Goal: Task Accomplishment & Management: Complete application form

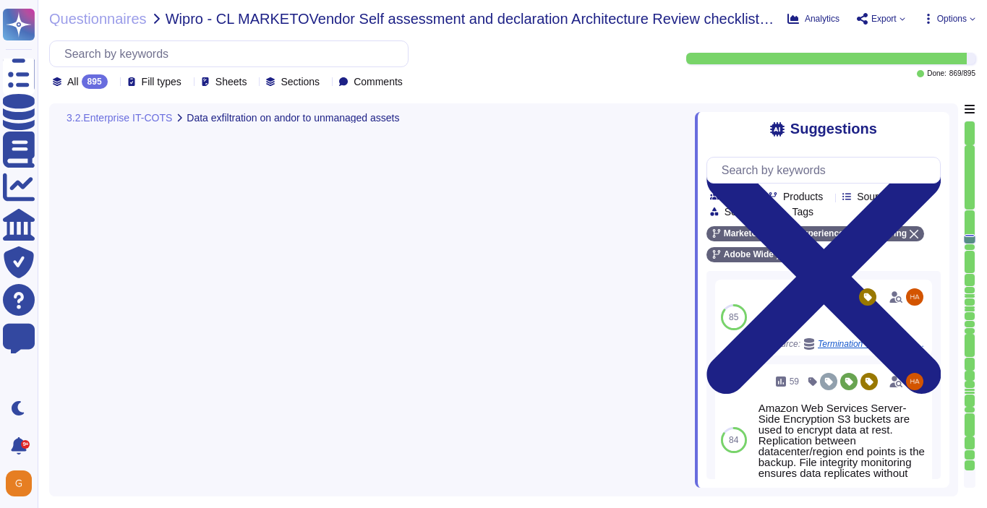
type textarea "Host-based and network firewalls are in place, as well as strict firewall polic…"
type textarea "Any connection requests from the production environment to the corporate networ…"
type textarea "Privileged accounts are stored and managed in an approved secrets management so…"
type textarea "In certain cases, de-identification techniques may be applied against Personal …"
type textarea "Adobe has a Data Classification and Handling Standard governing this function. …"
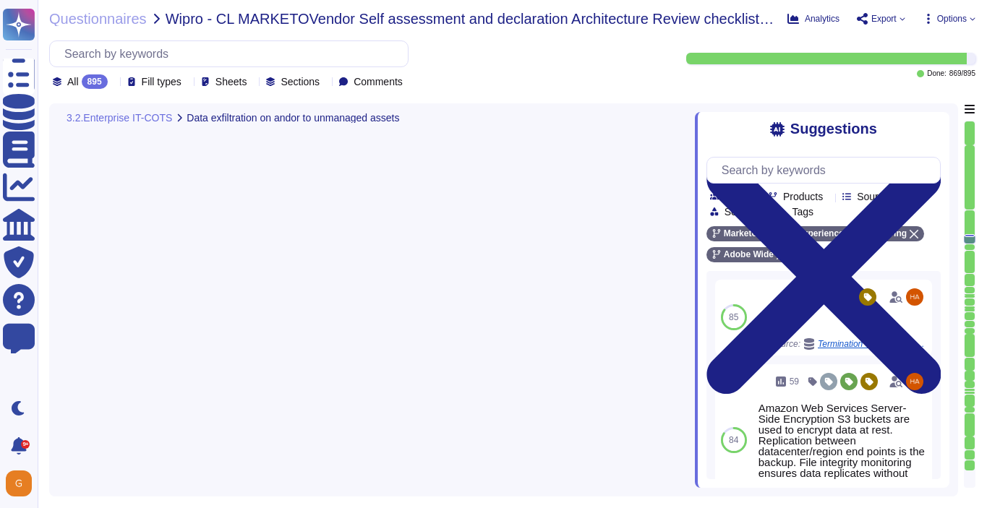
type textarea "Customer Data will be maintained and/or deleted in accordance with the Agreemen…"
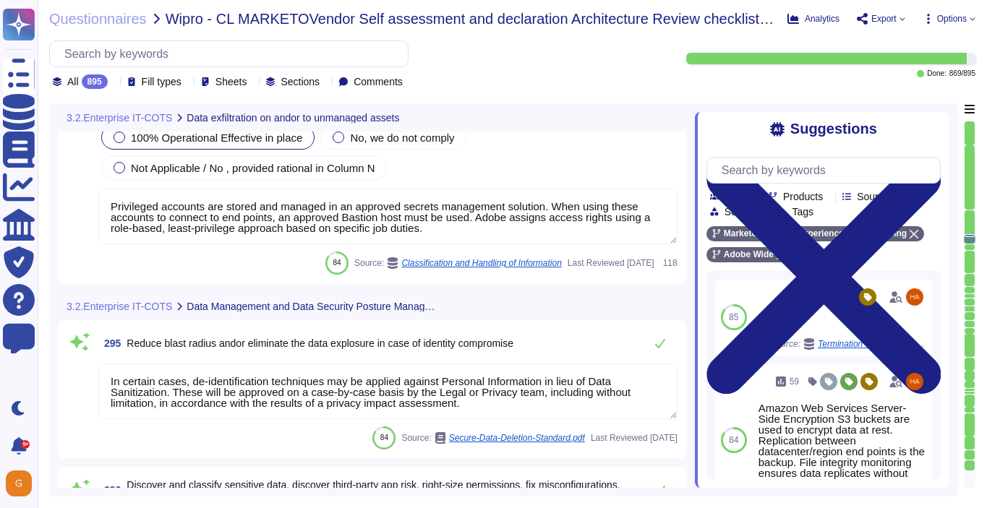
scroll to position [66688, 0]
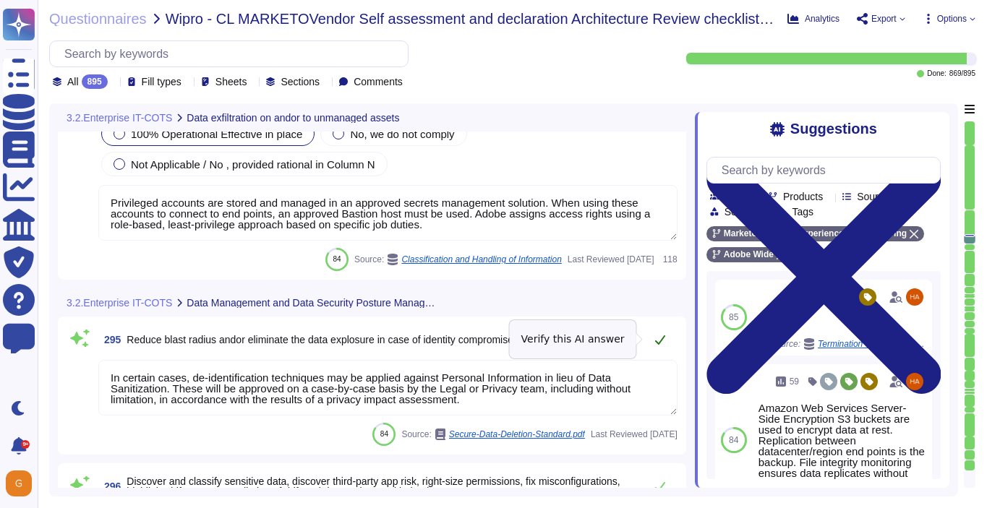
click at [657, 335] on icon at bounding box center [660, 340] width 12 height 12
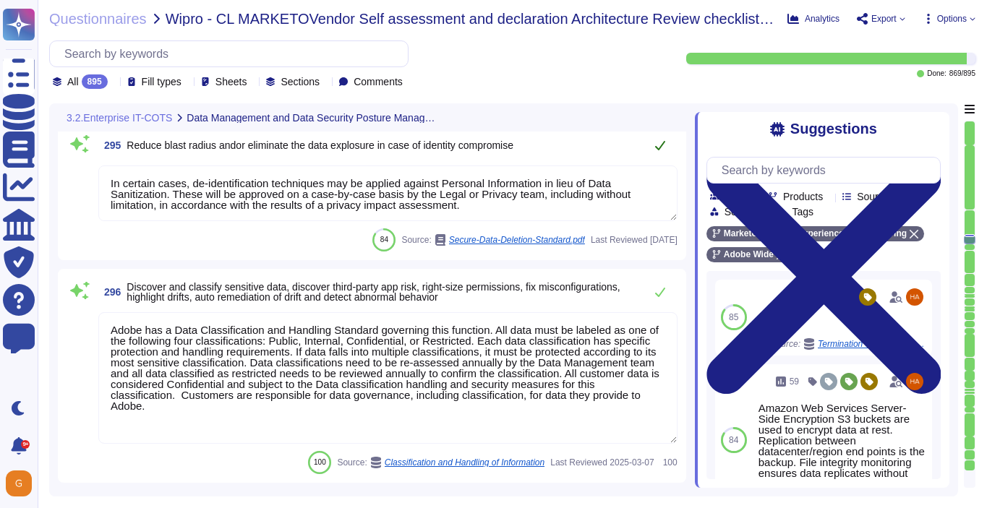
type textarea "No. For auditability reasons, technical logs are not deleted automatically. If …"
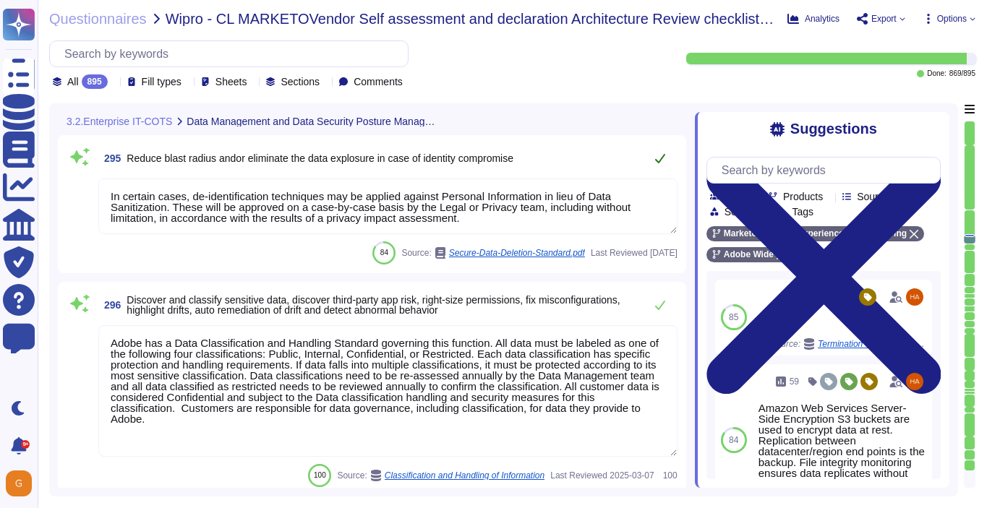
type textarea "Any connection requests from the production environment to the corporate networ…"
type textarea "Privileged accounts are stored and managed in an approved secrets management so…"
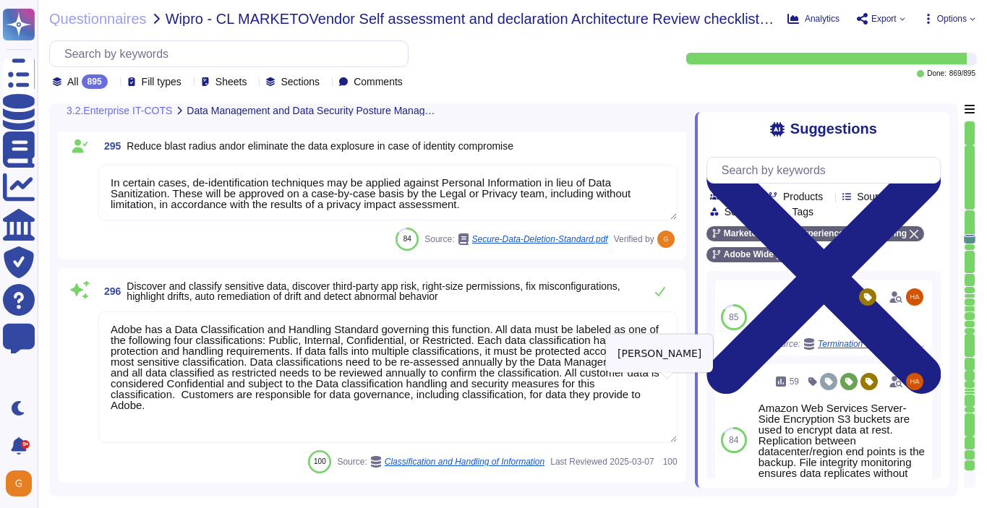
scroll to position [66871, 0]
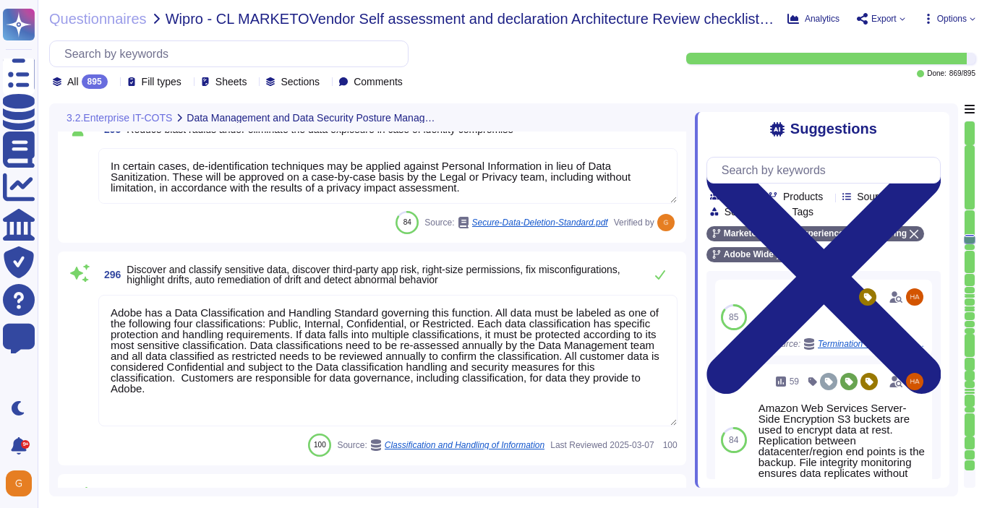
type textarea "We provide a data governance framework to enable brands to apply specific label…"
click at [657, 271] on icon at bounding box center [660, 275] width 12 height 12
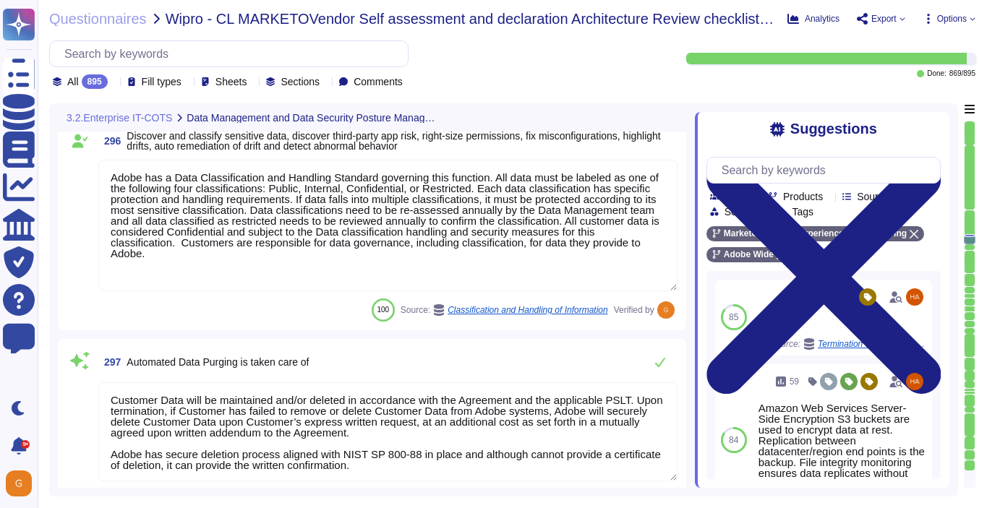
scroll to position [1, 0]
click at [659, 367] on icon at bounding box center [660, 362] width 12 height 12
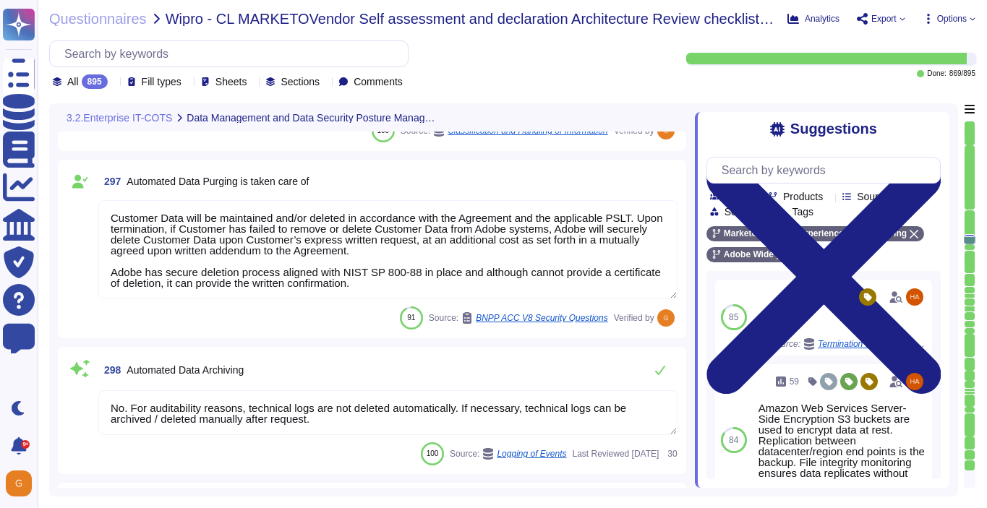
type textarea "Adobe utilizes AES-256 bit encryption at rest and TLS v1.2 or higher for data i…"
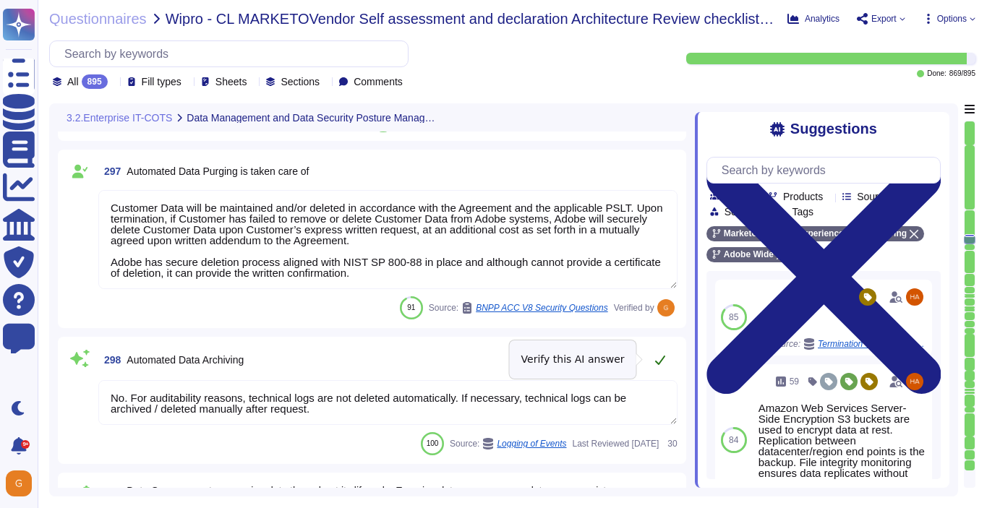
click at [661, 362] on icon at bounding box center [660, 360] width 12 height 12
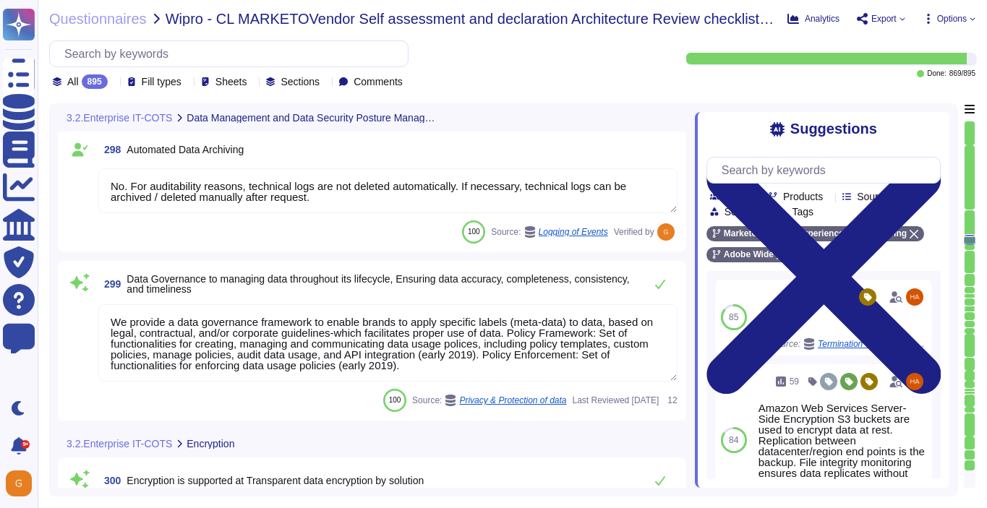
type textarea "Adobe utilizes AES-256 bit encryption at rest and TLS v1.2 or higher for data i…"
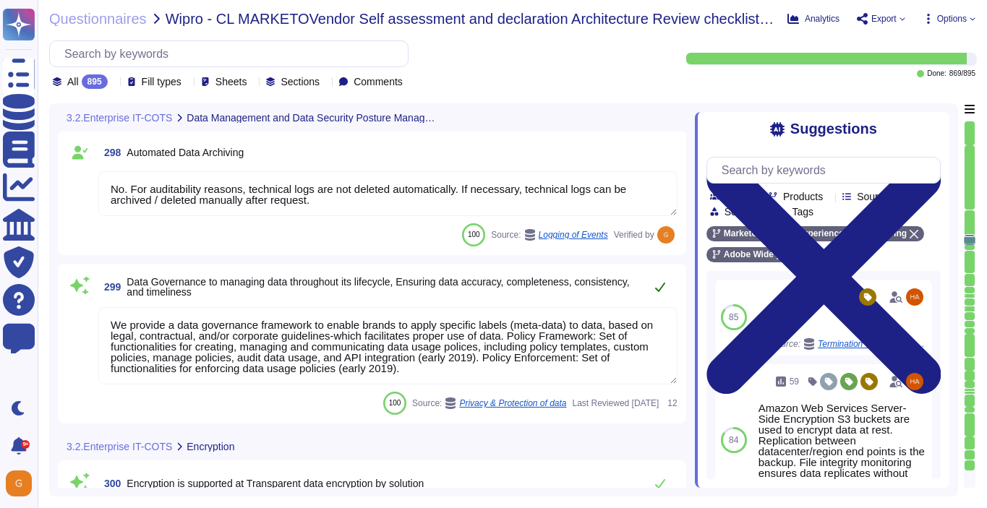
click at [662, 286] on icon at bounding box center [660, 287] width 12 height 12
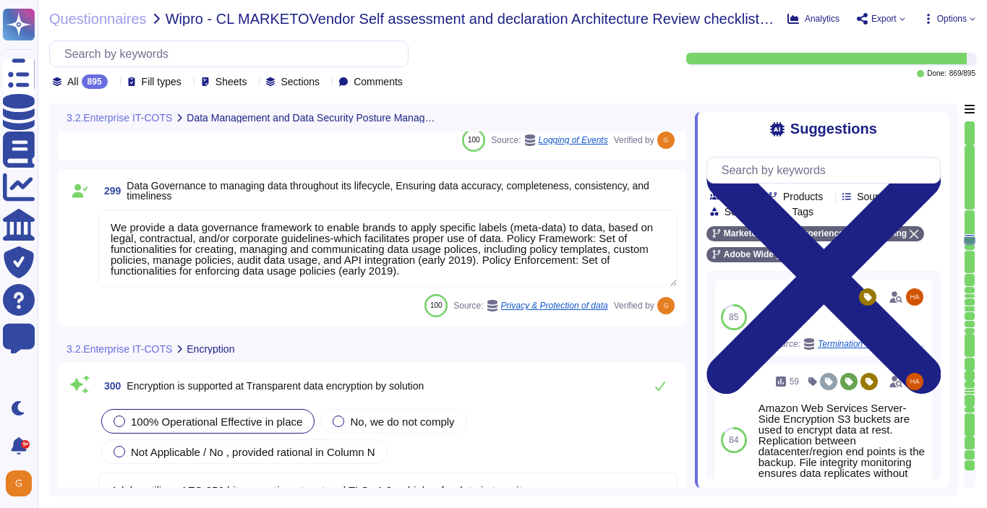
scroll to position [67558, 0]
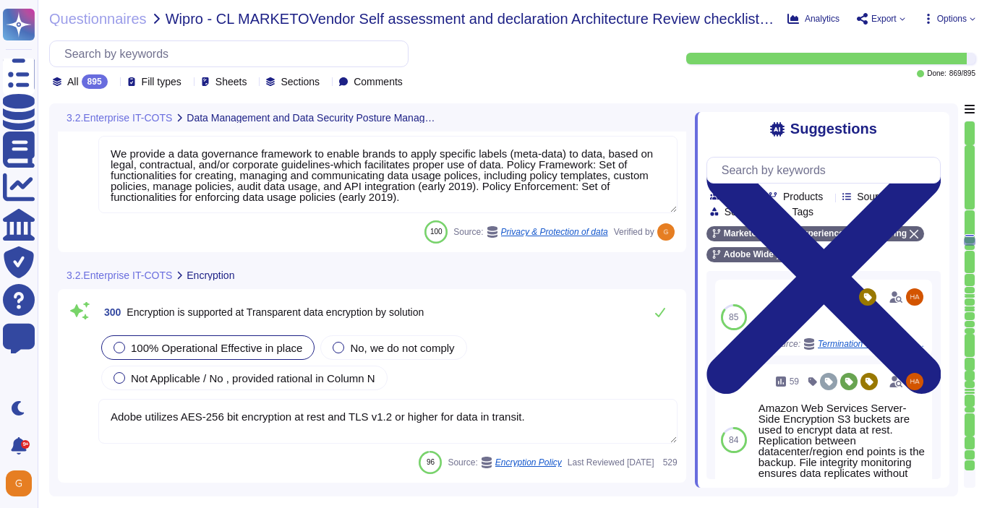
type textarea "The phrase "full disk encryption" doesn't apply to SaaS offerings but instead a…"
click at [659, 312] on icon at bounding box center [660, 313] width 12 height 12
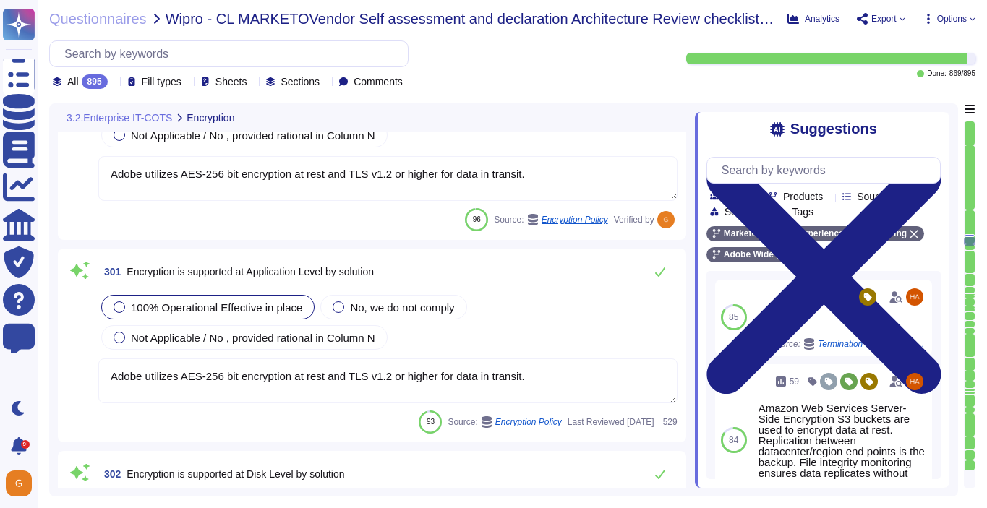
type textarea "Document Cloud provides AES-256 encryption of data at rest and in transit. Crea…"
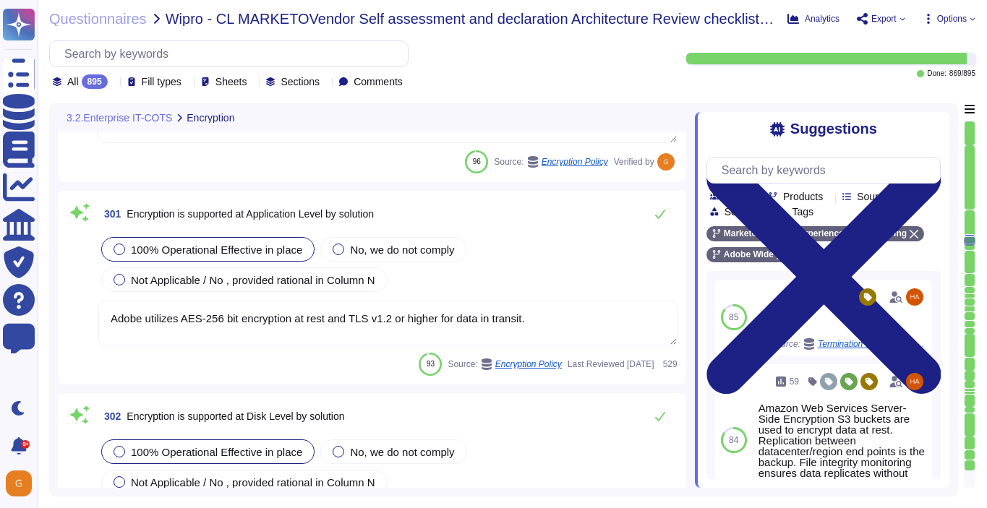
scroll to position [67830, 0]
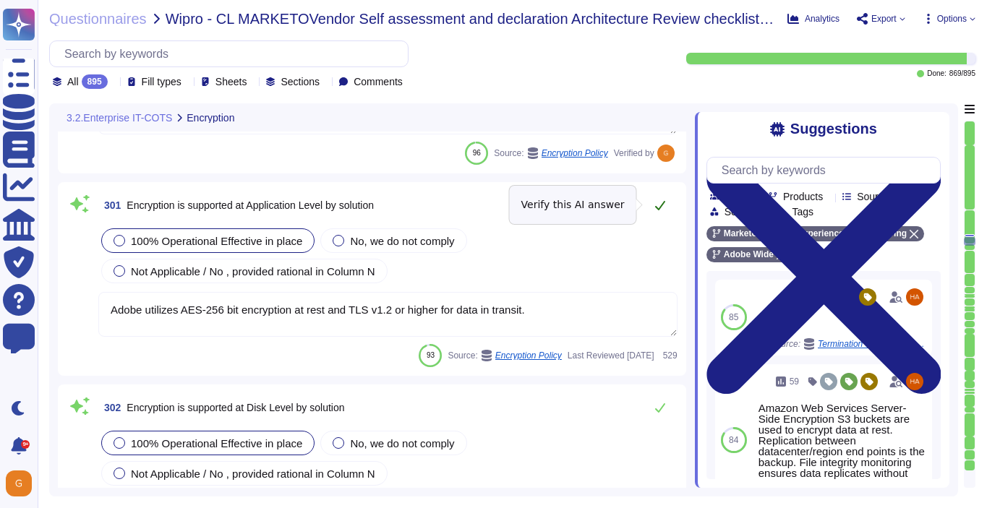
click at [659, 215] on button at bounding box center [660, 205] width 35 height 29
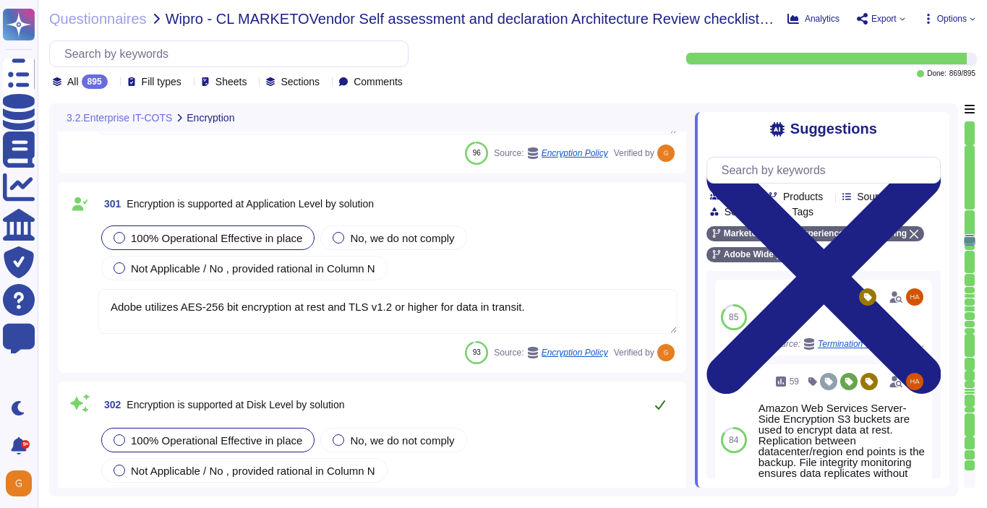
click at [661, 411] on button at bounding box center [660, 404] width 35 height 29
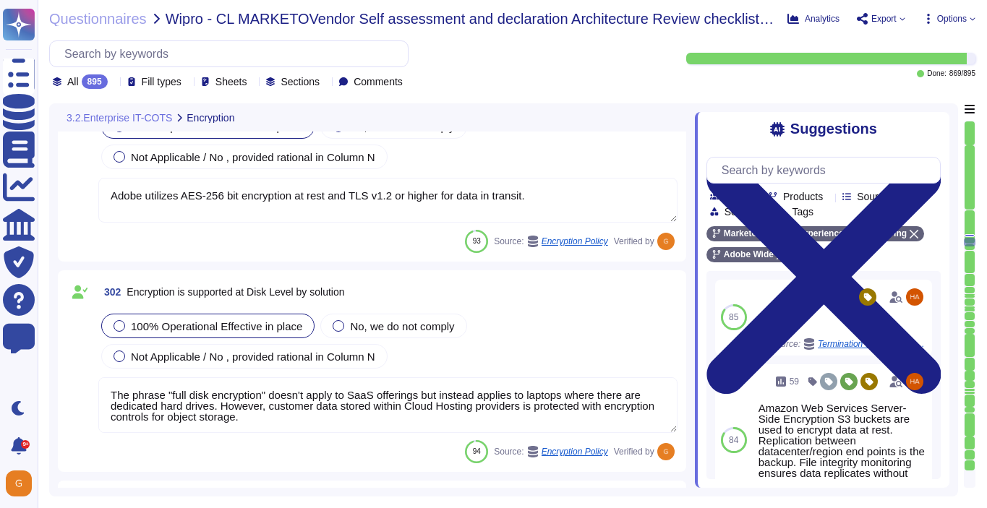
type textarea "Adobe utilizes AES-256 bit encryption at rest and TLS v1.2 or higher for data i…"
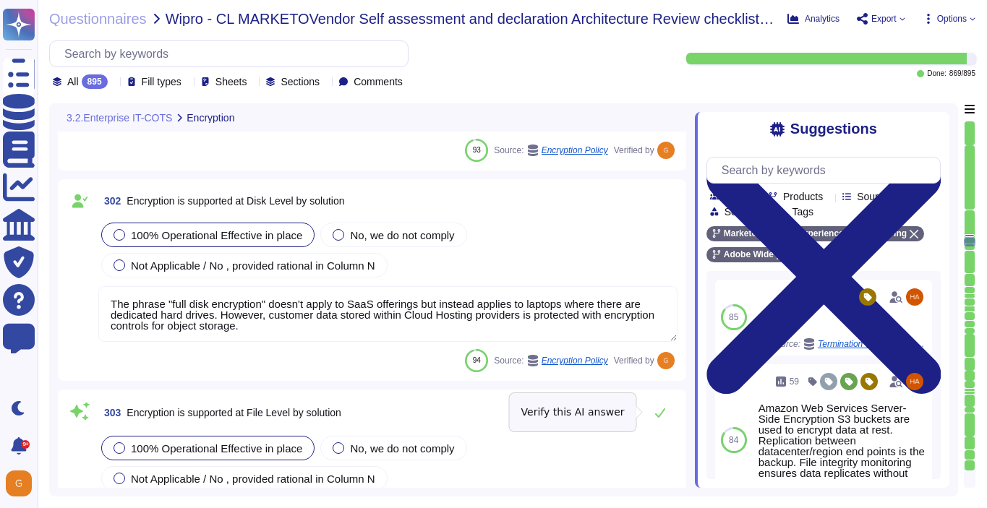
click at [661, 411] on icon at bounding box center [660, 413] width 10 height 9
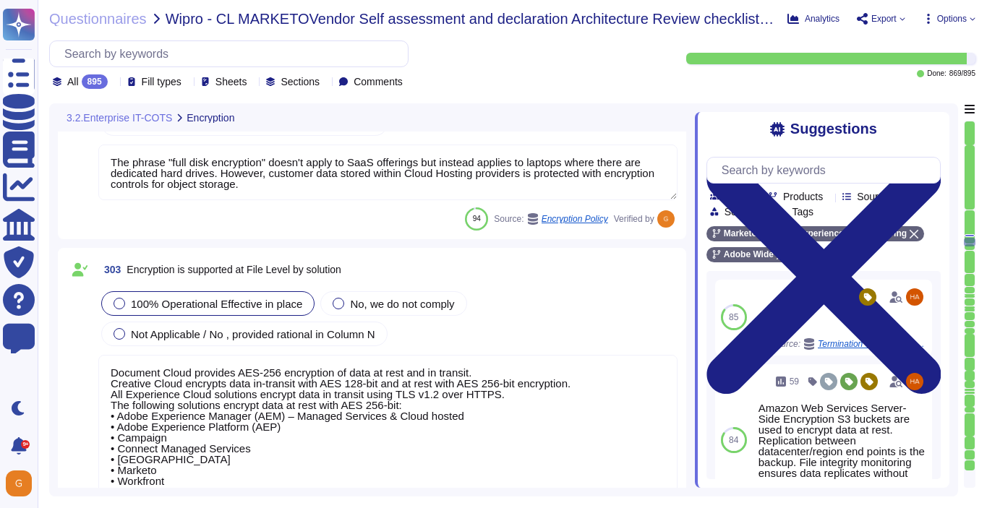
scroll to position [68179, 0]
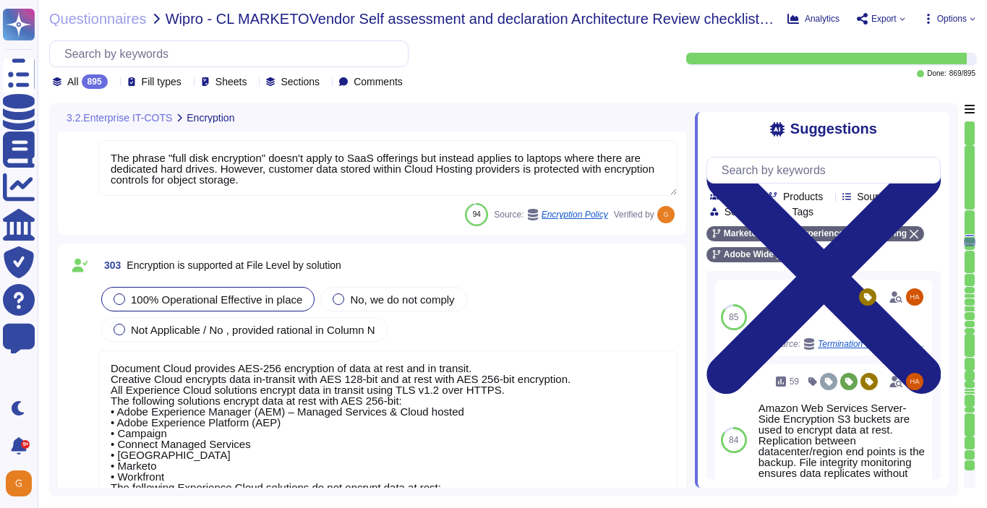
type textarea "Adobe uses TLS 1.2 over HTTPS, a cryptographic protocol designed to protect aga…"
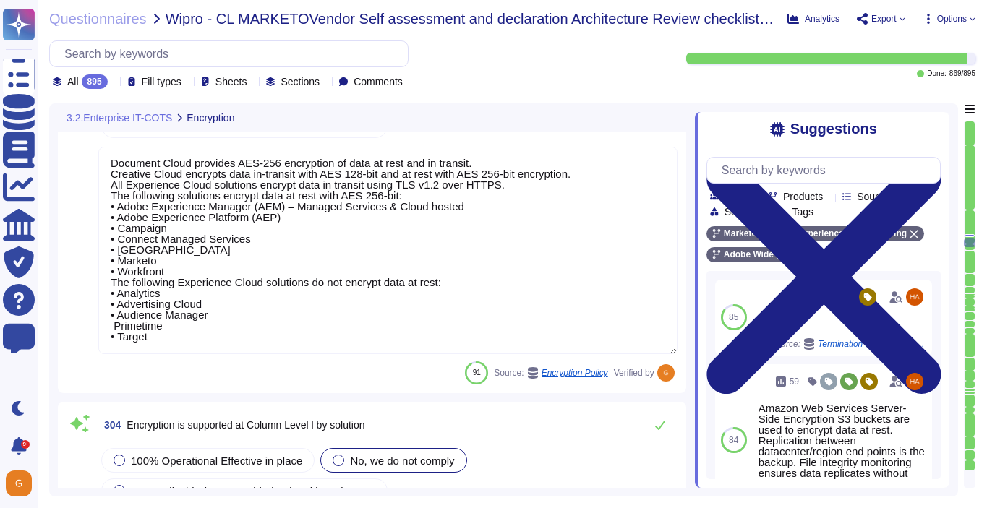
scroll to position [68394, 0]
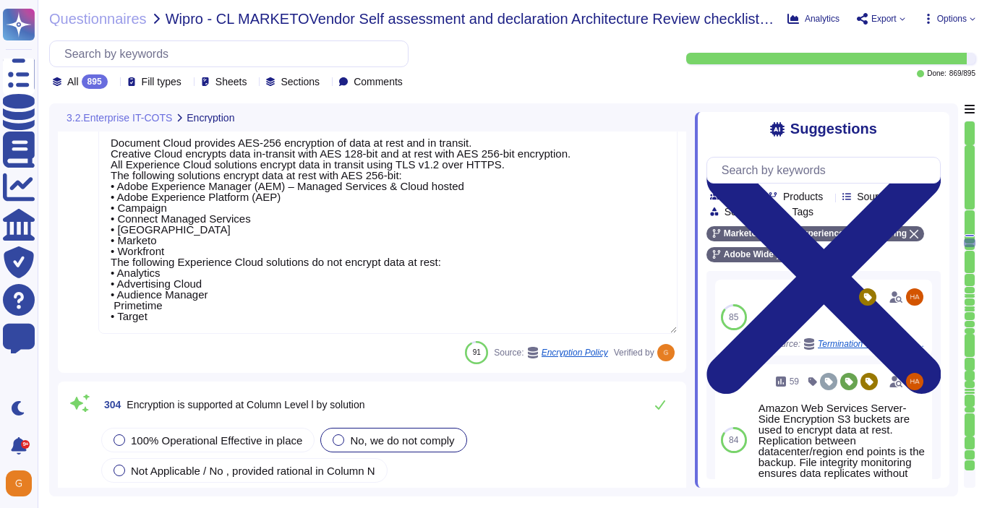
type textarea "Adobe does not use data outside of production. Please refer to the privacy poli…"
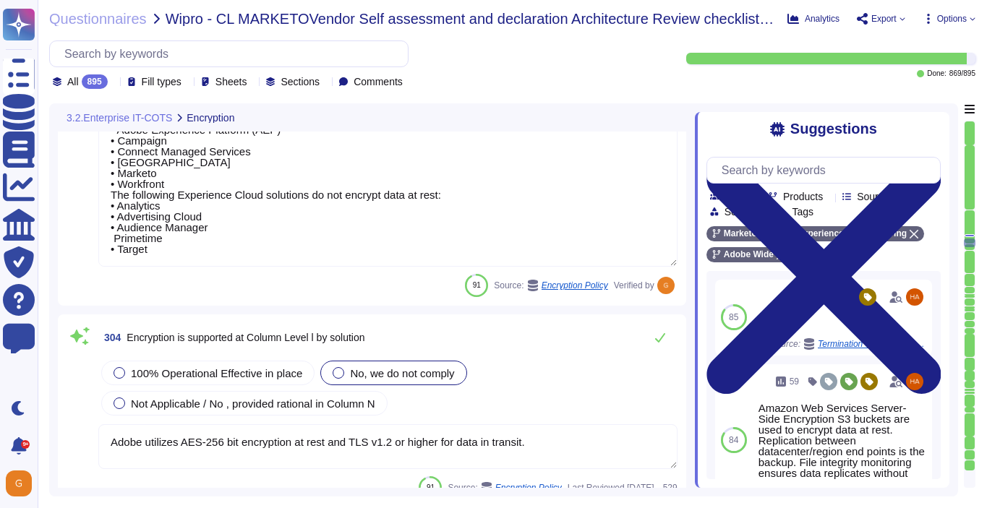
scroll to position [68460, 0]
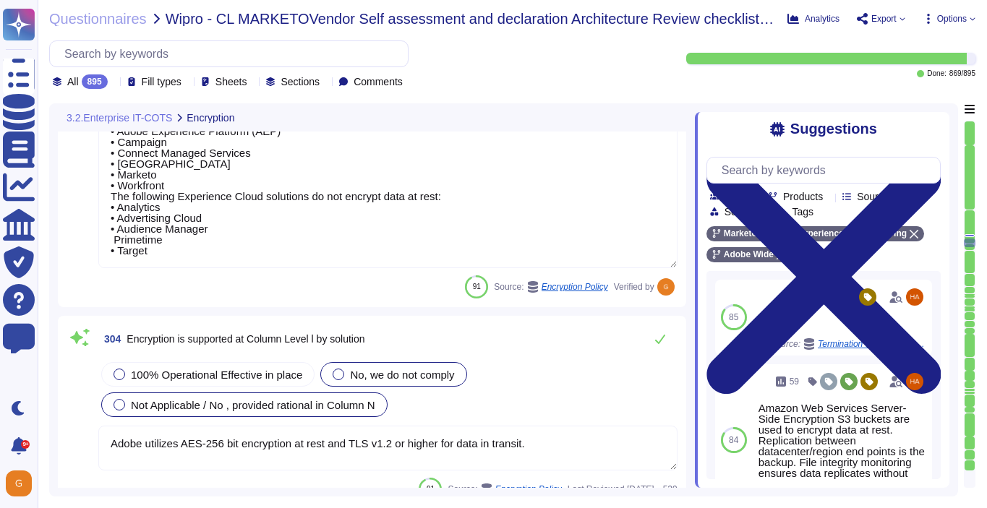
click at [342, 401] on span "Not Applicable / No , provided rational in Column N" at bounding box center [253, 405] width 244 height 12
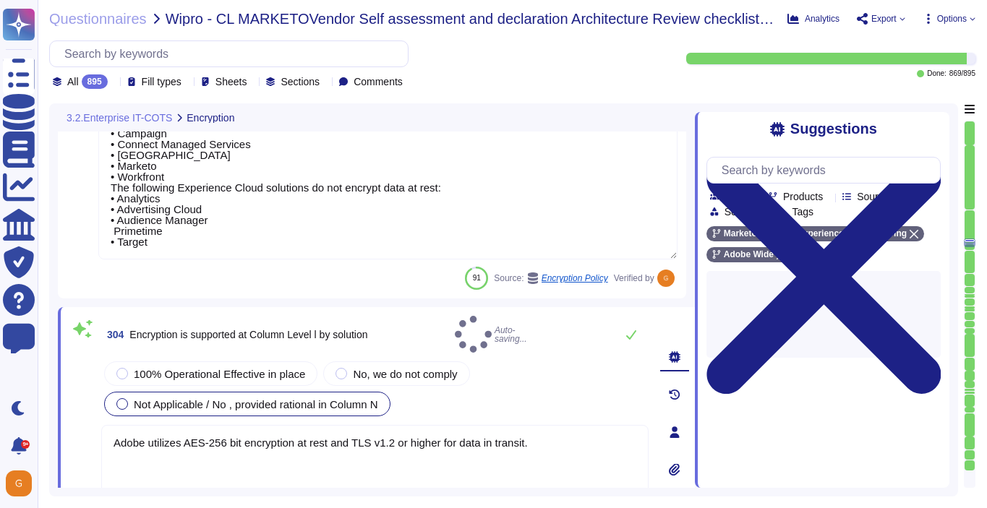
type textarea "Adobe does not use data outside of production. Please refer to the privacy poli…"
click at [636, 333] on button at bounding box center [631, 334] width 35 height 29
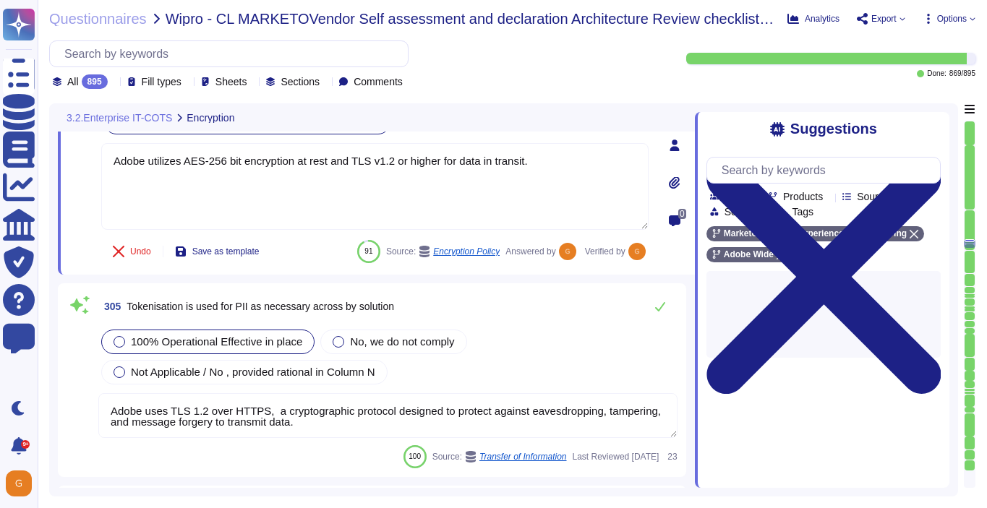
type textarea "Adobe utilizes AES-256 bit encryption at rest and TLS v1.2 or higher for data i…"
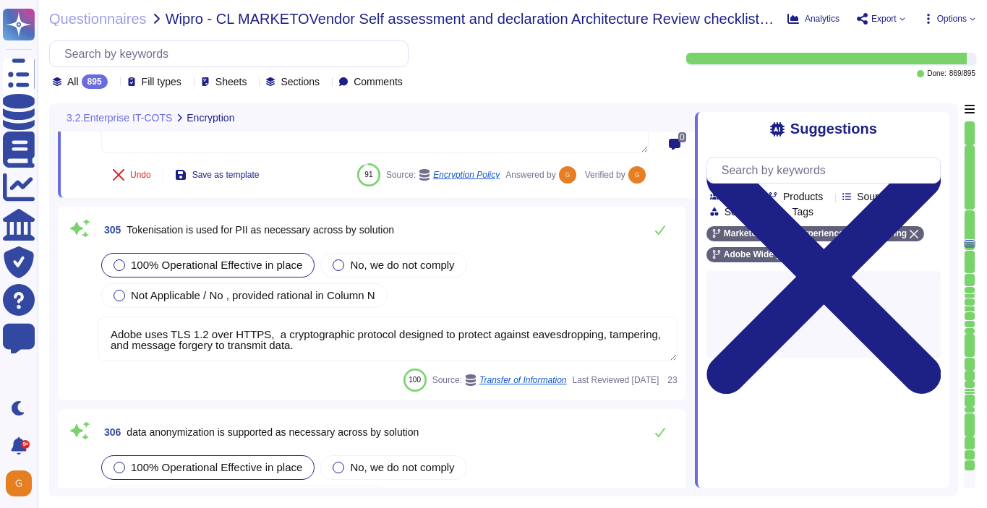
type textarea "Adobe utilizes AES-256 bit encryption at rest and TLS v1.2 or higher for data i…"
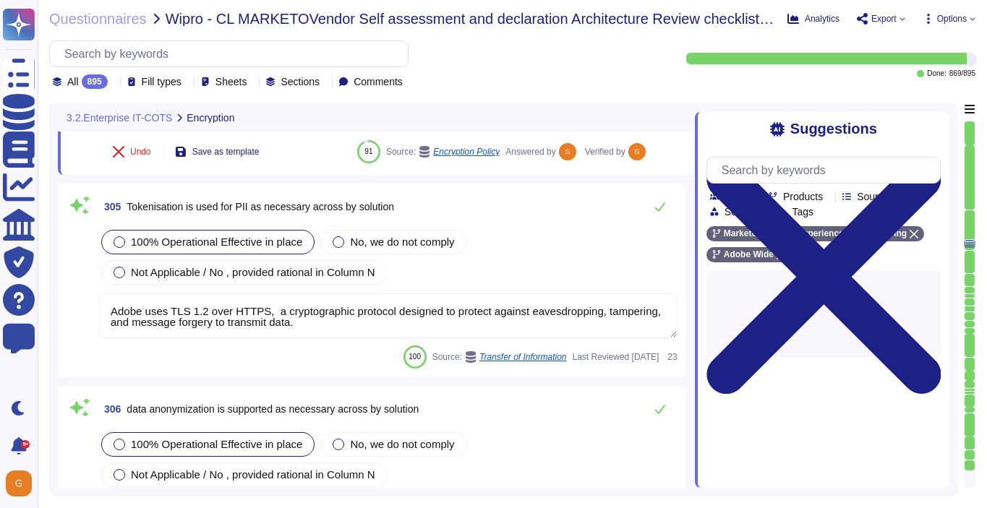
scroll to position [68842, 0]
click at [657, 192] on button at bounding box center [660, 206] width 35 height 29
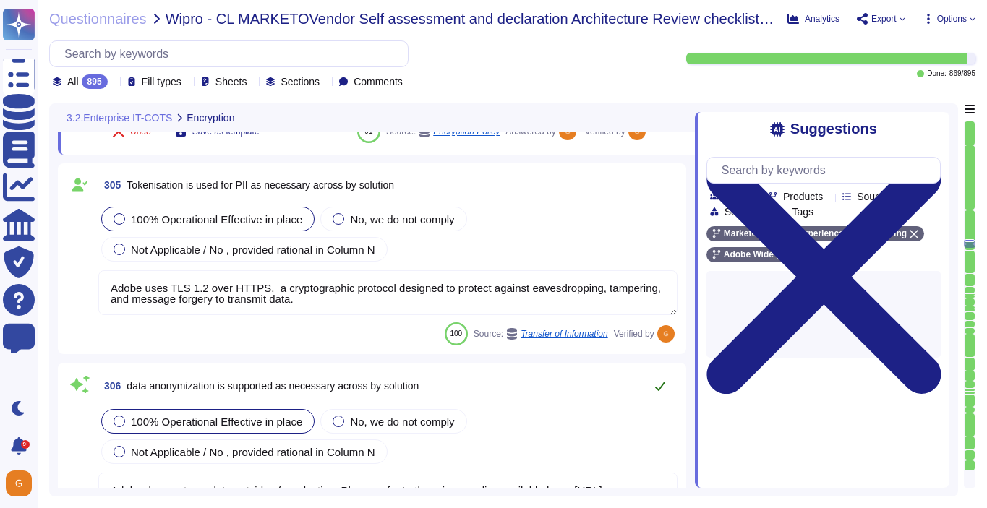
click at [666, 391] on button at bounding box center [660, 386] width 35 height 29
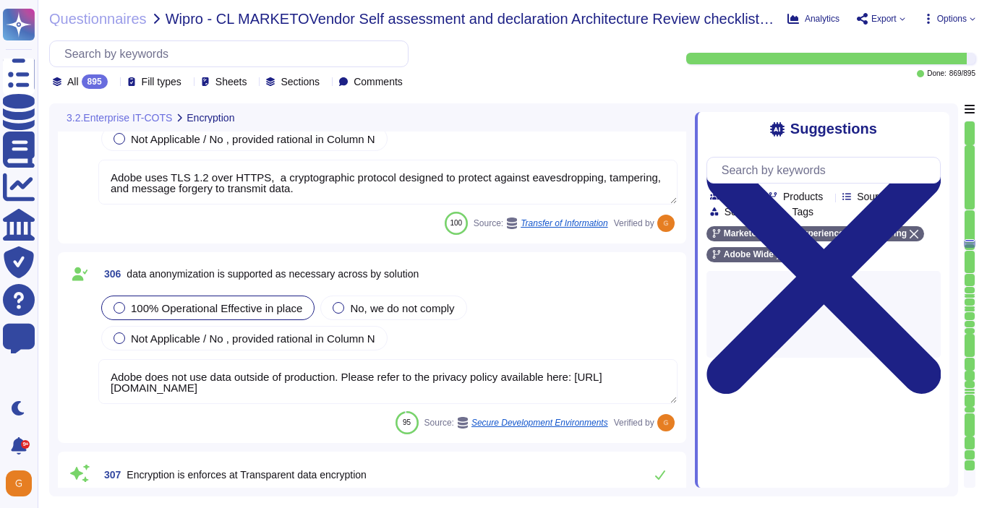
scroll to position [69053, 0]
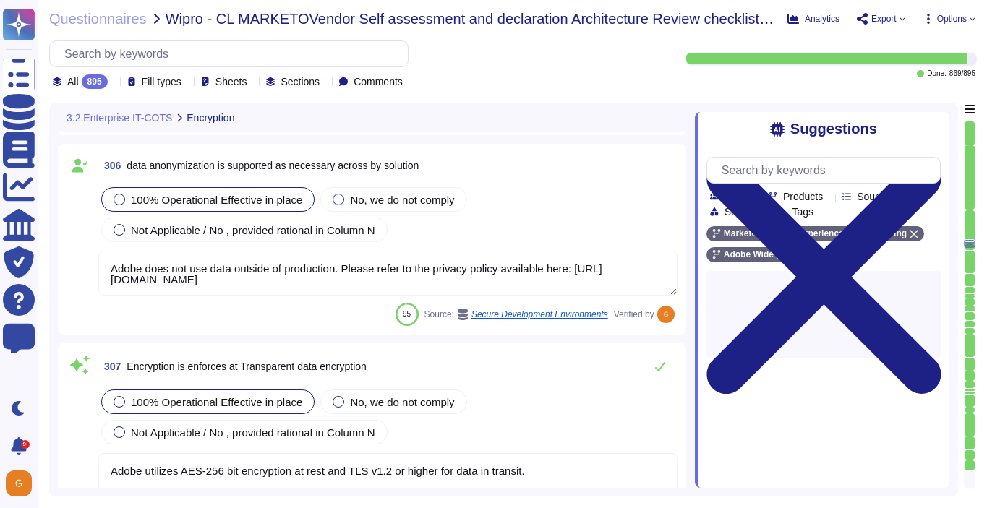
type textarea "The phrase "full disk encryption" doesn't apply to SaaS offerings but instead a…"
click at [661, 371] on icon at bounding box center [660, 367] width 12 height 12
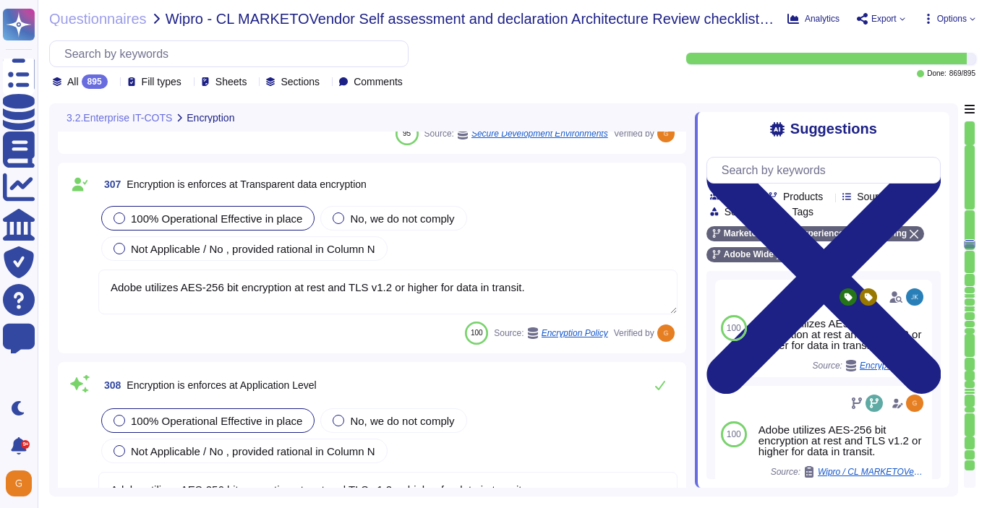
type textarea "The phrase "full disk encryption" doesn't apply to SaaS offerings but instead a…"
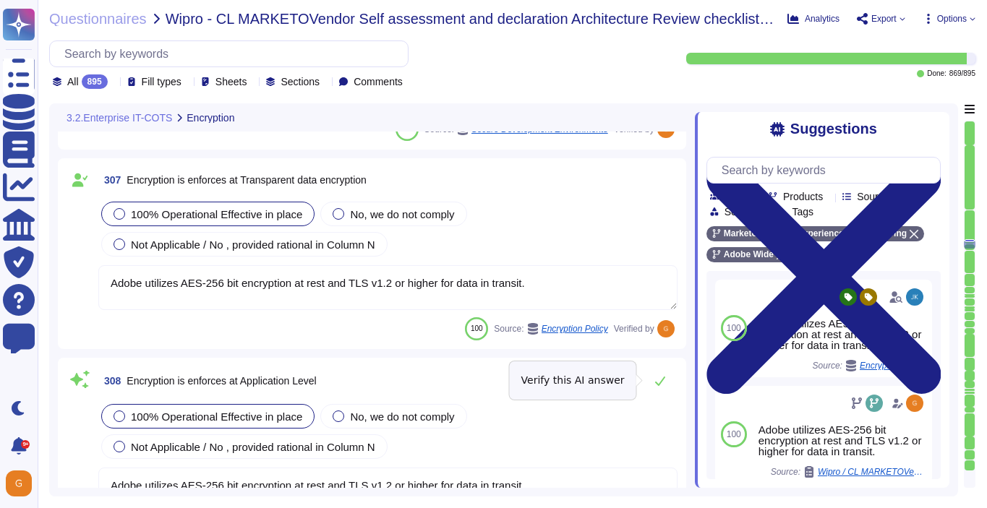
click at [661, 371] on button at bounding box center [660, 381] width 35 height 29
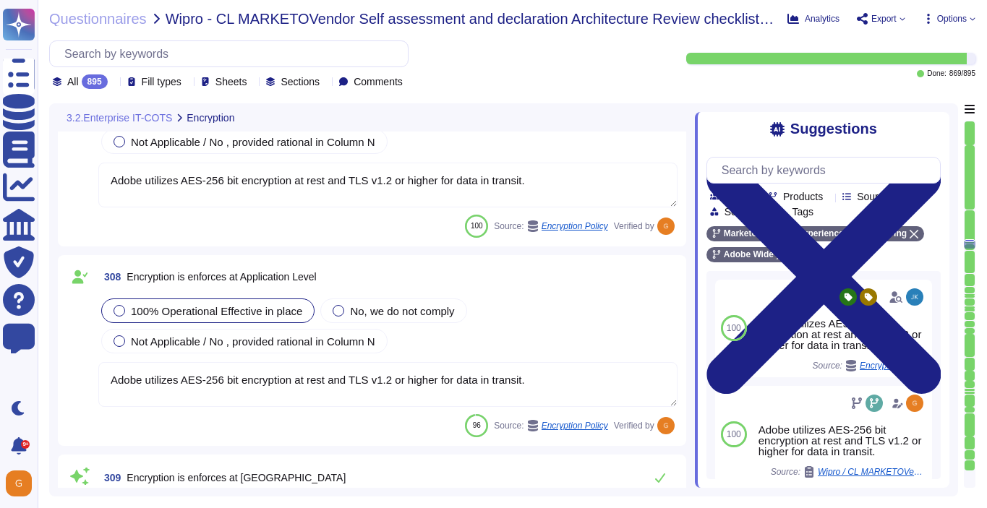
type textarea "The phrase "full disk encryption" doesn't apply to SaaS offerings but instead a…"
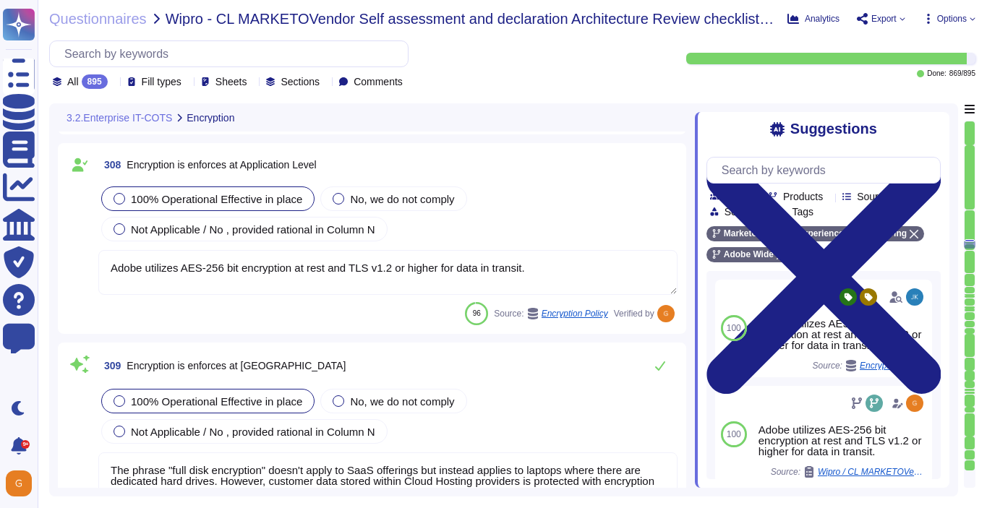
scroll to position [69445, 0]
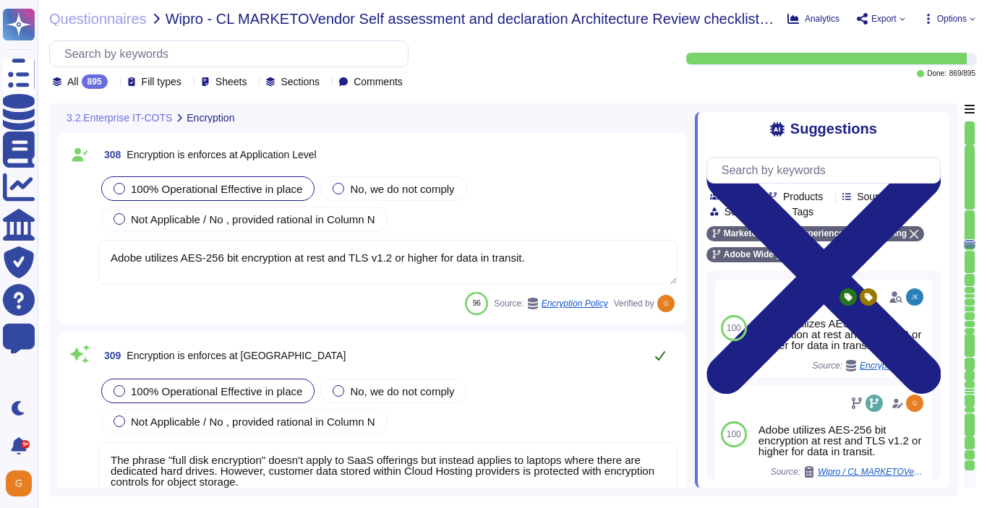
click at [661, 356] on icon at bounding box center [660, 356] width 12 height 12
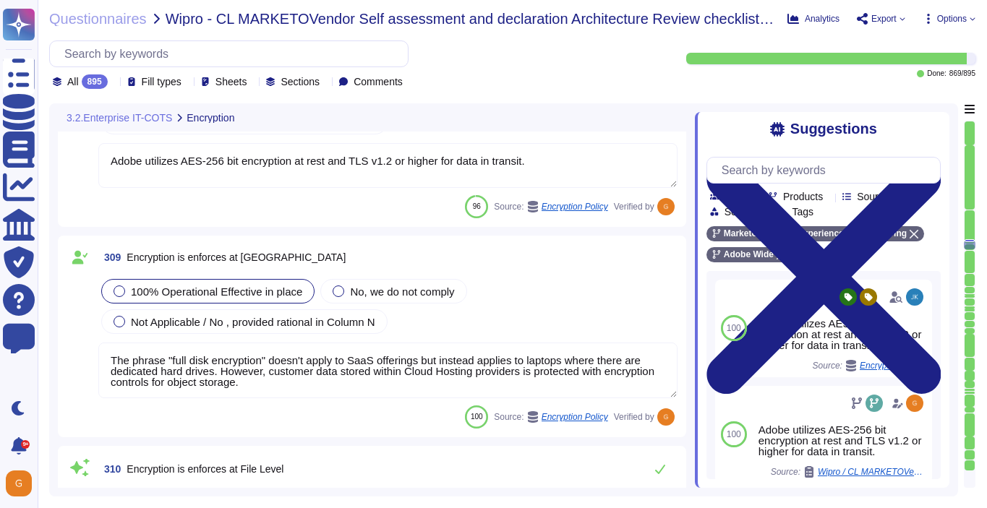
type textarea "Adobe uses TLS 1.2 over HTTPS, a cryptographic protocol designed to protect aga…"
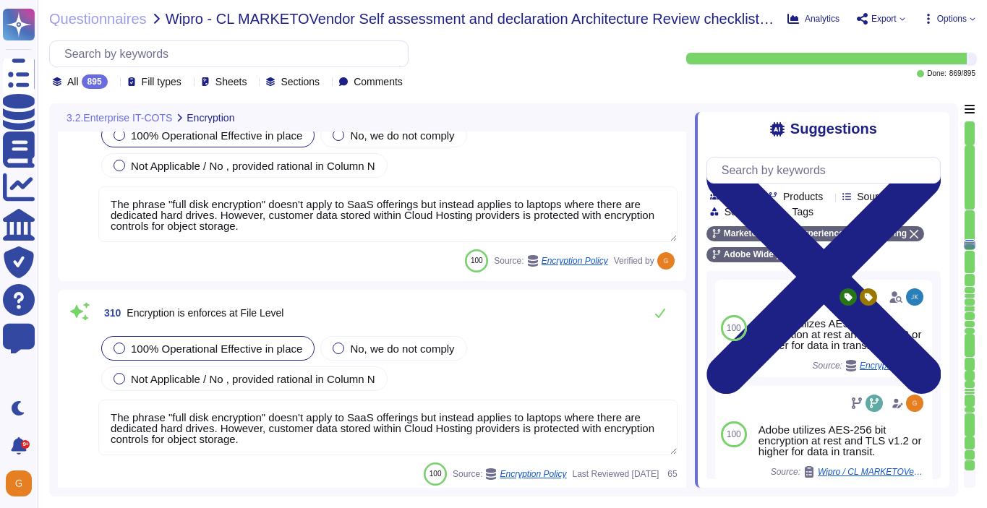
scroll to position [69685, 0]
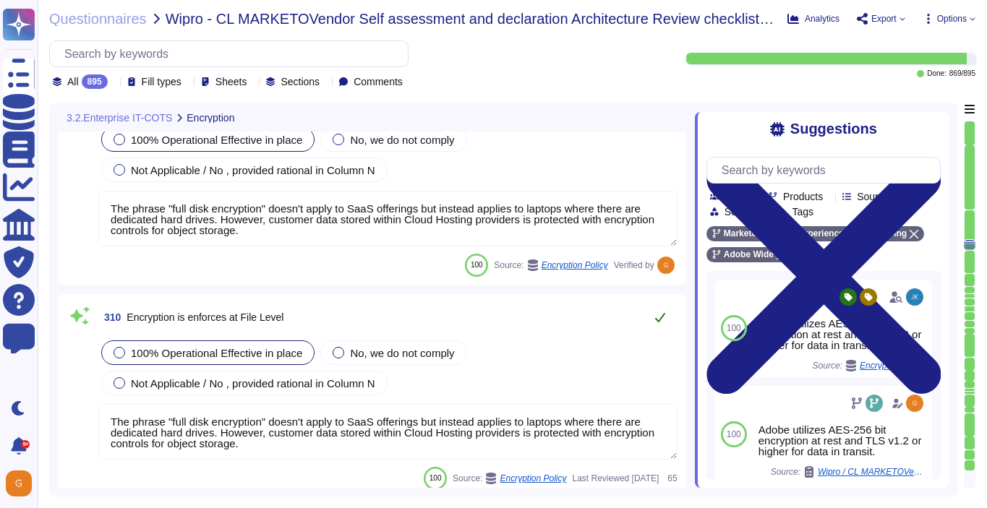
click at [657, 327] on button at bounding box center [660, 317] width 35 height 29
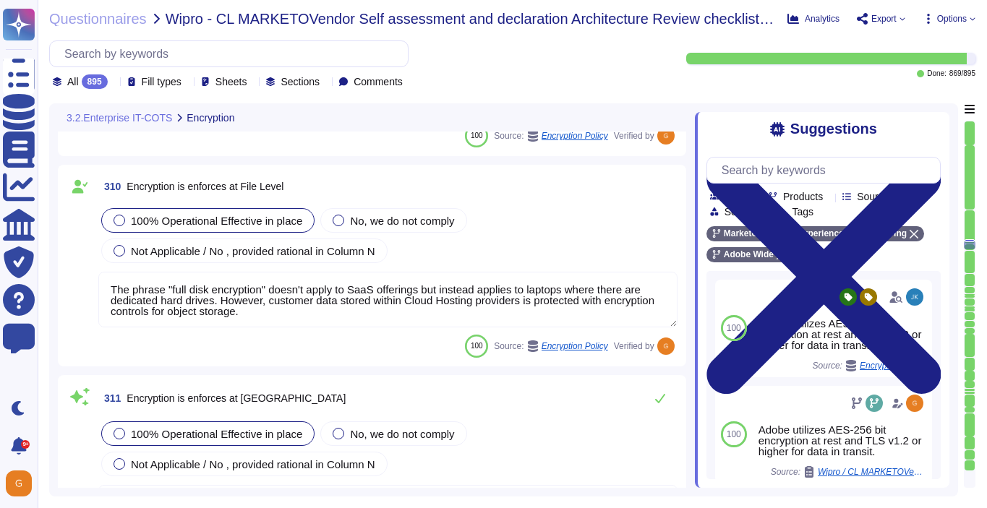
type textarea "Adobe does not use data outside of production. Please refer to the privacy poli…"
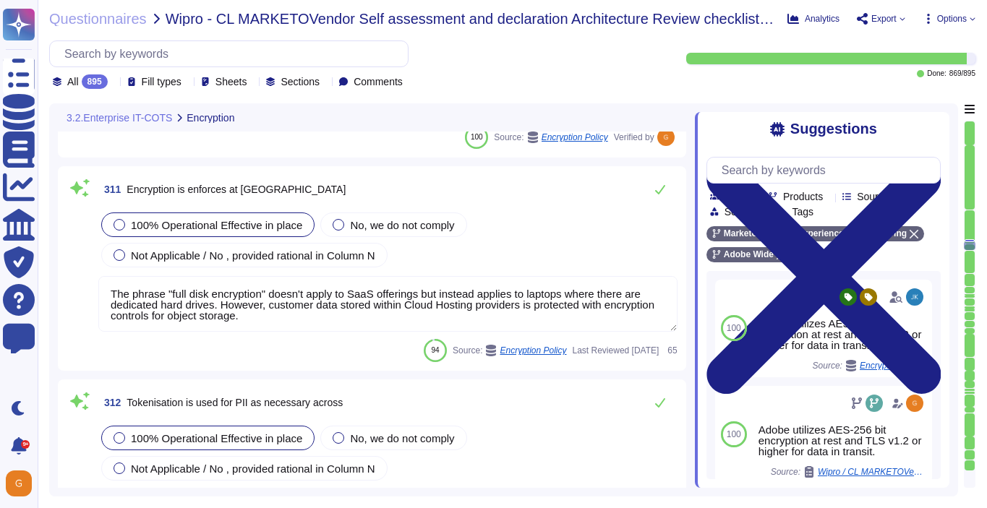
type textarea "Adobe also provides a range of hands-on support, practical training, and commun…"
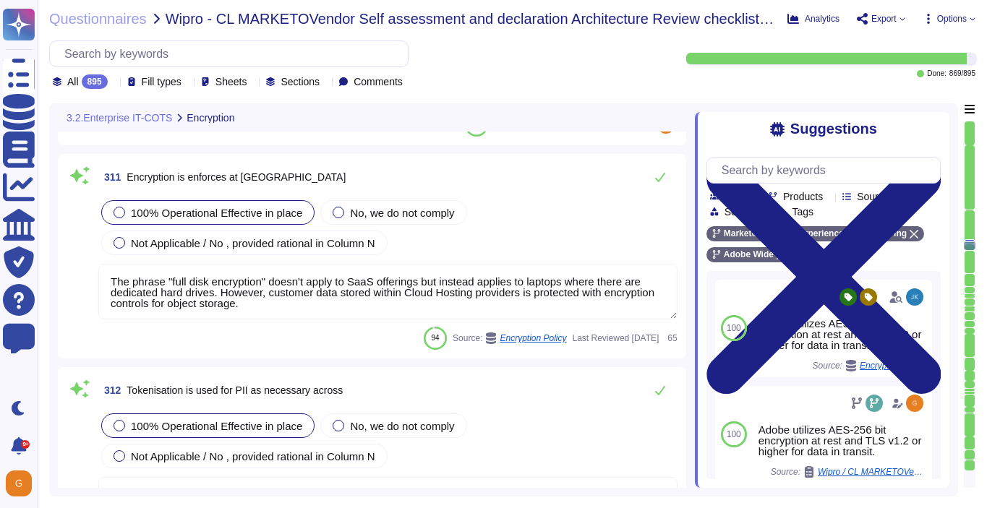
scroll to position [70020, 0]
click at [664, 176] on icon at bounding box center [660, 177] width 12 height 12
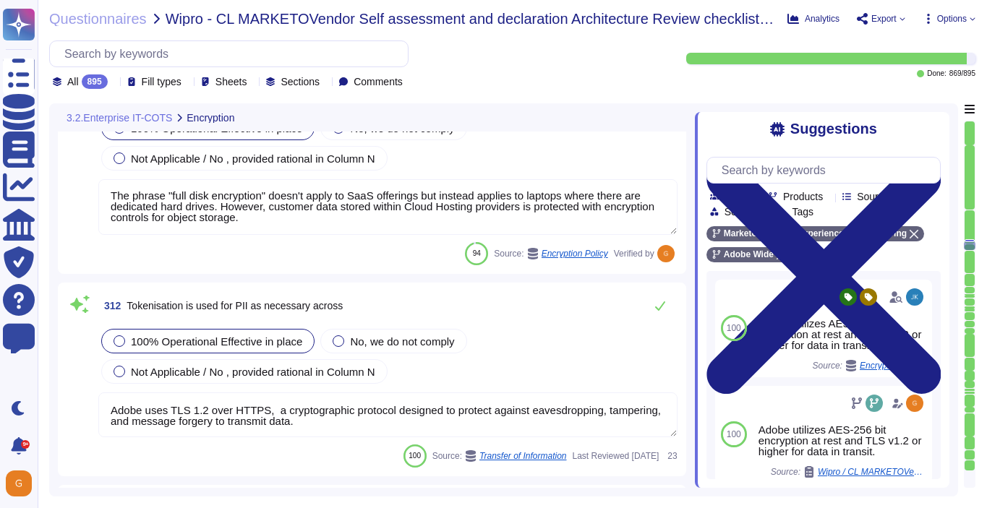
scroll to position [70117, 0]
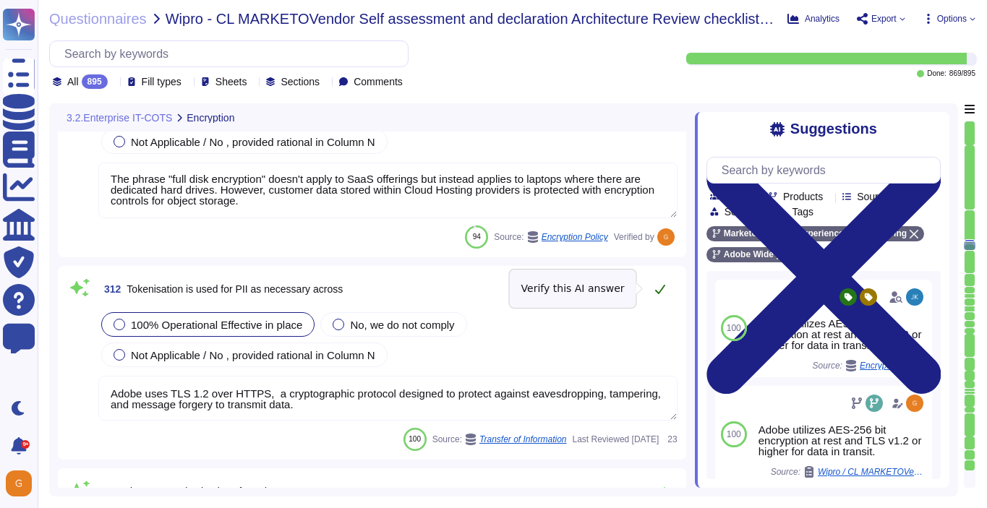
click at [665, 287] on icon at bounding box center [660, 289] width 12 height 12
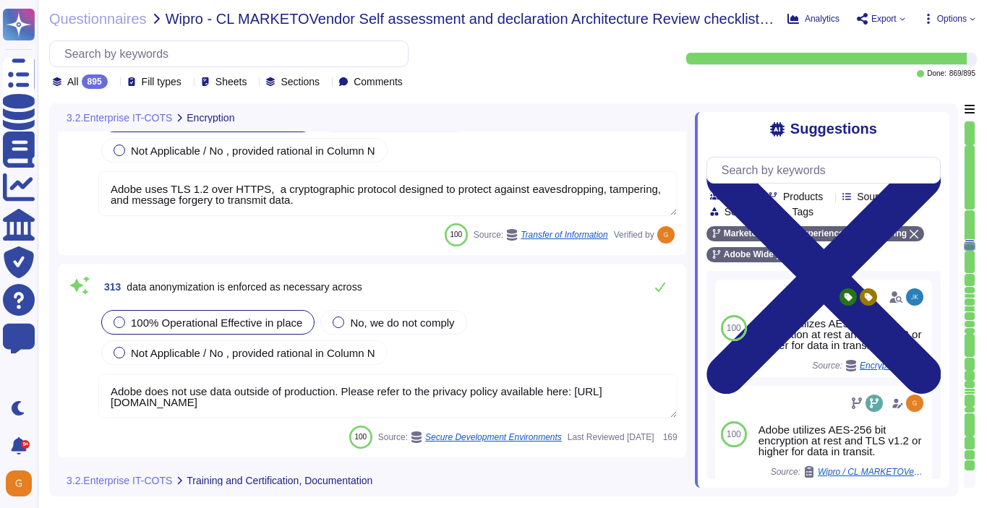
scroll to position [70312, 0]
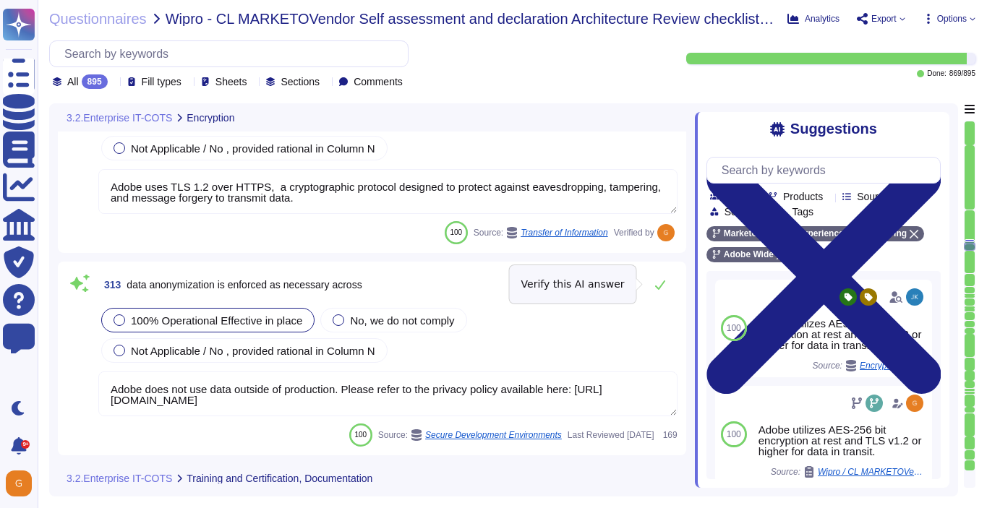
click at [665, 287] on icon at bounding box center [660, 285] width 12 height 12
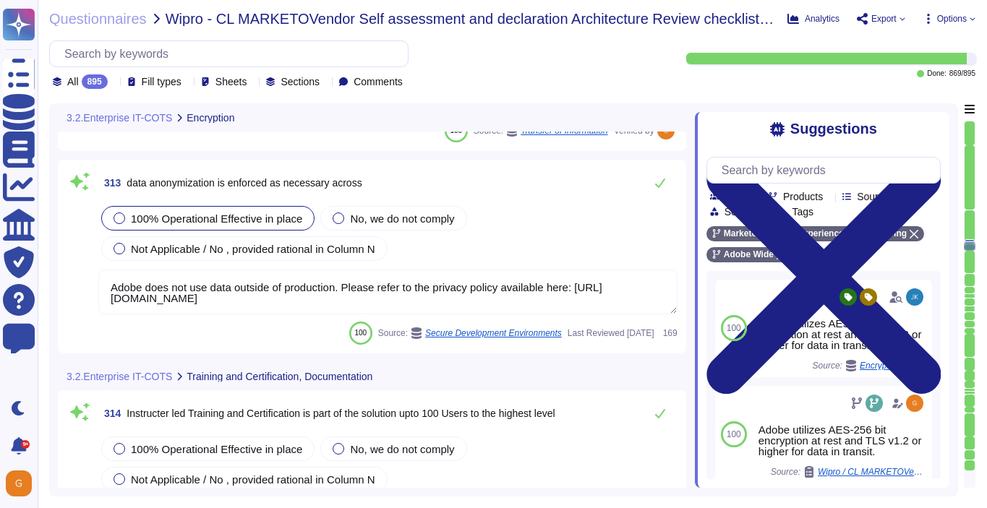
scroll to position [70459, 0]
type textarea "This is handled by each product team. Please see [URL][DOMAIN_NAME]"
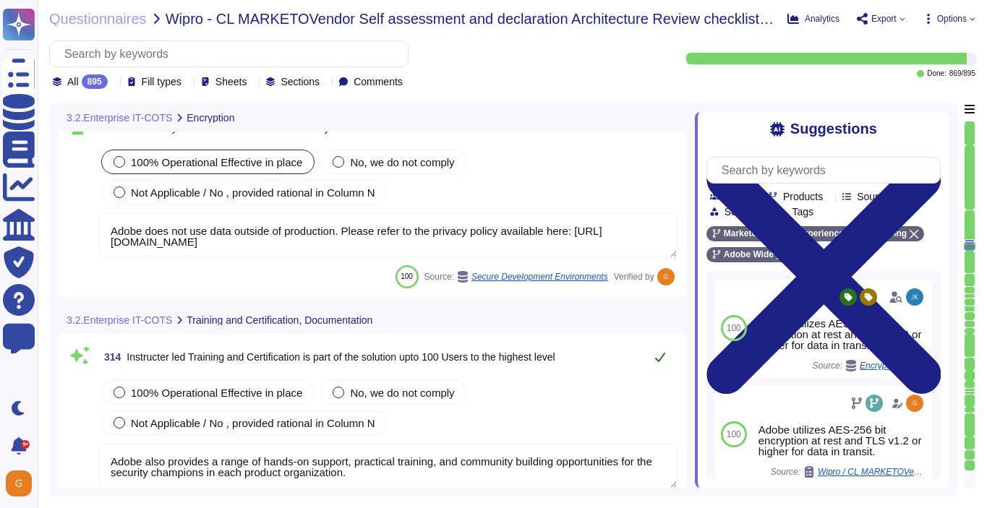
click at [656, 364] on button at bounding box center [660, 357] width 35 height 29
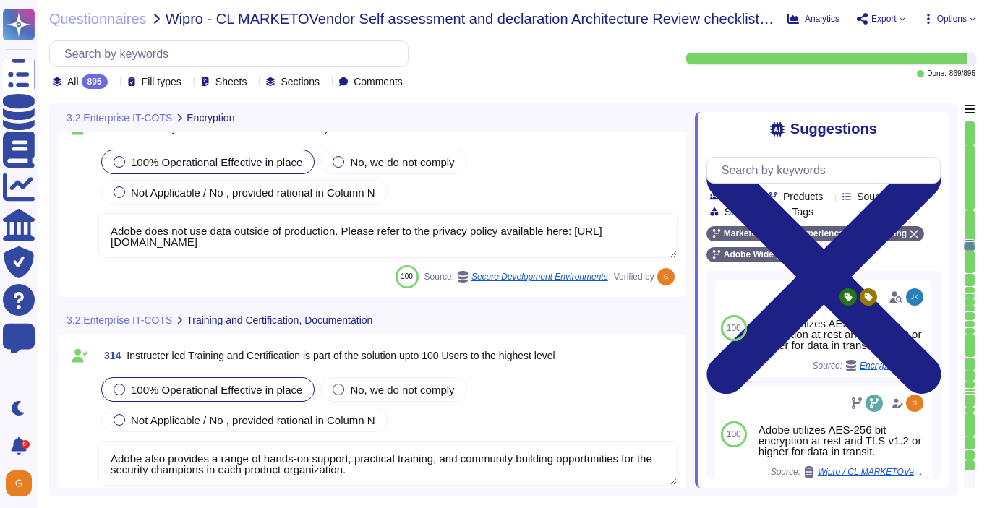
click at [281, 386] on span "100% Operational Effective in place" at bounding box center [216, 390] width 171 height 12
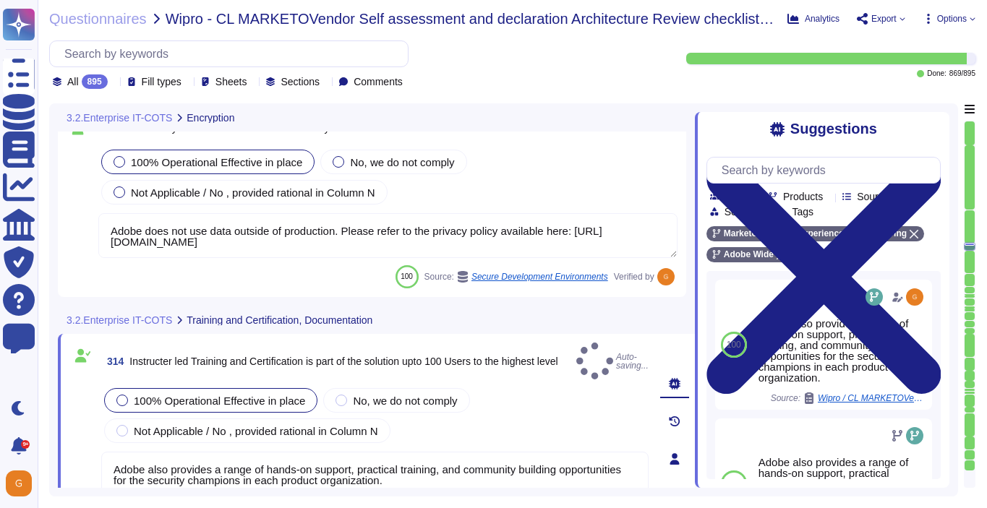
type textarea "This is handled by each product team. Please see [URL][DOMAIN_NAME]"
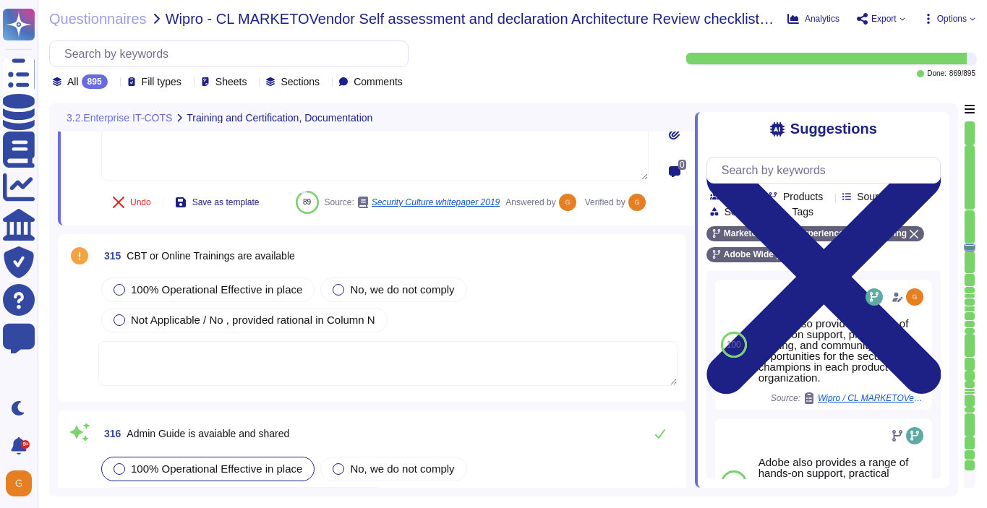
type textarea "This is handled by each product team. Please see [URL][DOMAIN_NAME]"
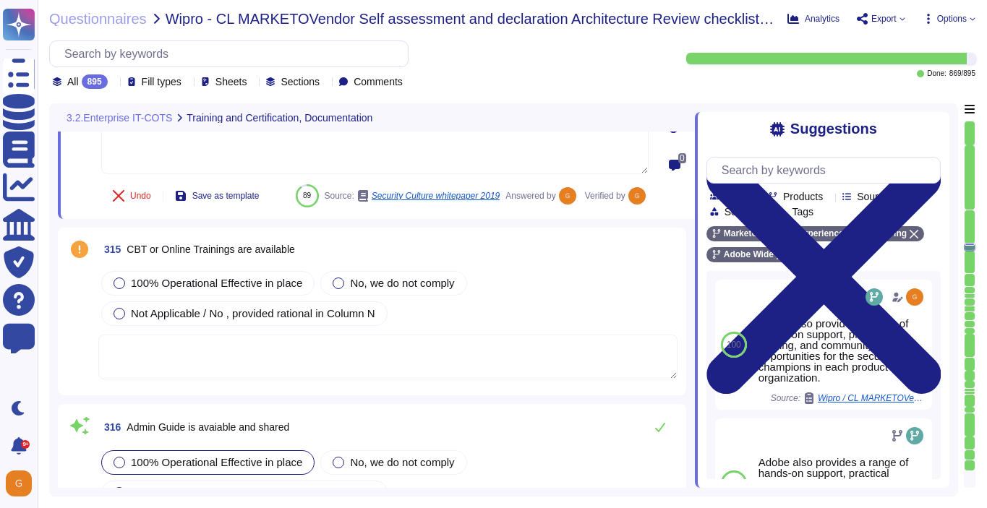
scroll to position [70804, 0]
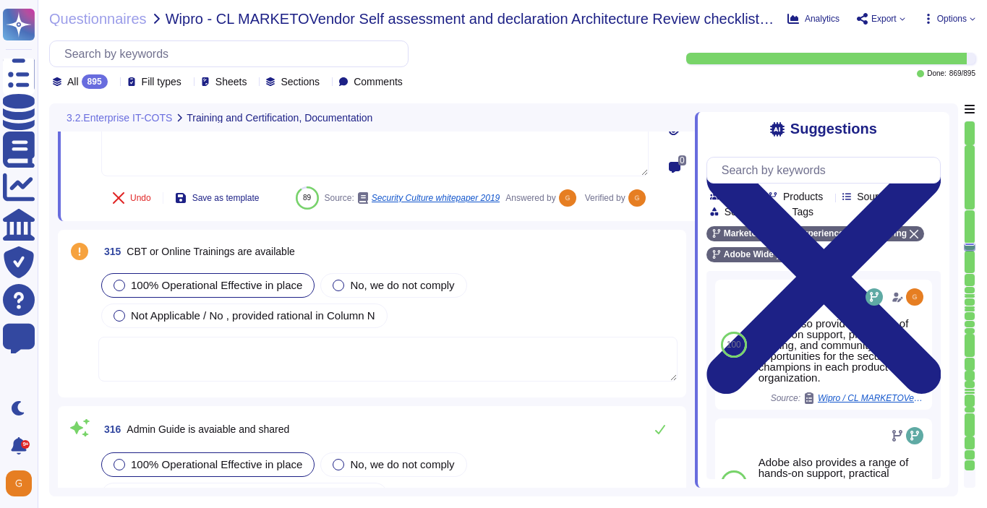
click at [220, 292] on div "100% Operational Effective in place" at bounding box center [207, 285] width 213 height 25
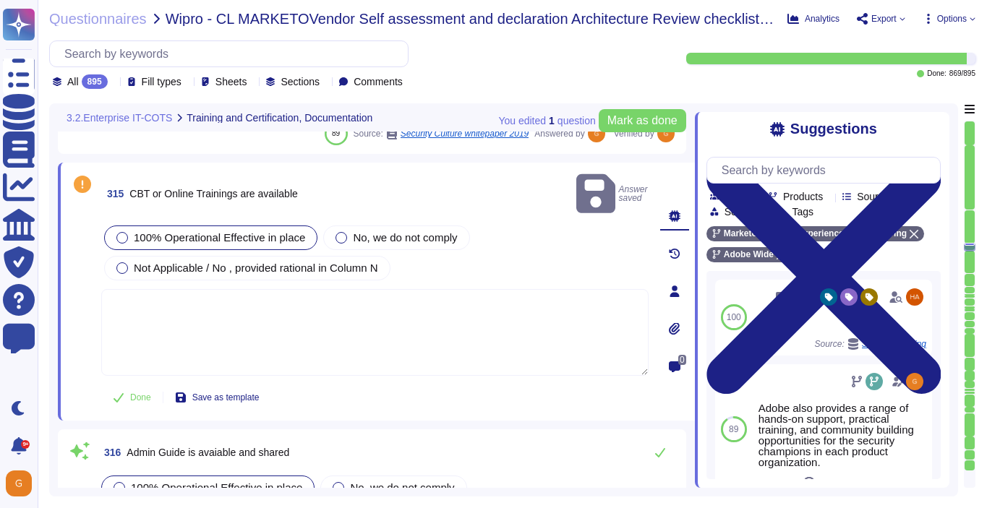
click at [263, 294] on textarea at bounding box center [374, 332] width 547 height 87
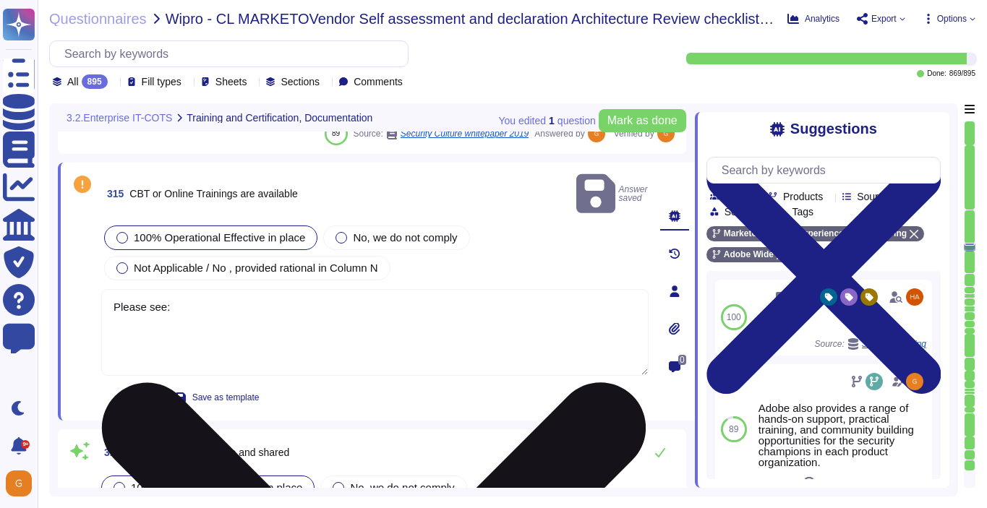
click at [260, 289] on textarea "Please see:" at bounding box center [374, 332] width 547 height 87
click at [238, 294] on textarea "Please see:" at bounding box center [374, 332] width 547 height 87
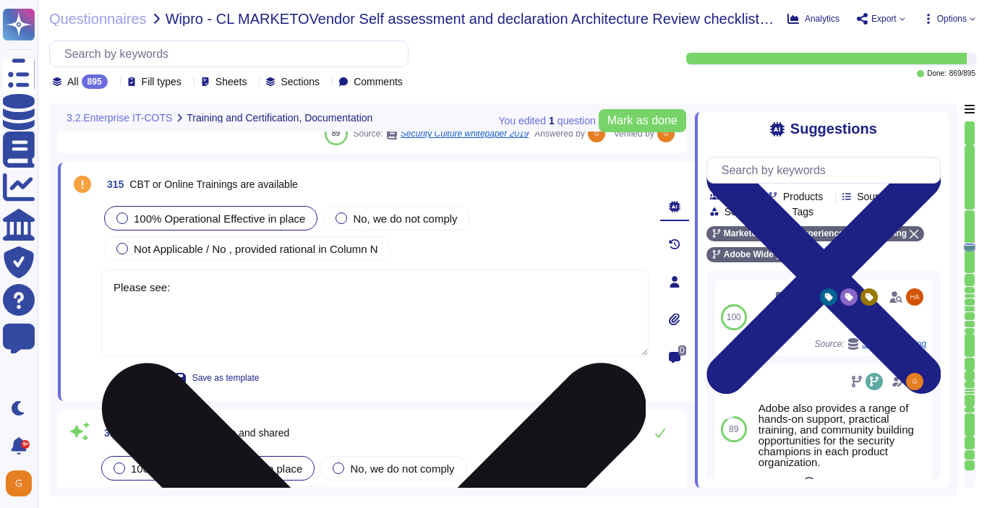
paste textarea "[URL][DOMAIN_NAME]"
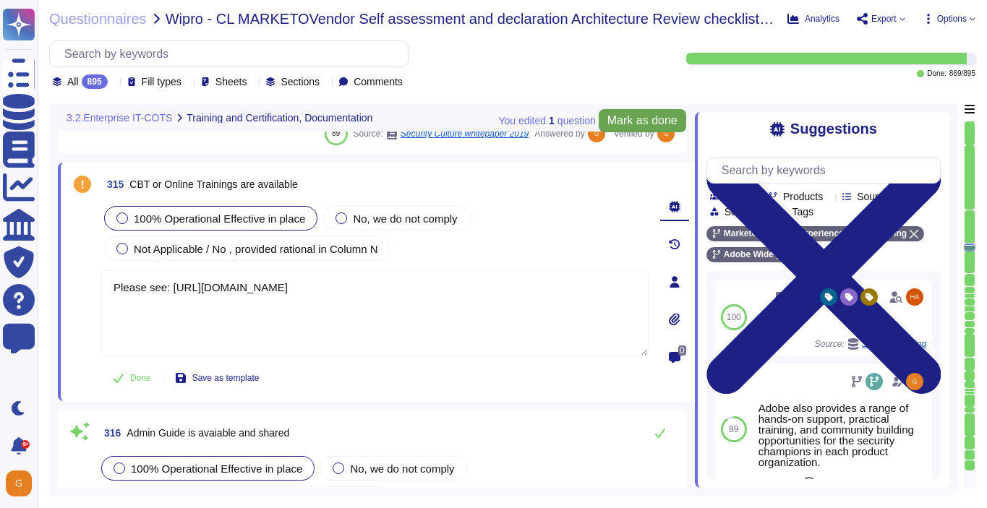
type textarea "Please see: [URL][DOMAIN_NAME]"
click at [651, 111] on button "Mark as done" at bounding box center [642, 120] width 87 height 23
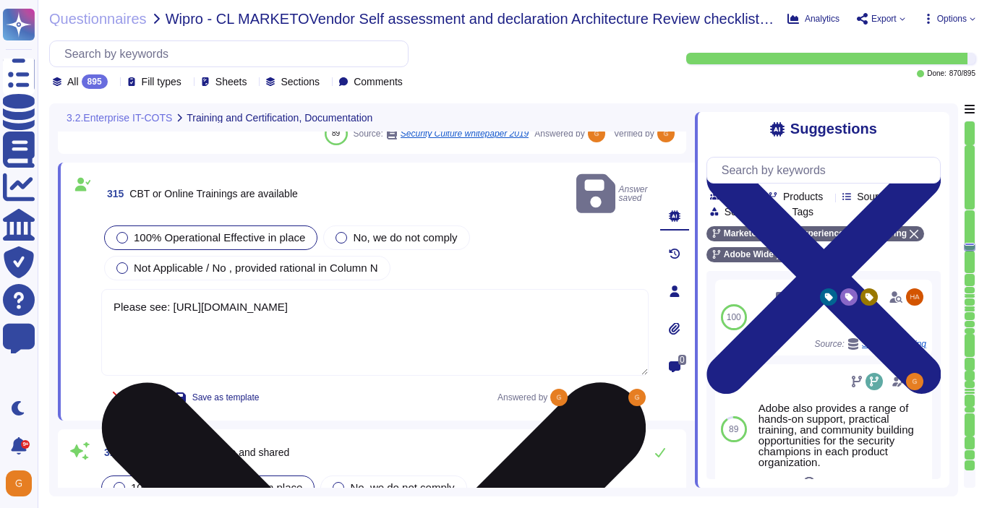
type textarea "This is handled by each product team. Please see [URL][DOMAIN_NAME]"
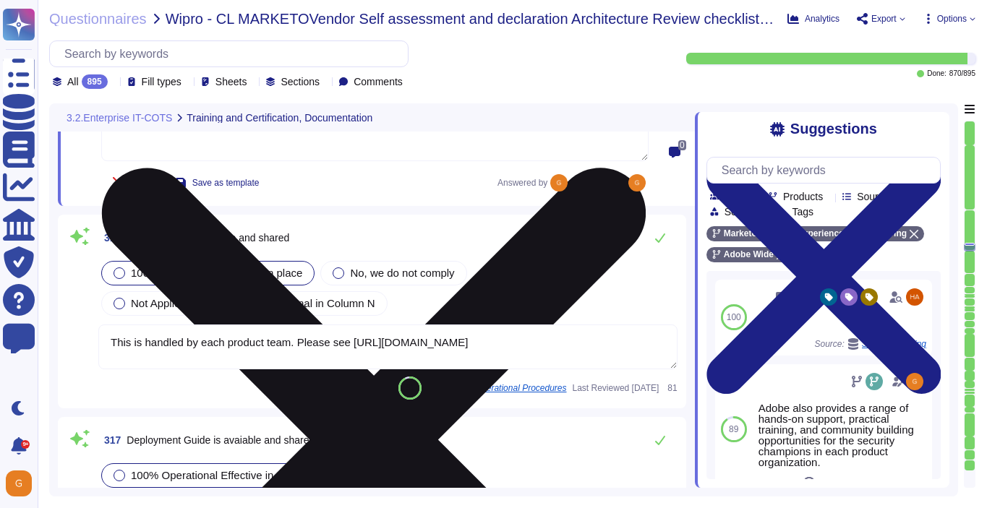
type textarea "This is handled by each product team. Please see [URL][DOMAIN_NAME]"
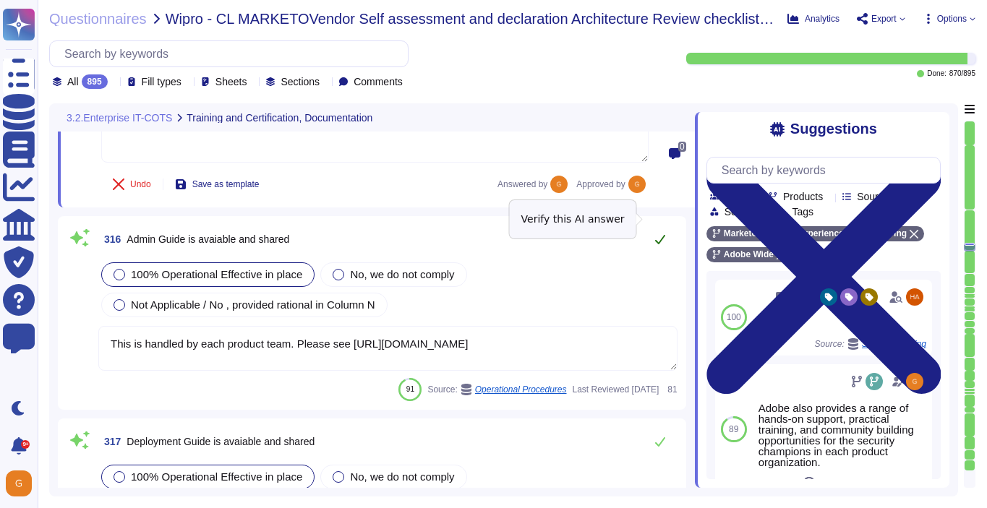
click at [657, 235] on icon at bounding box center [660, 239] width 10 height 9
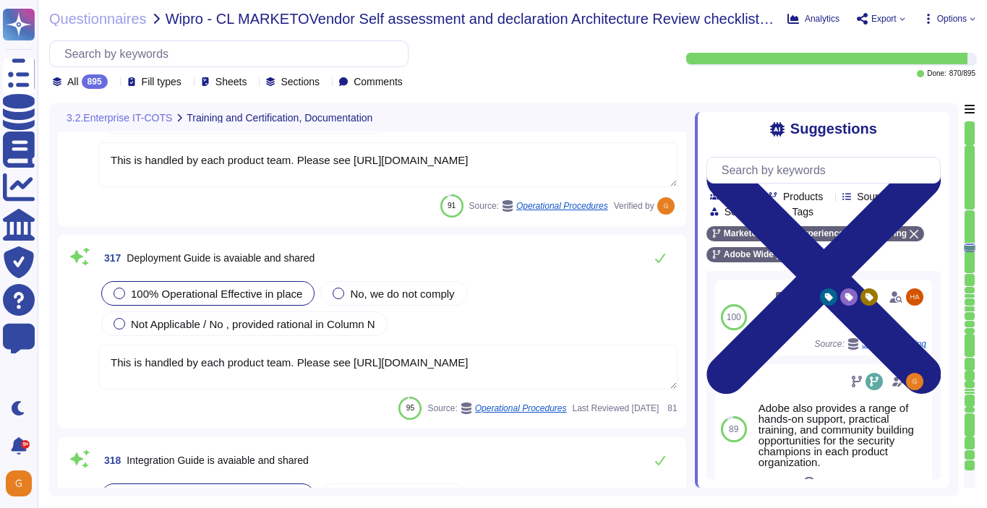
scroll to position [71177, 0]
click at [654, 257] on icon at bounding box center [660, 260] width 12 height 12
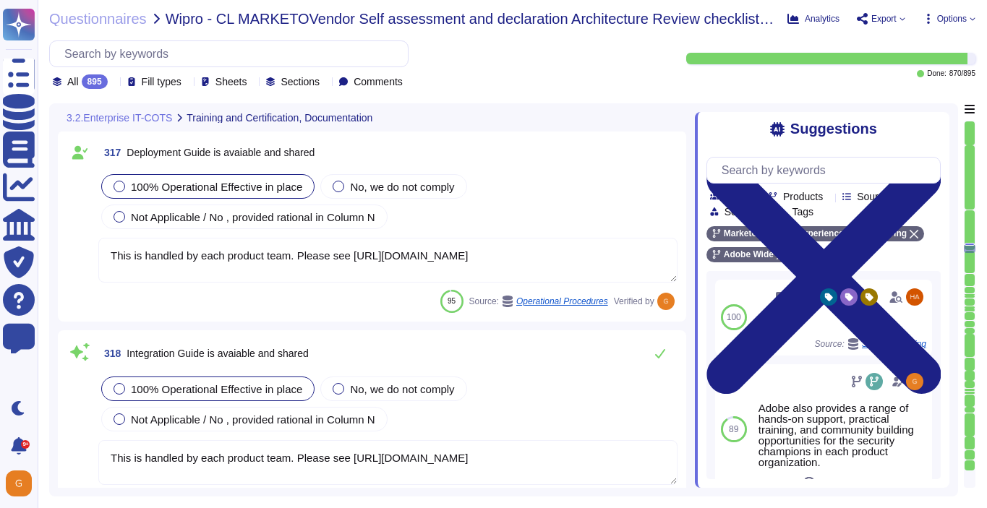
type textarea "This is handled by each product team. Please see [URL][DOMAIN_NAME]"
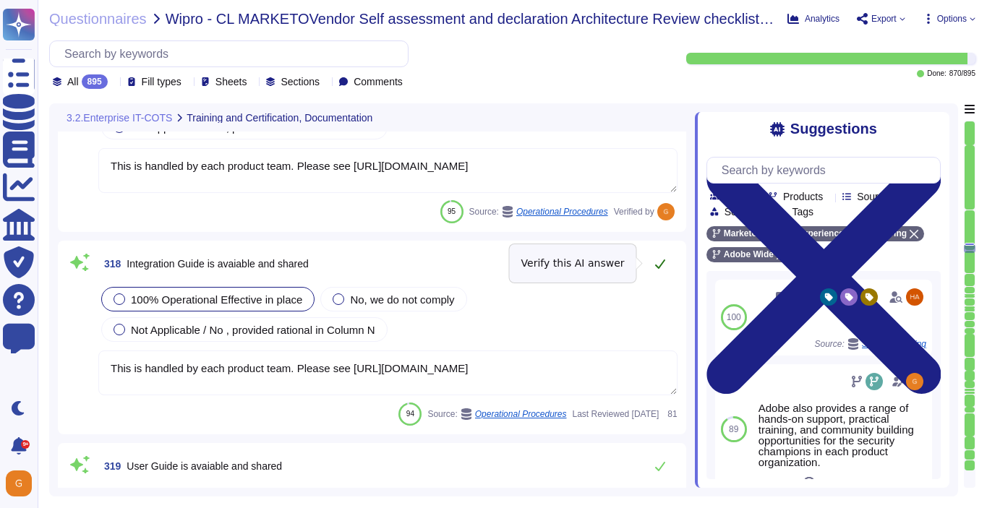
click at [656, 262] on icon at bounding box center [660, 264] width 12 height 12
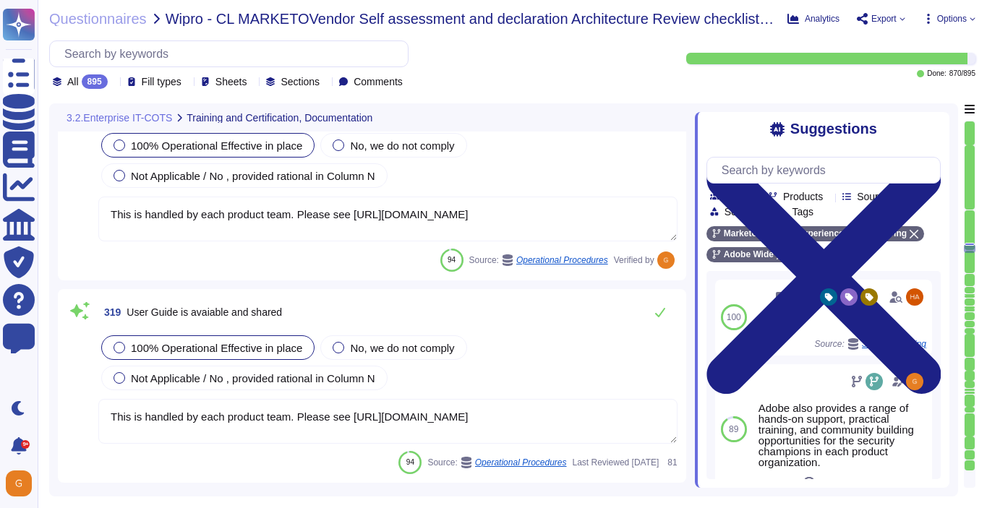
scroll to position [71511, 0]
type textarea "Antivirus is running on employee desktops, laptops and email traffic is scanned…"
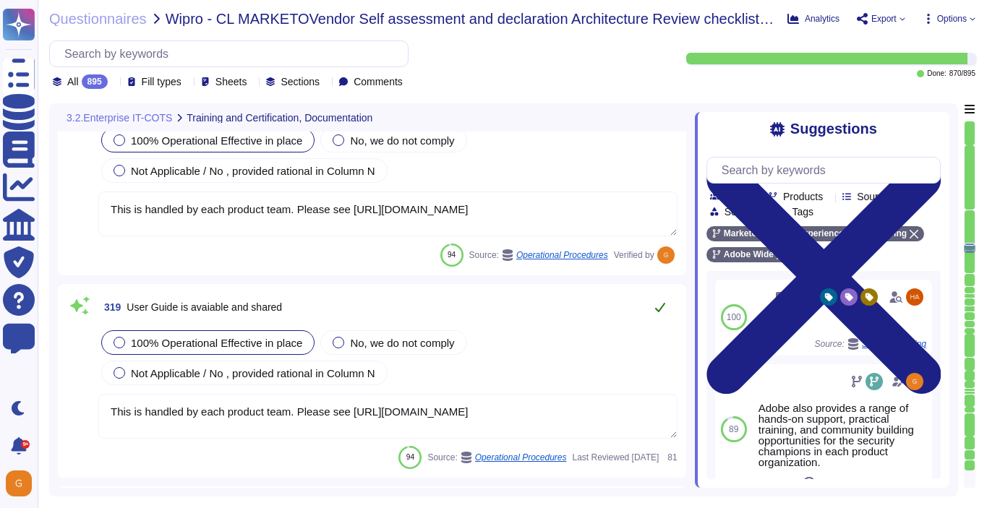
click at [659, 304] on icon at bounding box center [660, 308] width 12 height 12
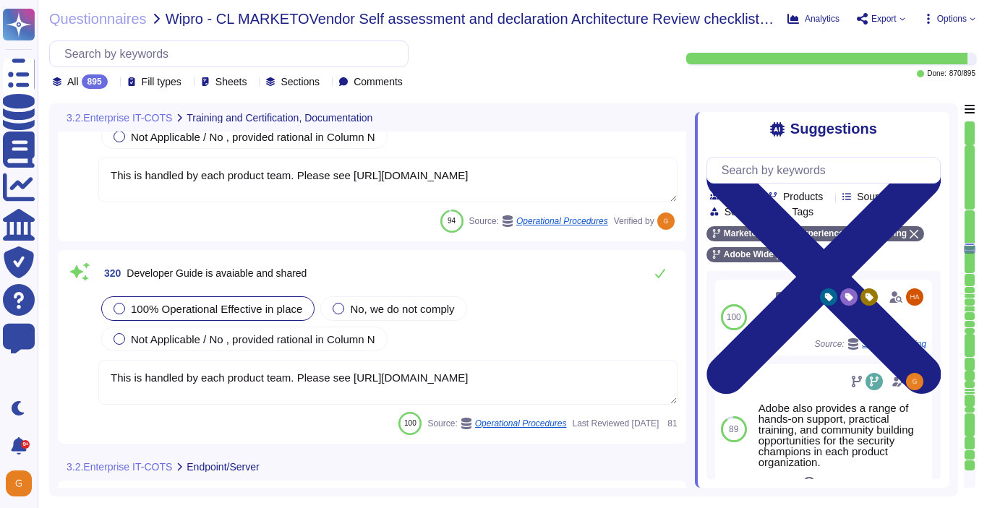
type textarea "Endpoint detection and response — CrowdStrike Falcon, a lightweight, next-gener…"
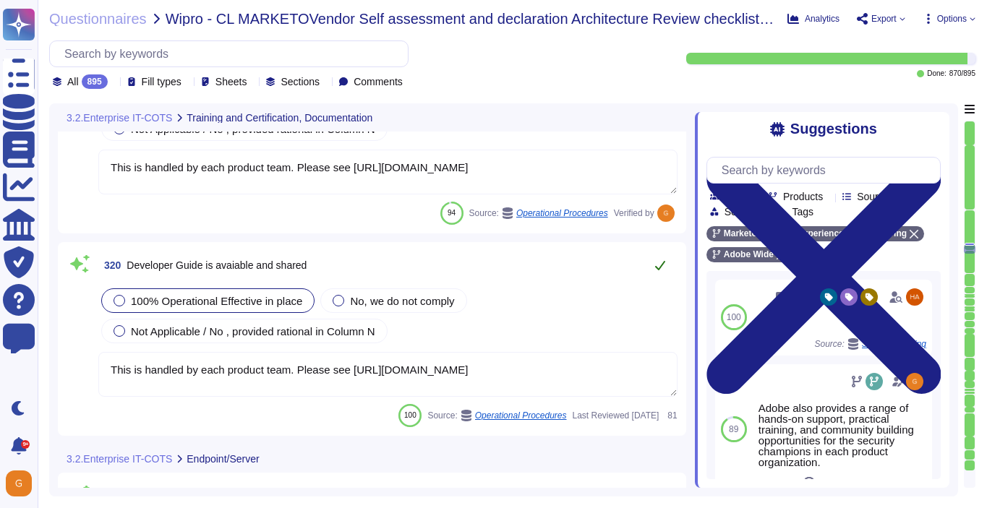
click at [665, 275] on button at bounding box center [660, 265] width 35 height 29
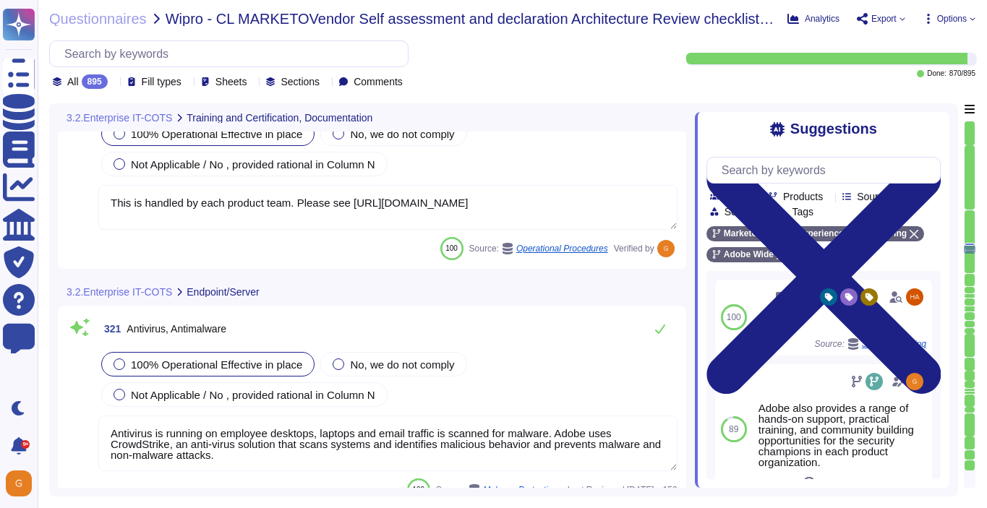
type textarea "Daily. Adobe has a SIEM in place to monitor security logs"
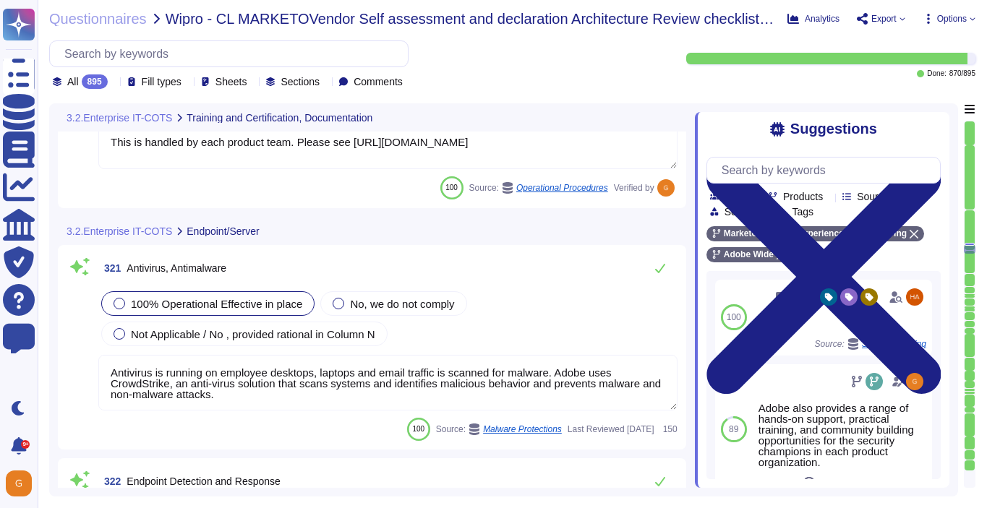
scroll to position [71960, 0]
click at [665, 275] on button at bounding box center [660, 269] width 35 height 29
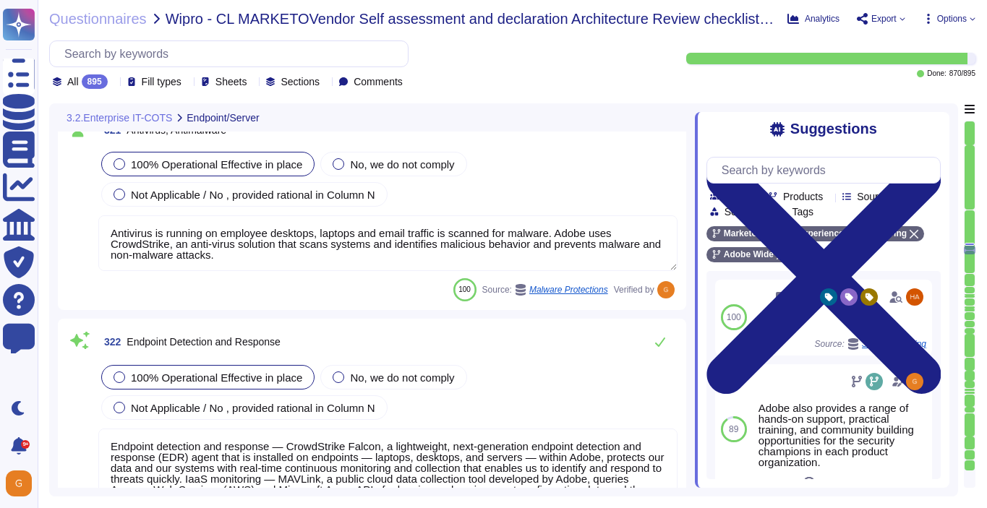
type textarea "Information gathered through these tools helps Adobe to detect potential threat…"
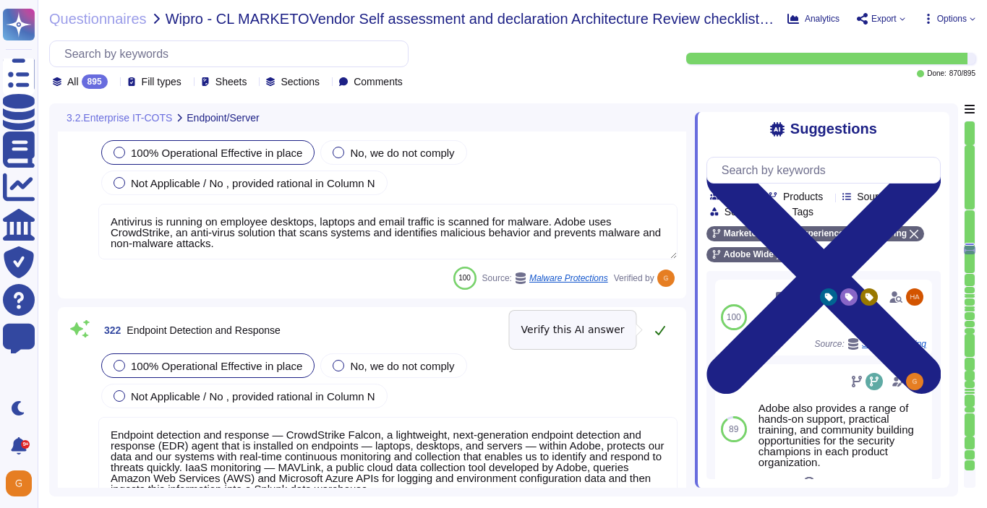
click at [661, 330] on icon at bounding box center [660, 330] width 10 height 9
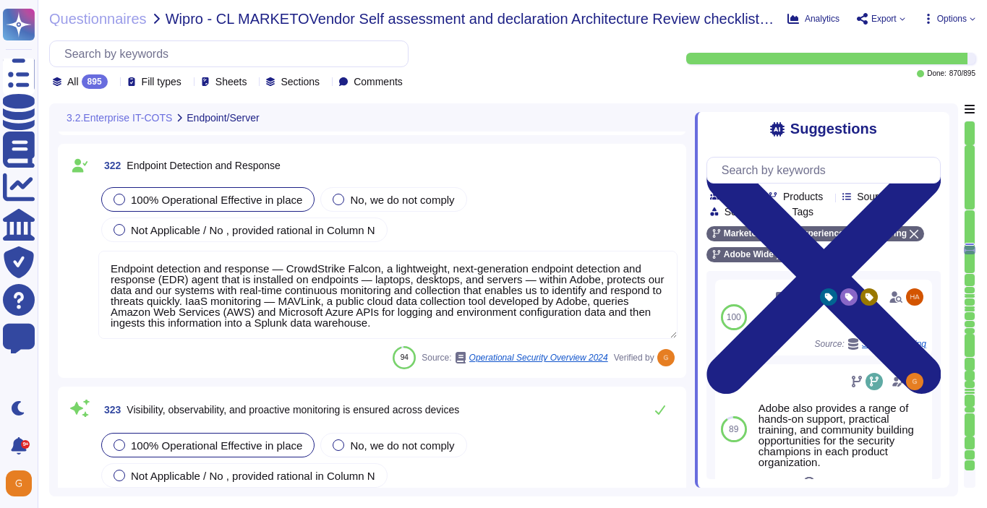
type textarea "Lorem ipsu dol sita co adi elitsedd eius temp incididunt (UTL) etdo mag aliquae…"
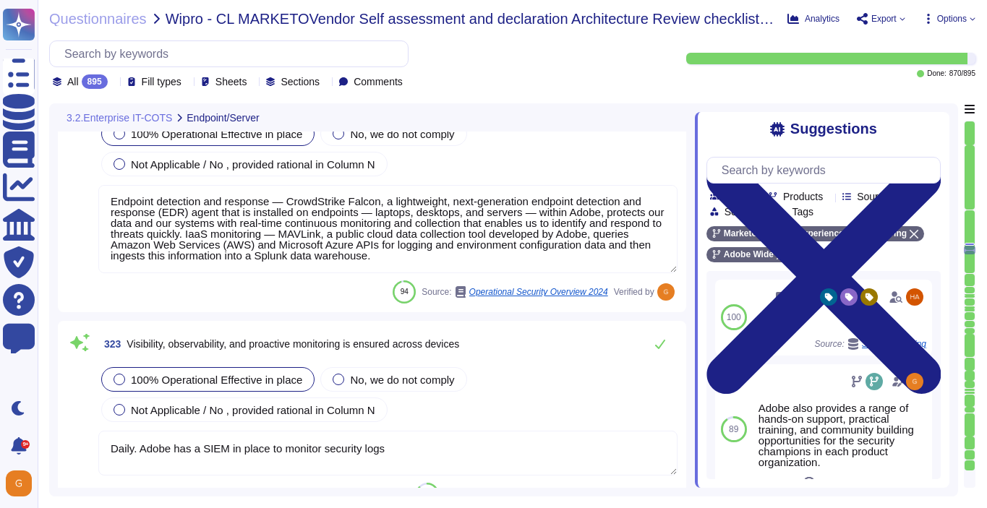
scroll to position [72315, 0]
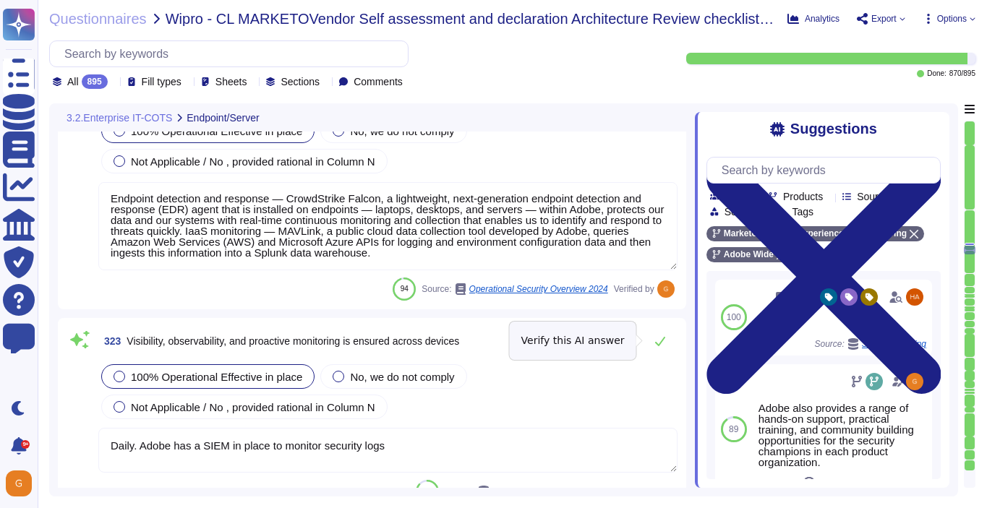
click at [661, 330] on button at bounding box center [660, 341] width 35 height 29
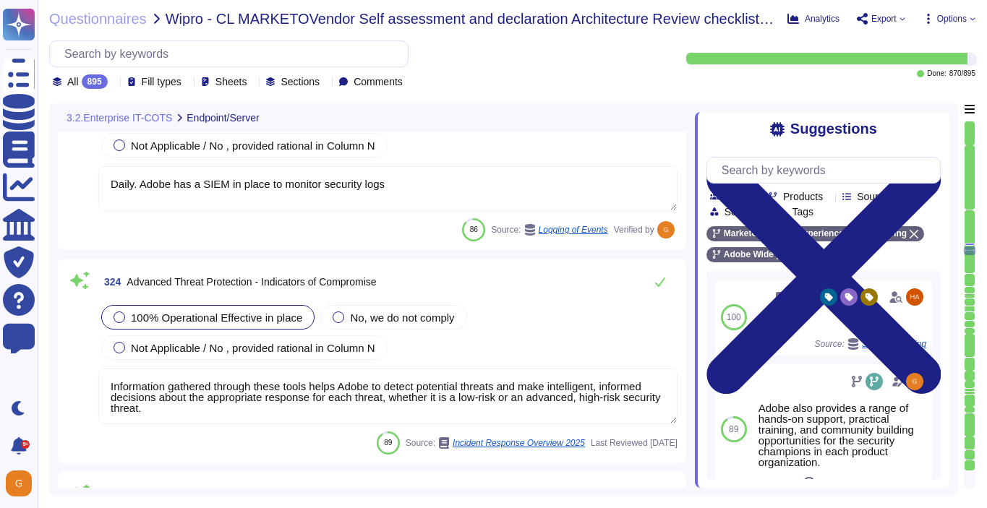
scroll to position [72574, 0]
click at [659, 281] on icon at bounding box center [660, 281] width 12 height 12
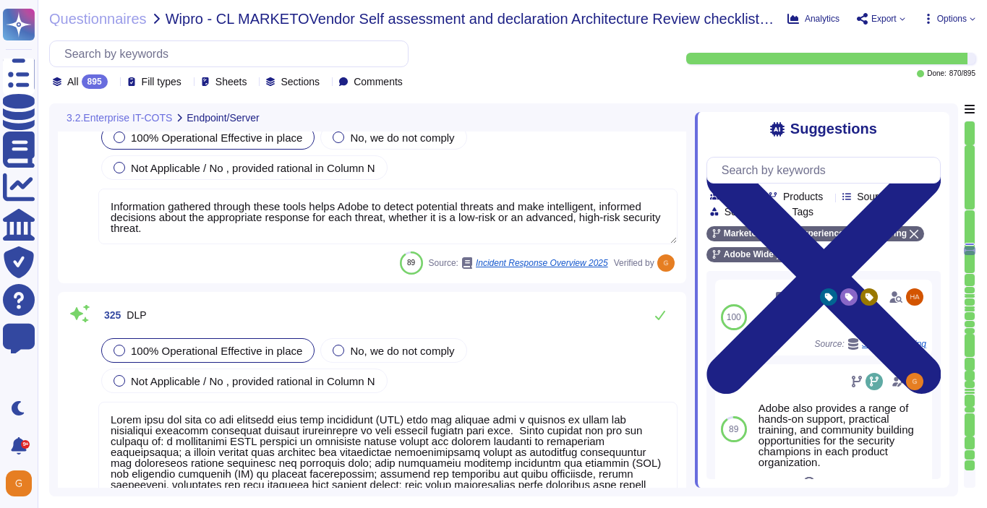
type textarea "Adobe runs its own DNS infrastructure for all *. adobe domains. We now have ful…"
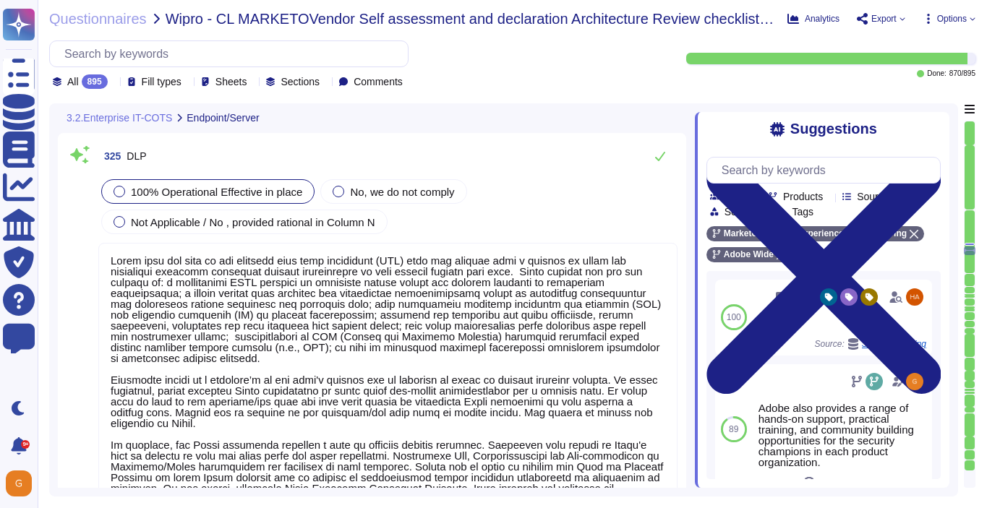
type textarea "Adobe utilizes AES-256 bit encryption at rest and TLS v1.2 or higher for data i…"
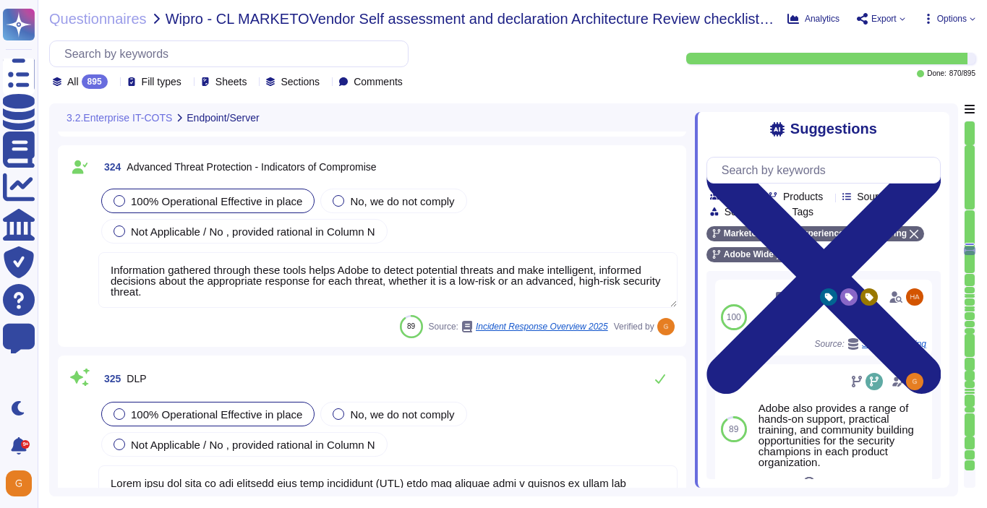
type textarea "Endpoint detection and response — CrowdStrike Falcon, a lightweight, next-gener…"
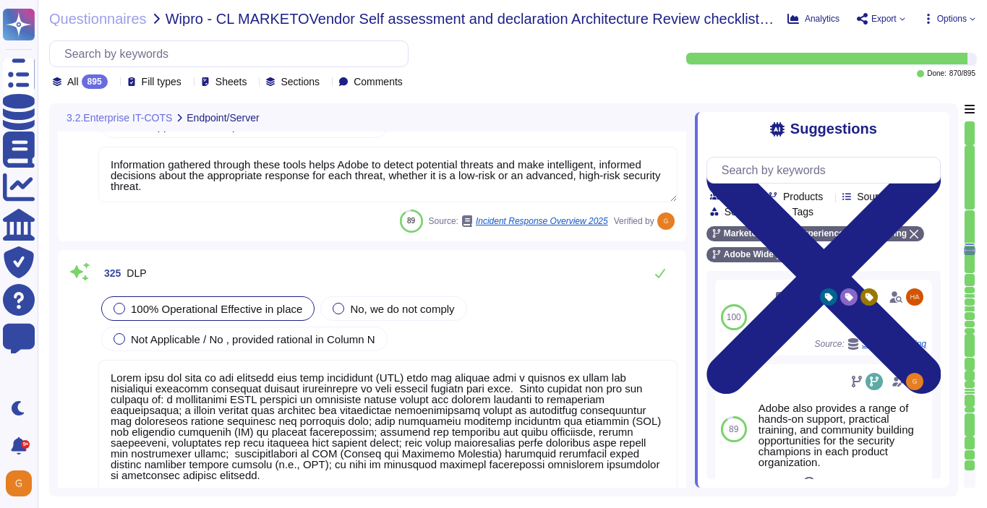
scroll to position [72798, 0]
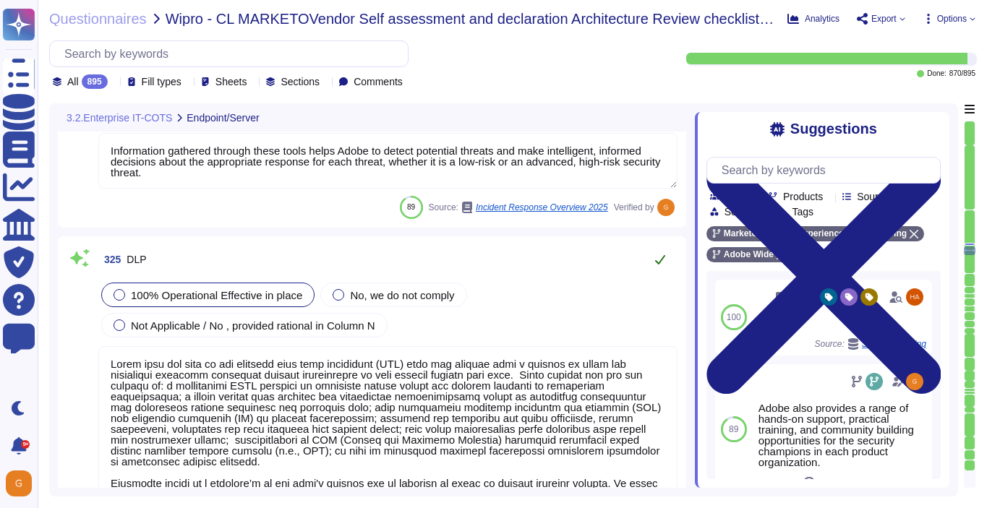
click at [659, 248] on button at bounding box center [660, 259] width 35 height 29
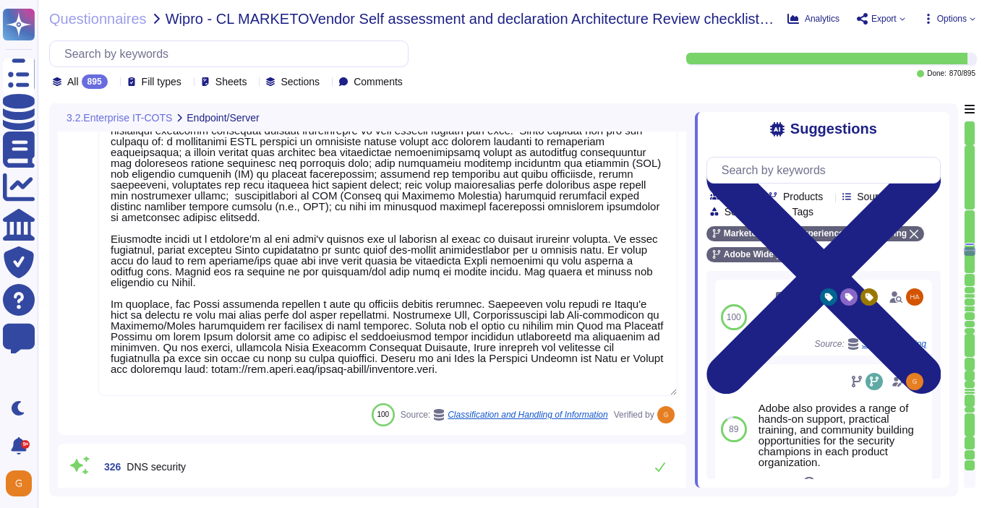
type textarea "Adobe utilizes AES-256 bit encryption at rest and TLS v1.2 or higher for data i…"
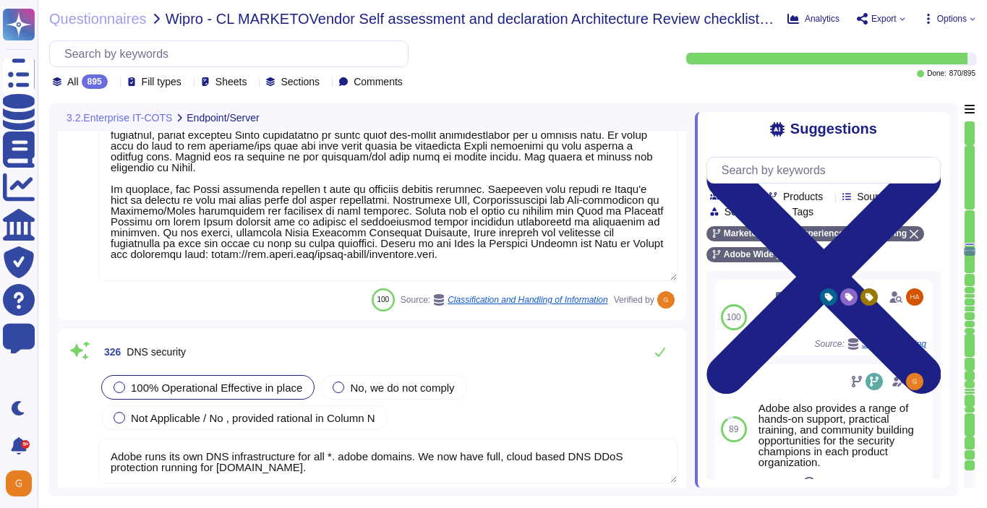
scroll to position [73146, 0]
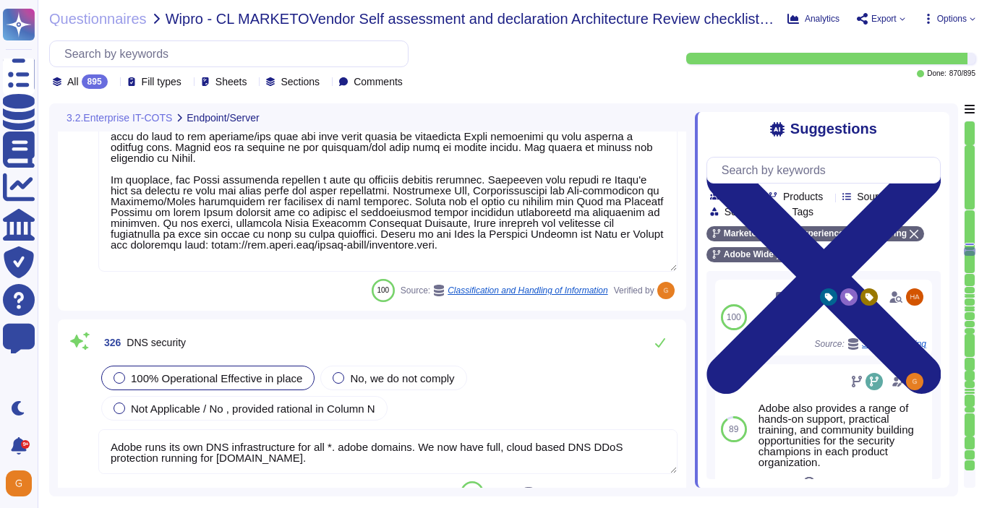
type textarea "Privileged access (administrator level) to information security management syst…"
click at [658, 333] on button at bounding box center [660, 342] width 35 height 29
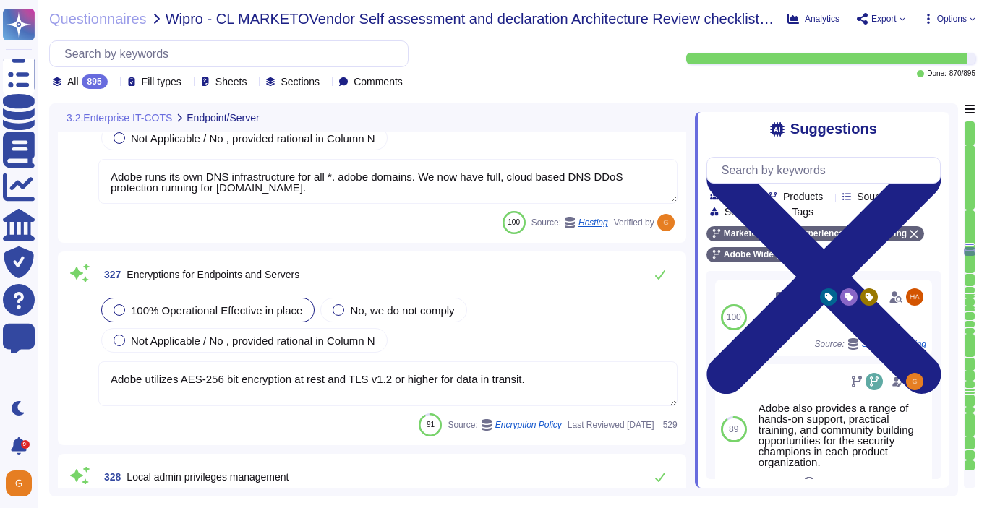
type textarea "Adobe has host firewall rules for some workstations/endpoints used for key admi…"
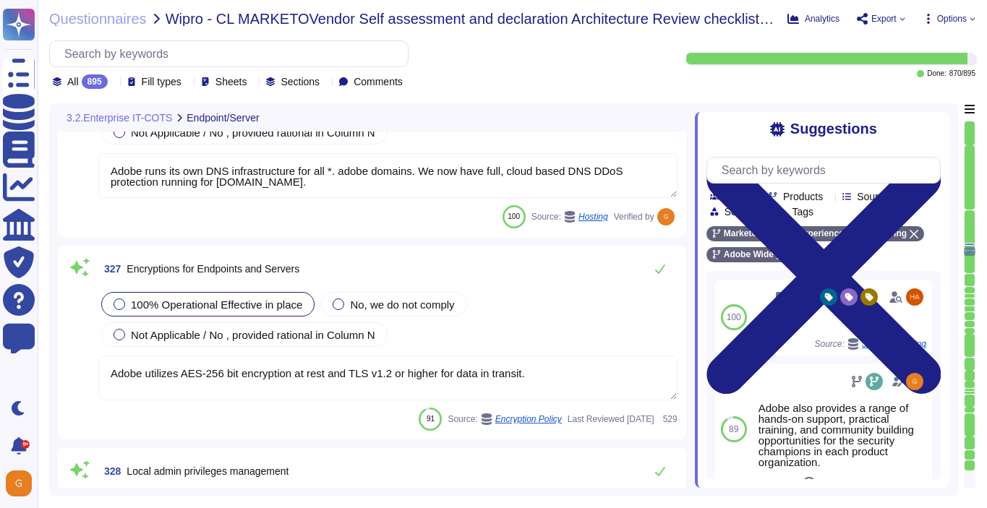
click at [656, 286] on div "327 Encryptions for Endpoints and Servers 100% Operational Effective in place N…" at bounding box center [372, 343] width 611 height 176
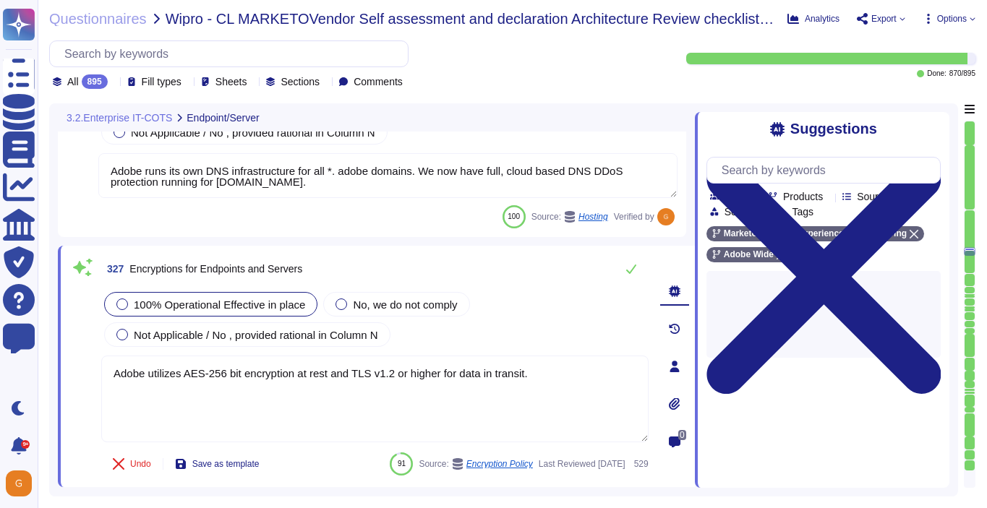
type textarea "Adobe has host firewall rules for some workstations/endpoints used for key admi…"
click at [639, 270] on button at bounding box center [631, 269] width 35 height 29
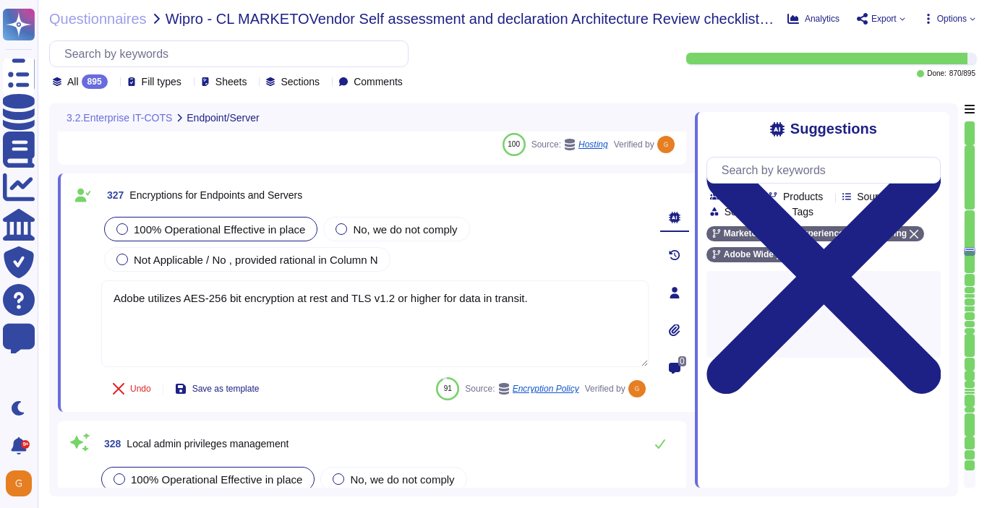
scroll to position [73652, 0]
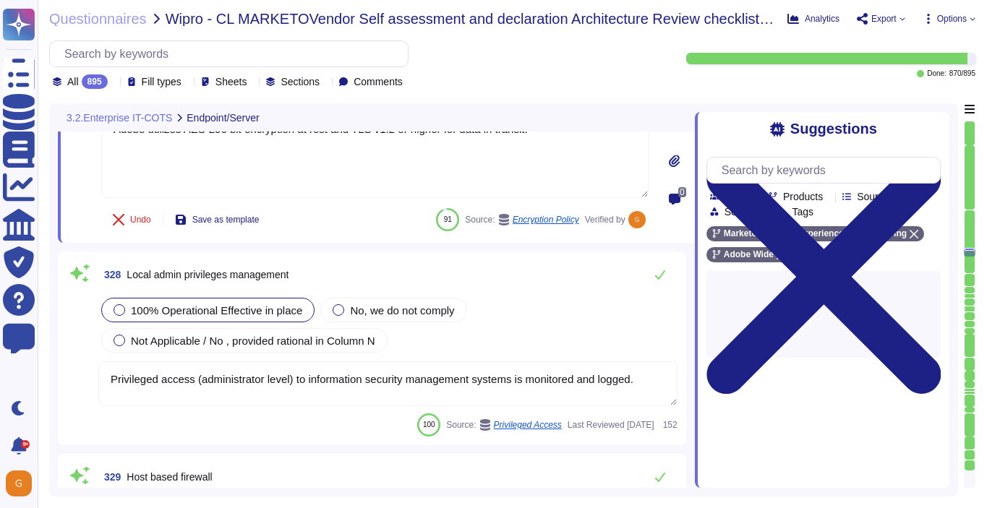
type textarea "The Device Management team must perform the following:"
click at [656, 275] on icon at bounding box center [660, 274] width 10 height 9
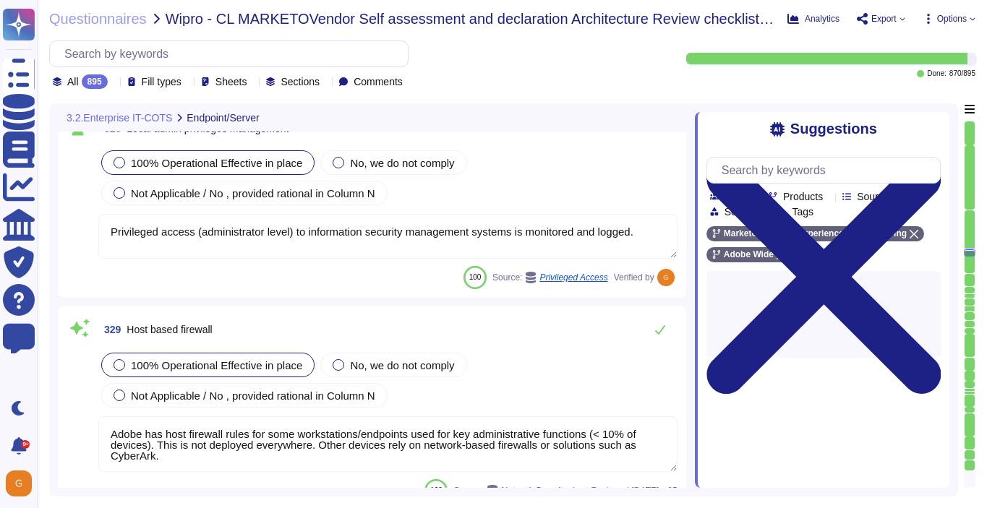
scroll to position [73880, 0]
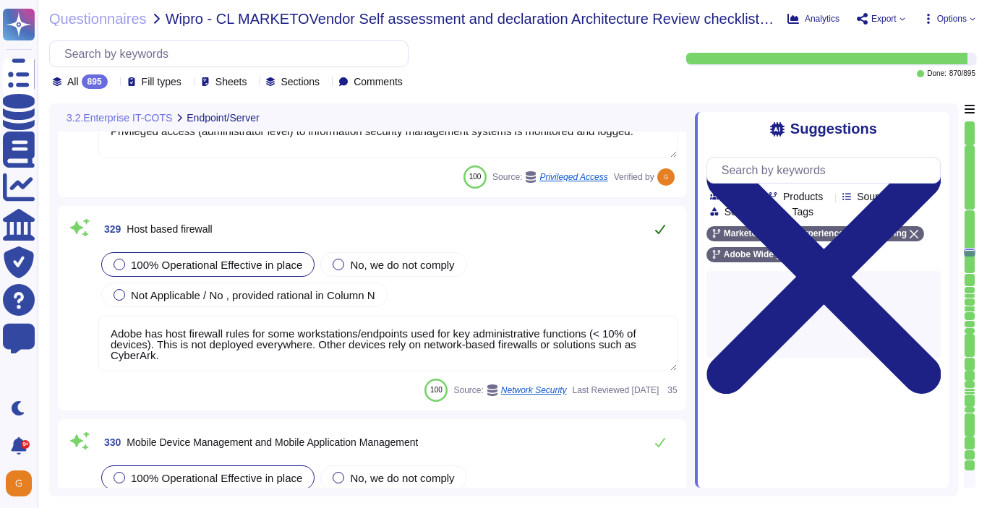
click at [659, 232] on icon at bounding box center [660, 229] width 10 height 9
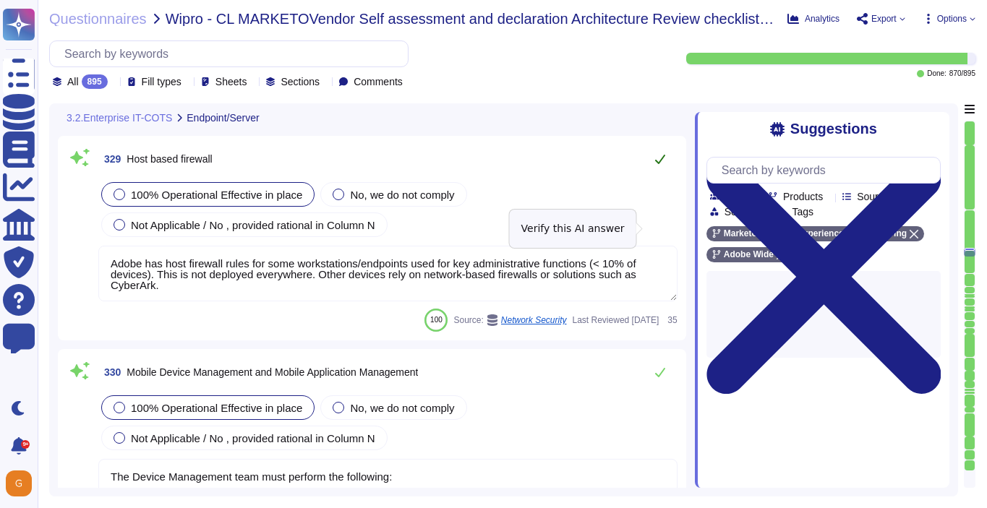
scroll to position [73955, 0]
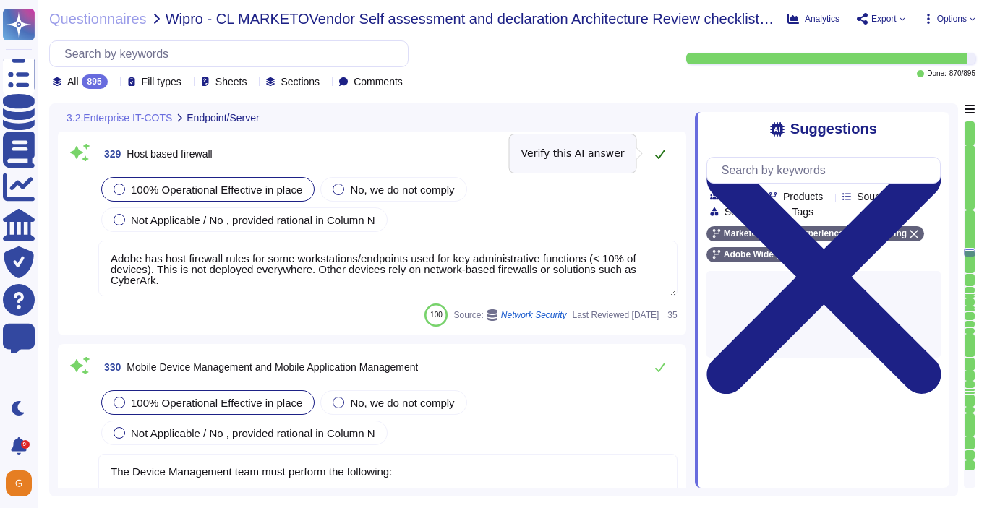
type textarea "Adobe does not implement Web Application Firewalls on most of its solutions. Ad…"
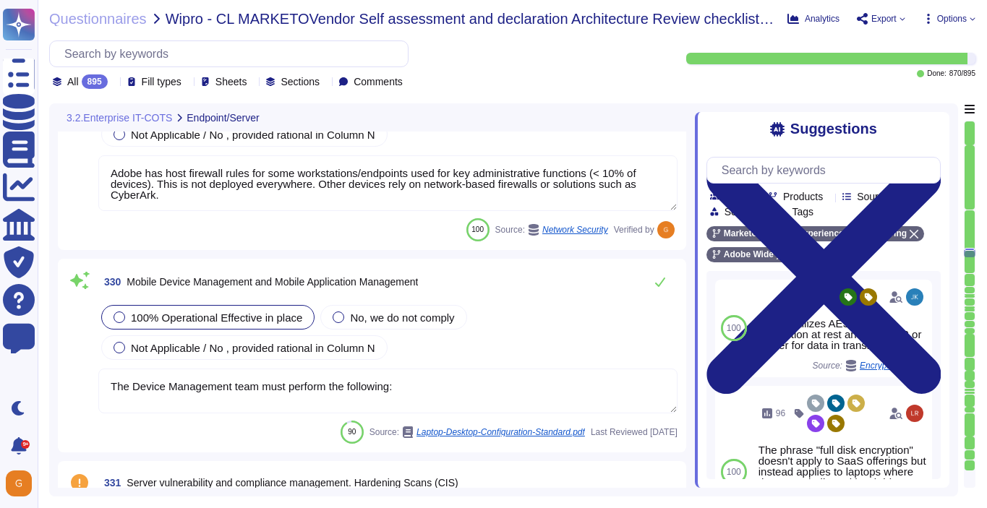
scroll to position [74054, 0]
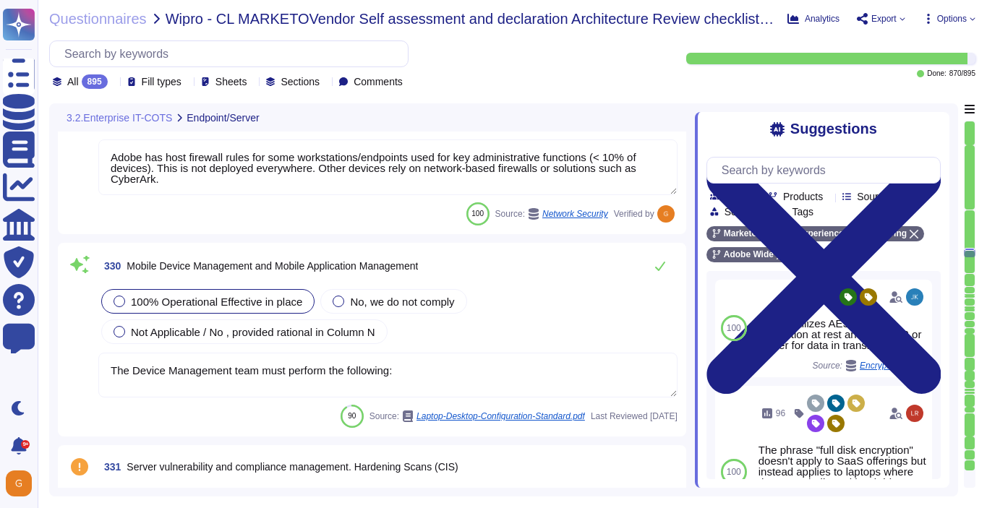
click at [615, 378] on textarea "The Device Management team must perform the following:" at bounding box center [387, 375] width 579 height 45
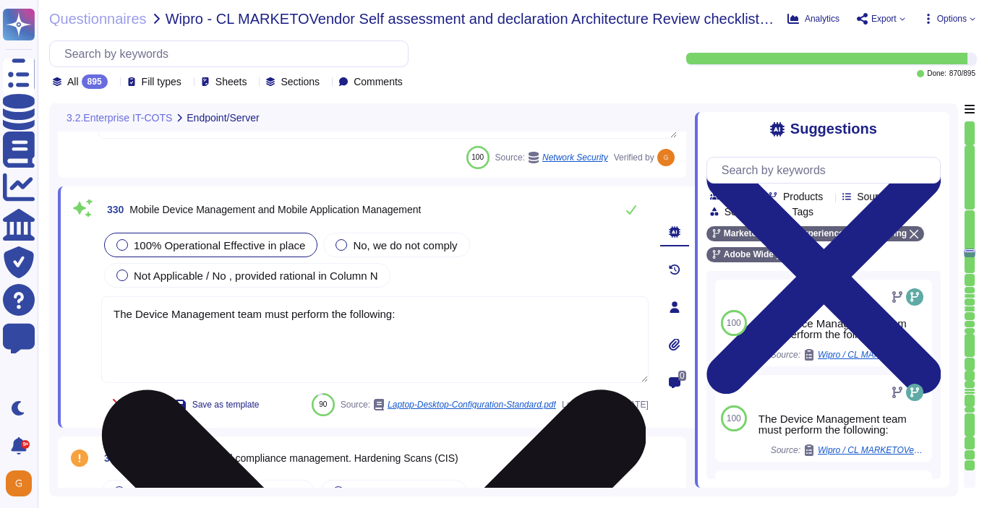
type textarea "Adobe does not implement Web Application Firewalls on most of its solutions. Ad…"
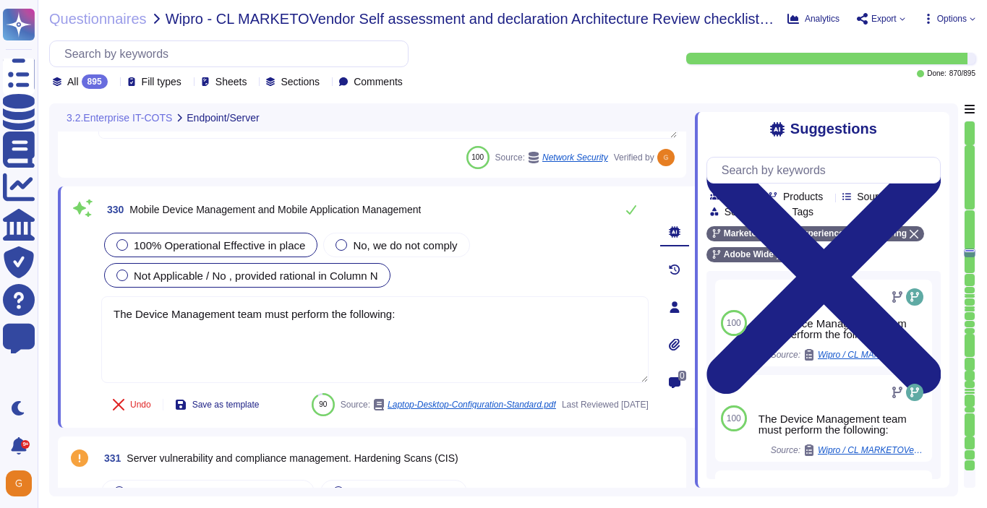
drag, startPoint x: 467, startPoint y: 339, endPoint x: 124, endPoint y: 272, distance: 350.0
click at [124, 272] on div "100% Operational Effective in place No, we do not comply Not Applicable / No , …" at bounding box center [374, 307] width 547 height 155
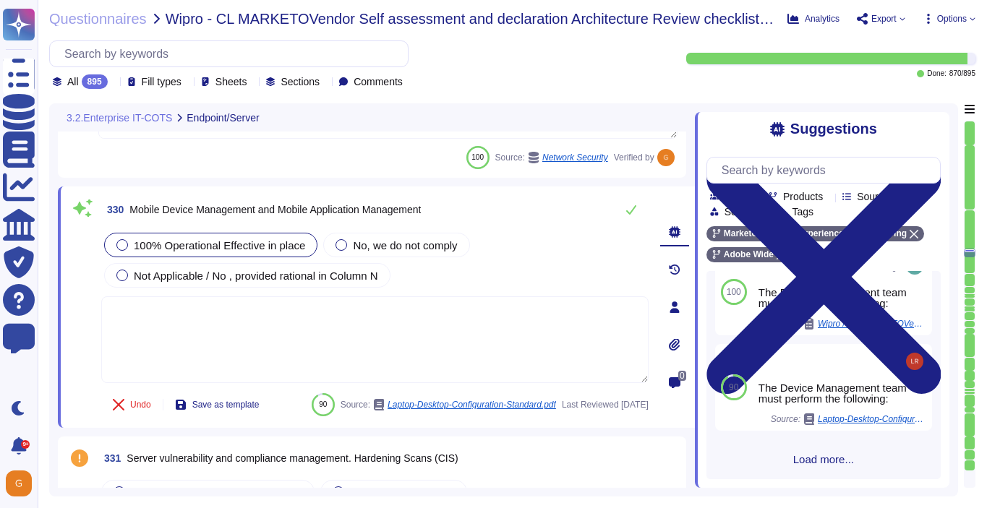
scroll to position [316, 0]
click at [827, 473] on div "100 The Device Management team must perform the following: Source: Wipro / CL M…" at bounding box center [823, 375] width 234 height 208
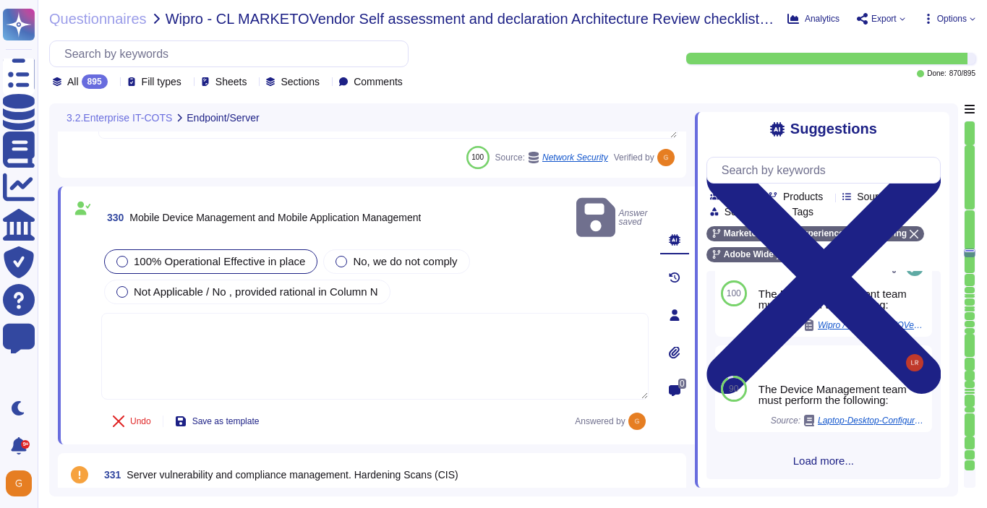
click at [829, 465] on span "Load more..." at bounding box center [823, 461] width 234 height 11
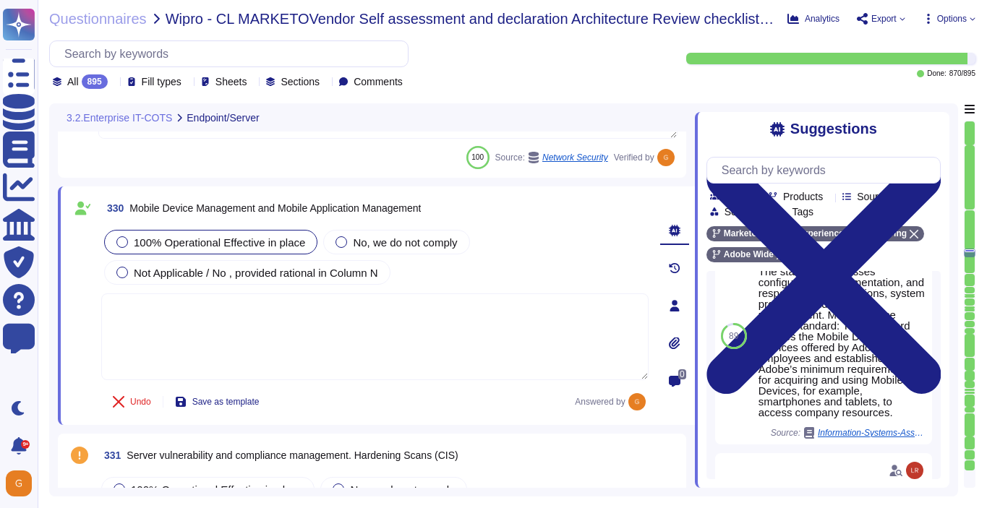
scroll to position [573, 0]
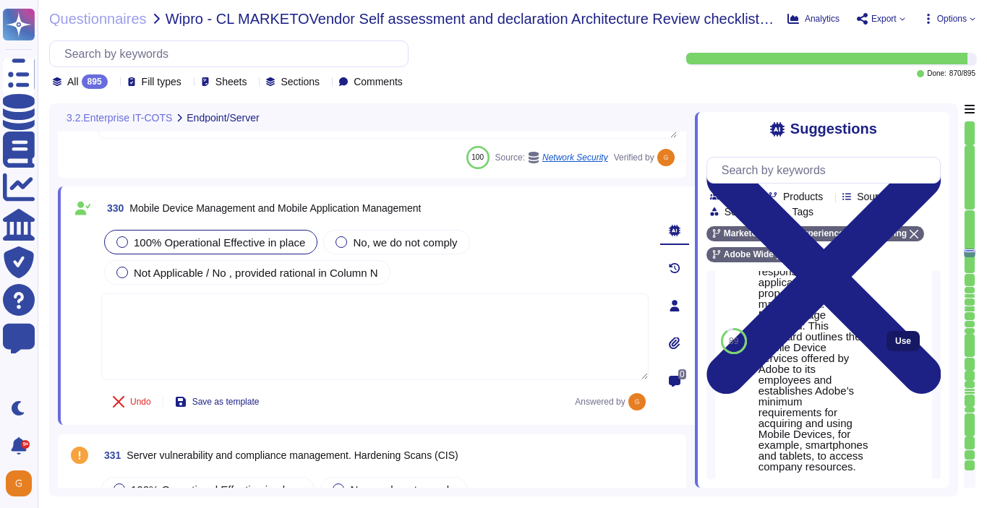
click at [907, 346] on span "Use" at bounding box center [903, 341] width 16 height 9
type textarea "The standard addresses configuration, implementation, and responsibility; appli…"
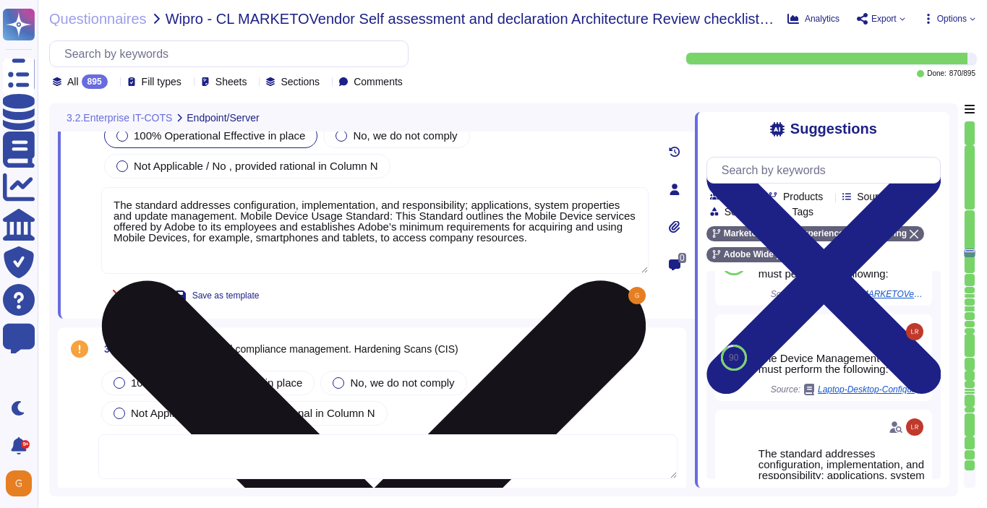
scroll to position [74181, 0]
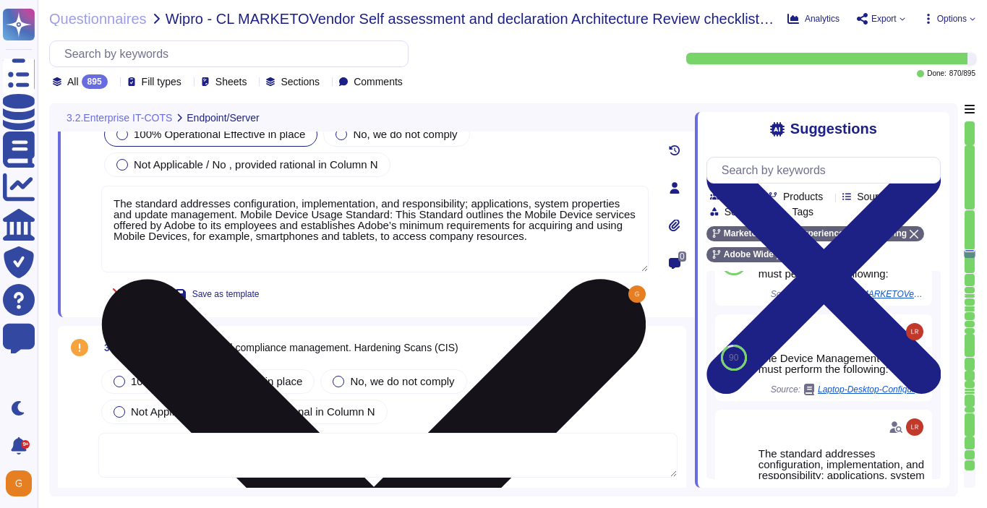
type textarea "Network segmentation is implemented within the Adobe services production enviro…"
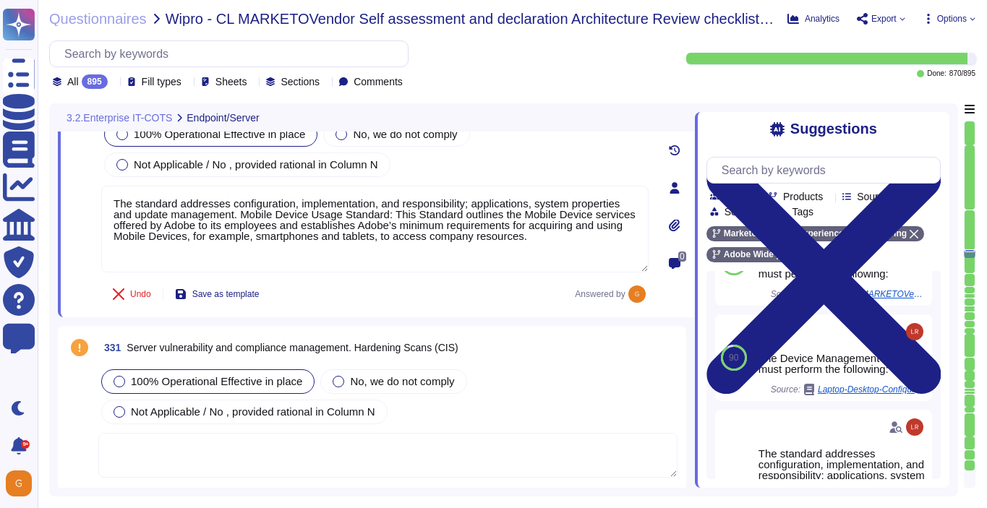
click at [218, 375] on span "100% Operational Effective in place" at bounding box center [216, 381] width 171 height 12
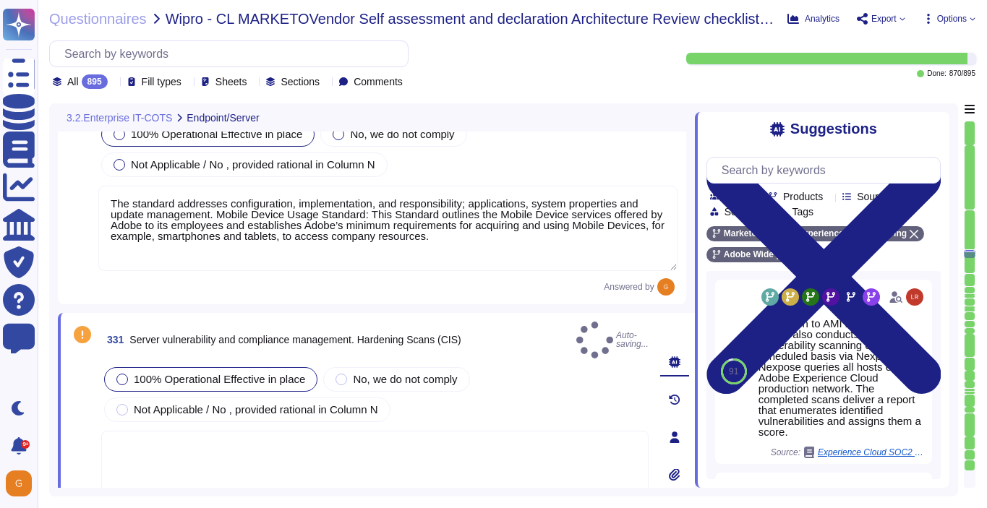
type textarea "Network segmentation is implemented within the Adobe services production enviro…"
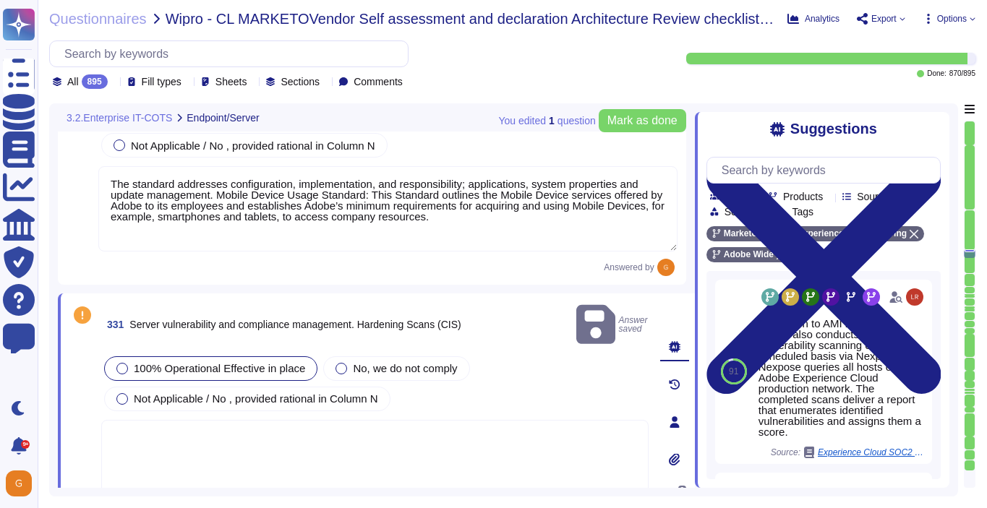
click at [327, 420] on textarea at bounding box center [374, 463] width 547 height 87
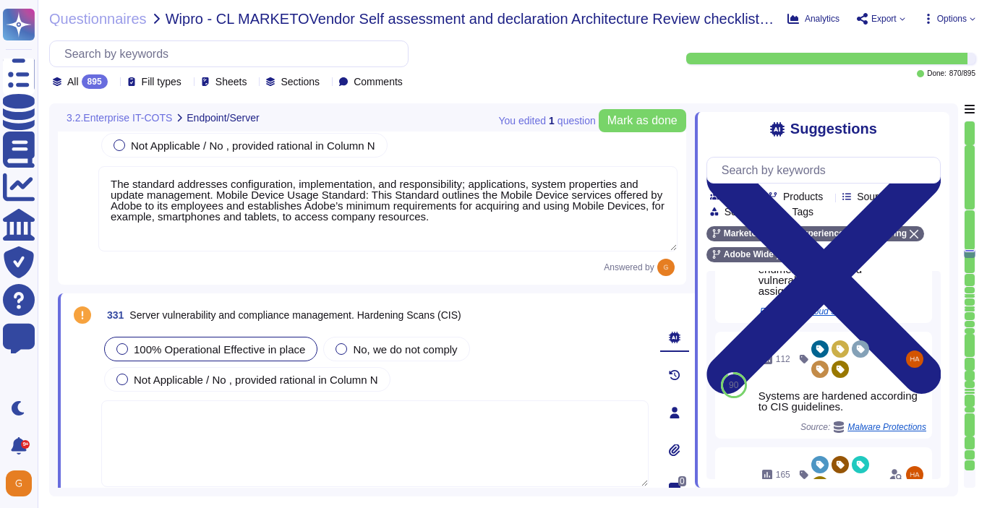
scroll to position [183, 0]
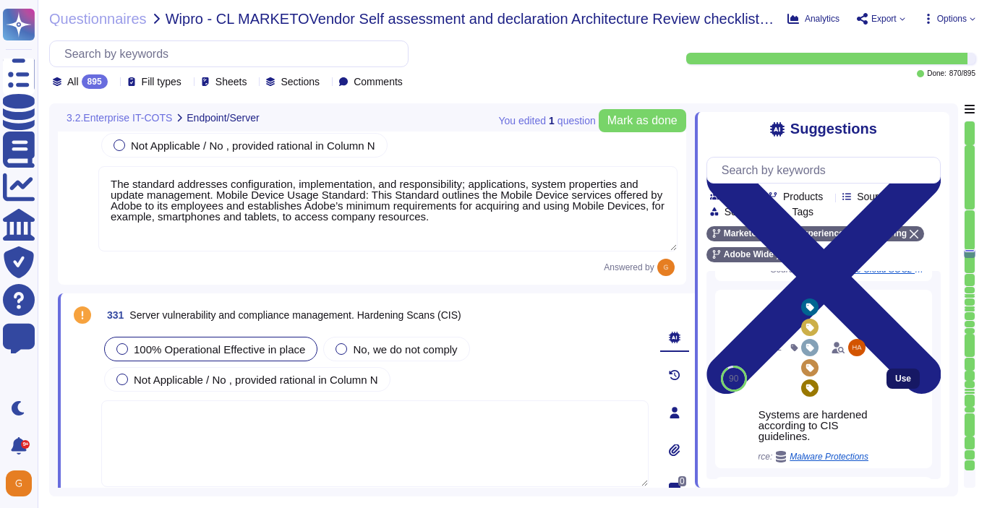
click at [904, 377] on span "Use" at bounding box center [903, 379] width 16 height 9
type textarea "Systems are hardened according to CIS guidelines."
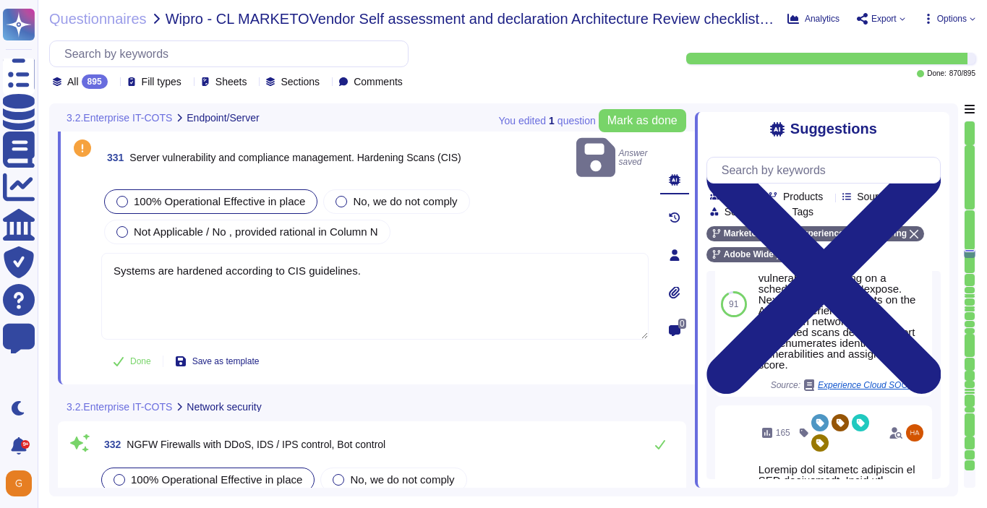
type textarea "User Credentials, Token- or Certificate-based authentication, various SSO (Sing…"
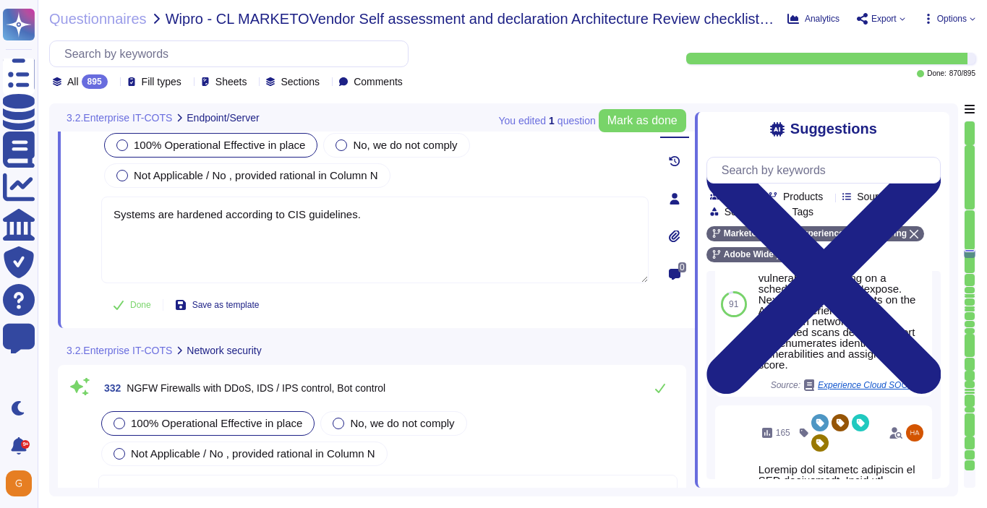
scroll to position [74438, 0]
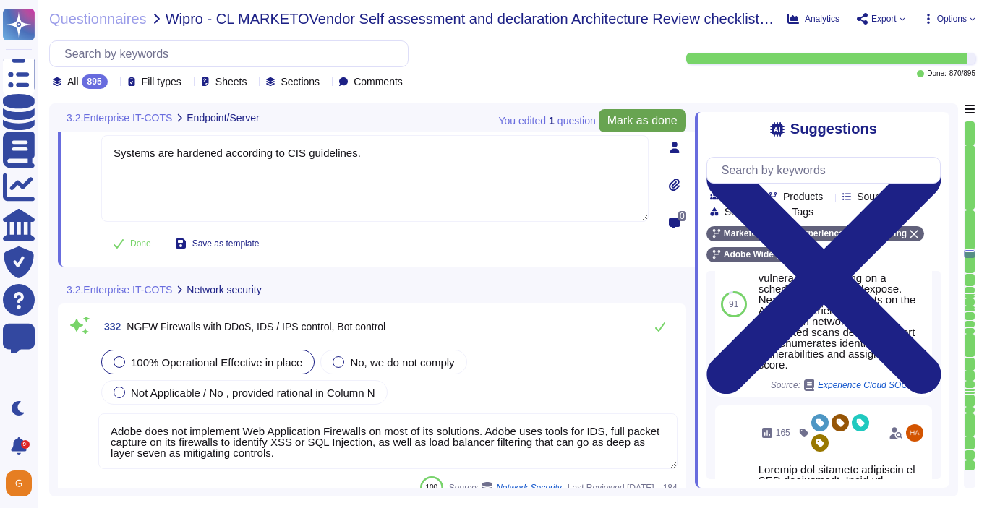
click at [643, 130] on button "Mark as done" at bounding box center [642, 120] width 87 height 23
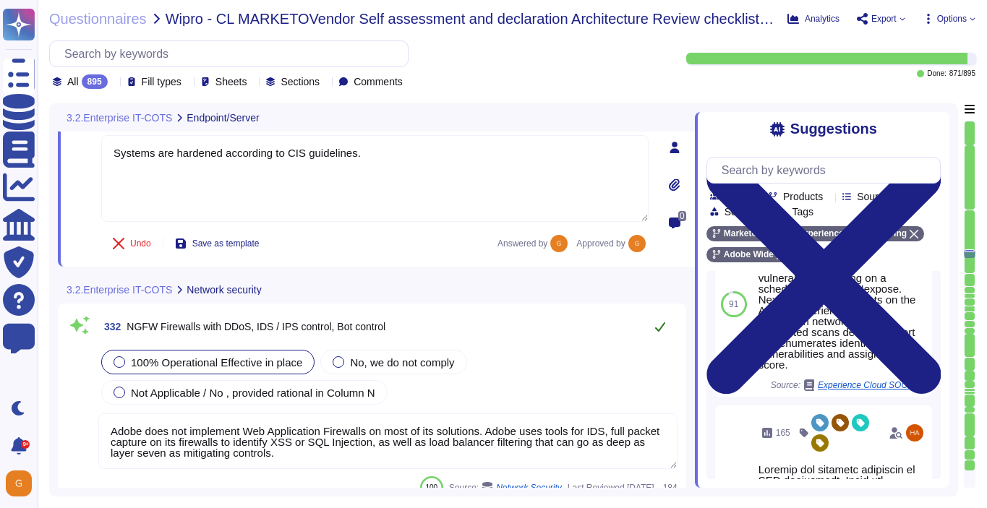
click at [656, 325] on icon at bounding box center [660, 327] width 12 height 12
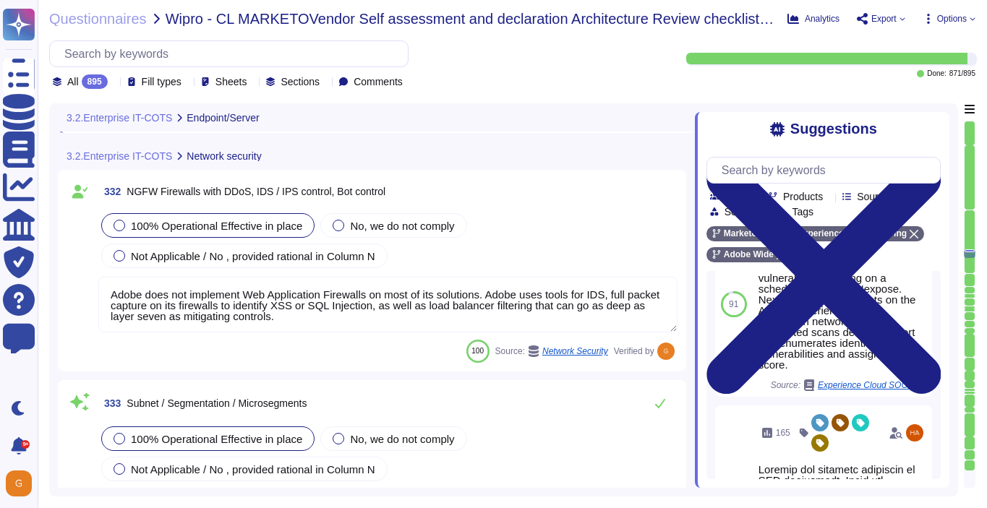
type textarea "Adobe has a centralized Device Management solution to manage mobile devices tha…"
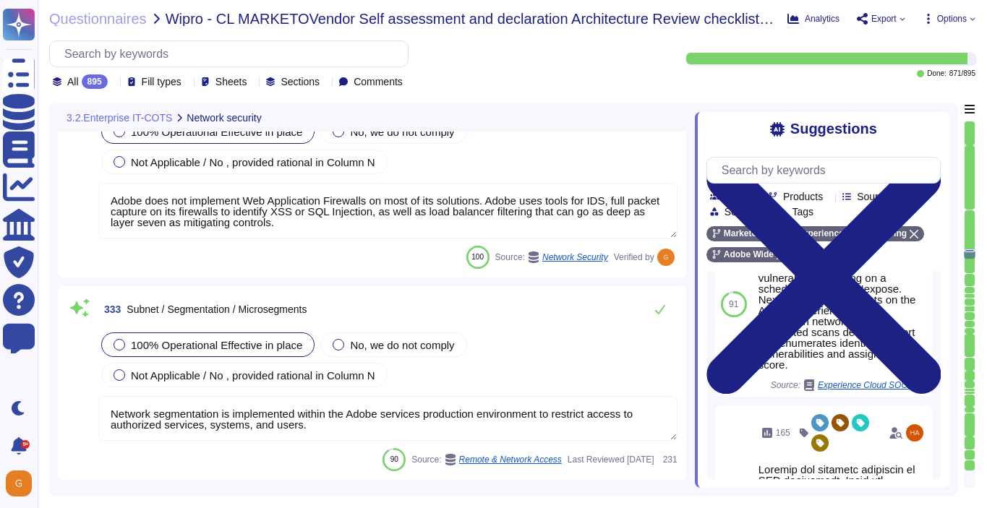
scroll to position [74663, 0]
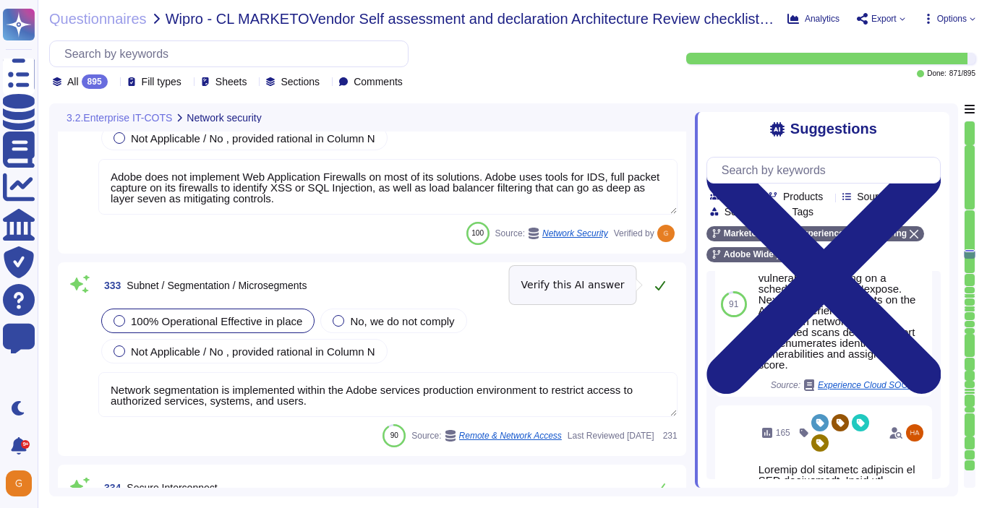
click at [659, 286] on icon at bounding box center [660, 285] width 10 height 9
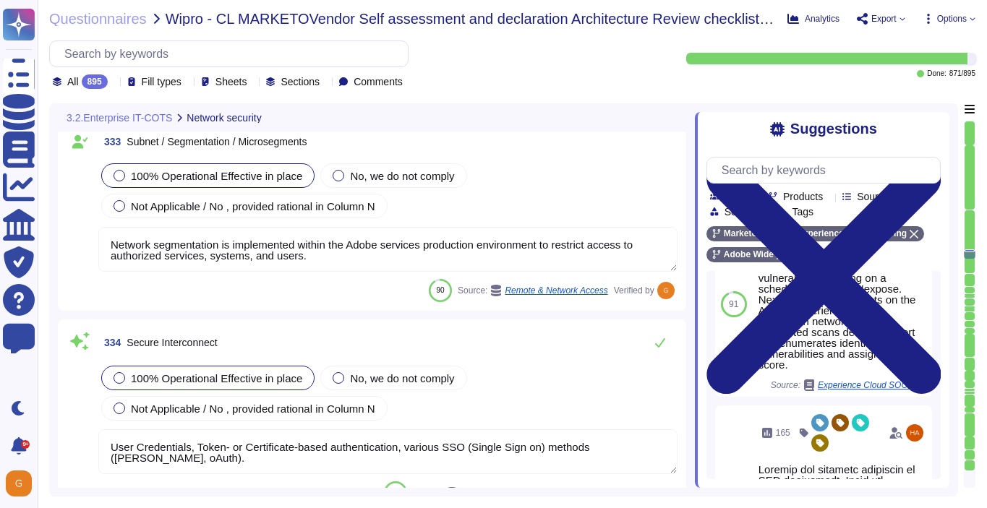
scroll to position [74811, 0]
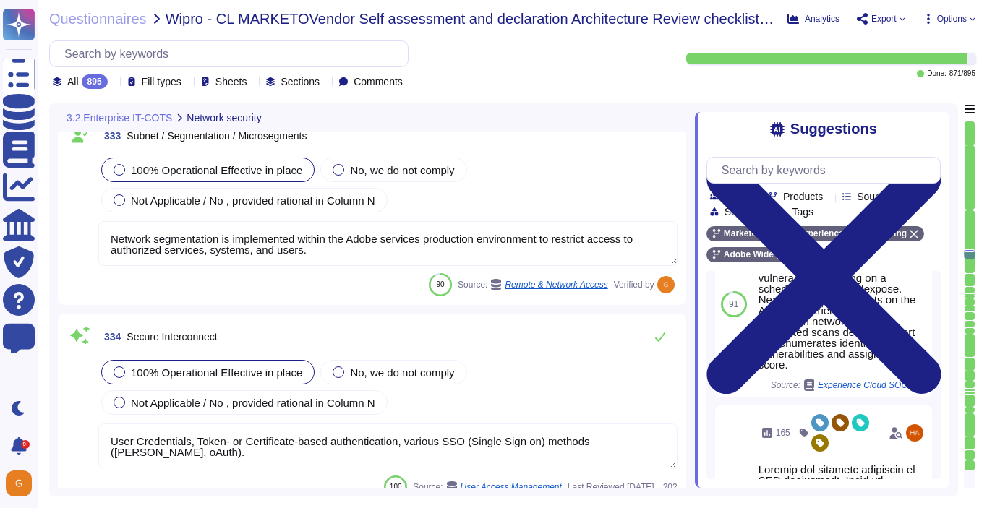
type textarea "Yes we do all of the above - 2FA, audit trails, IP address filtering, firewalls…"
click at [656, 343] on button at bounding box center [660, 336] width 35 height 29
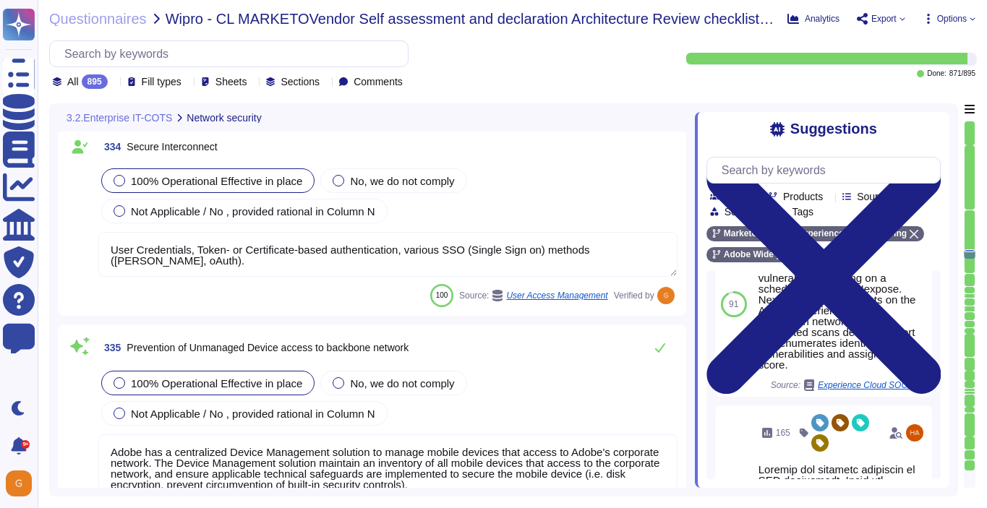
scroll to position [75017, 0]
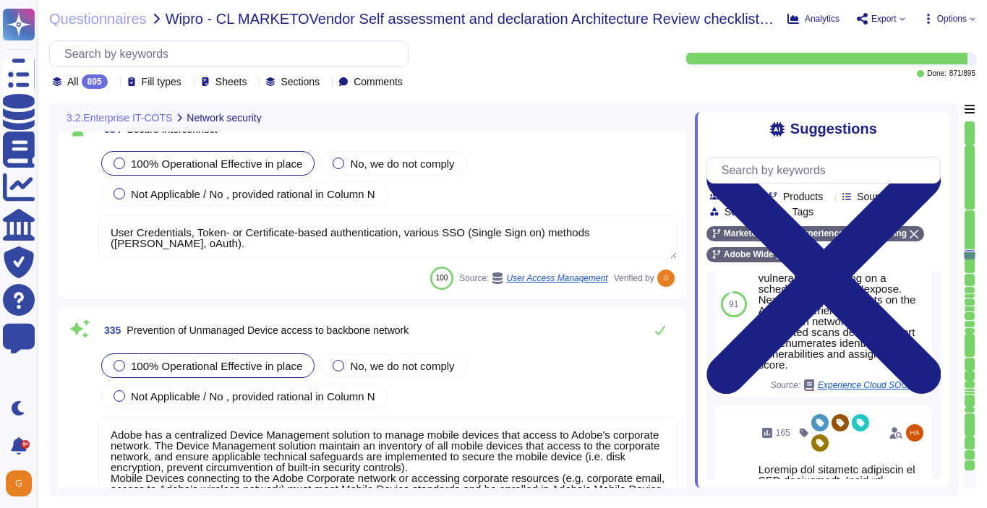
type textarea "The Adobe Zero-Trust Enterprise Network (ZEN) platform provides the foundation …"
click at [665, 326] on icon at bounding box center [660, 331] width 12 height 12
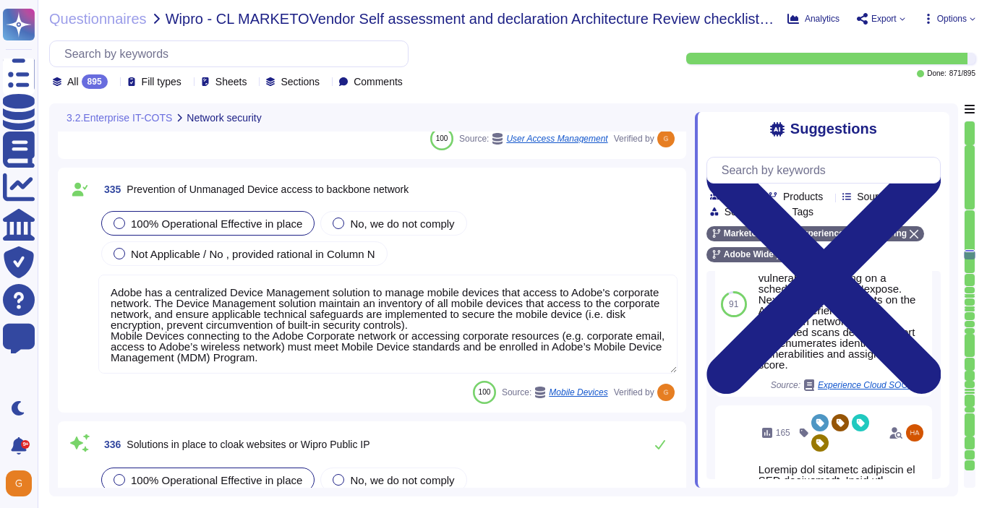
type textarea "Adobe relies on its current endpoint security stack, which includes Workspace O…"
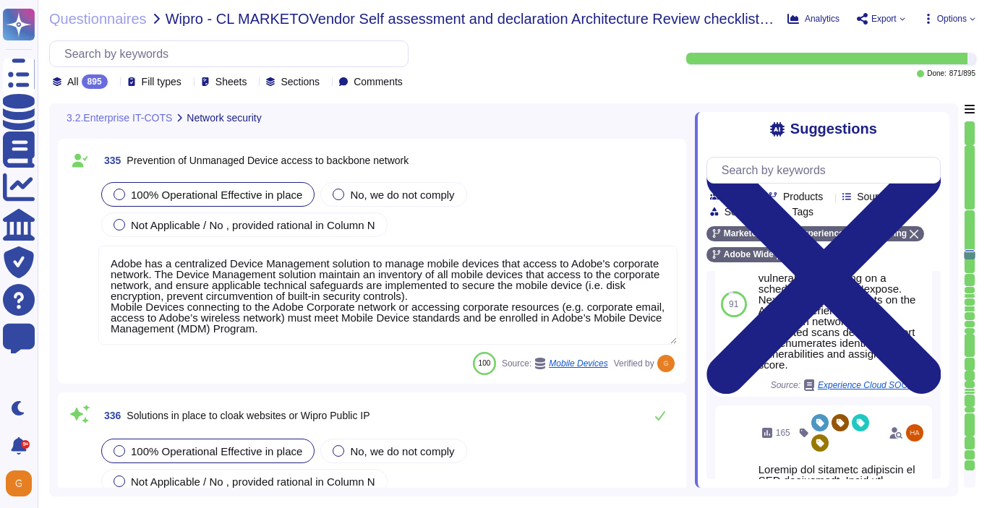
scroll to position [1, 0]
click at [659, 422] on button at bounding box center [660, 415] width 35 height 29
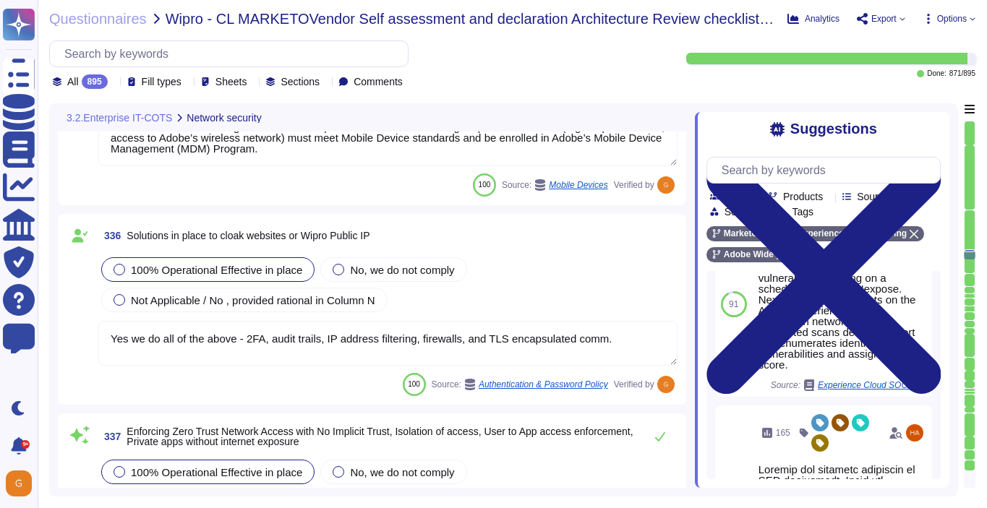
type textarea "A reverse proxy is a type of proxy that connects clients from less trusted netw…"
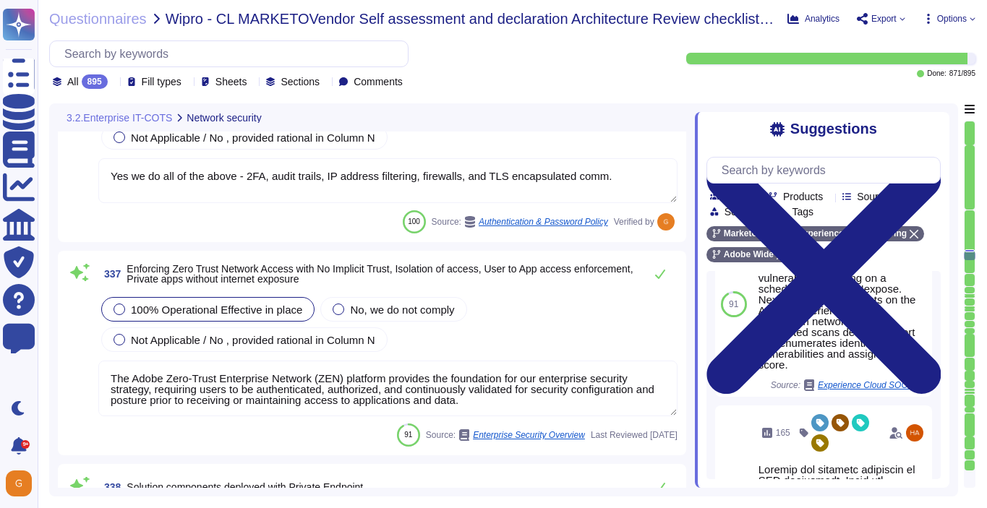
scroll to position [75505, 0]
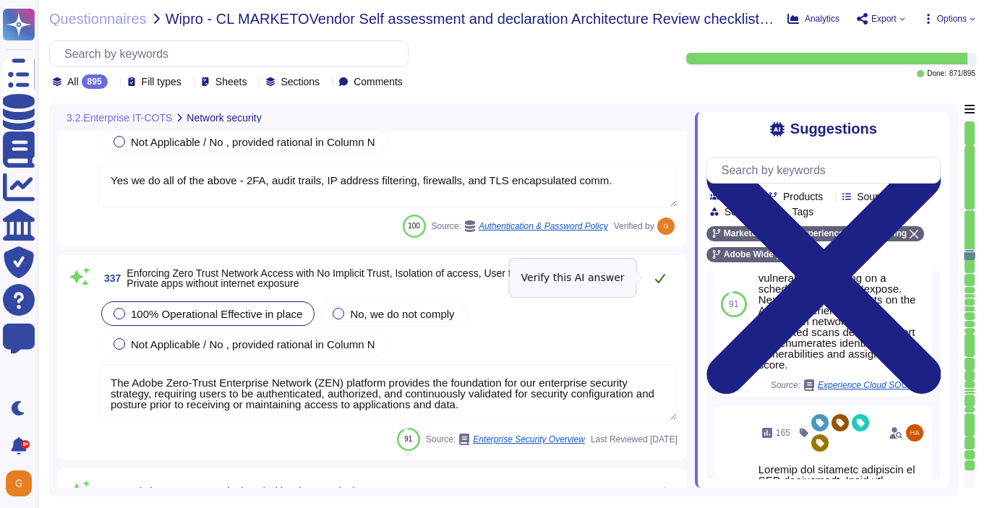
click at [659, 280] on icon at bounding box center [660, 278] width 10 height 9
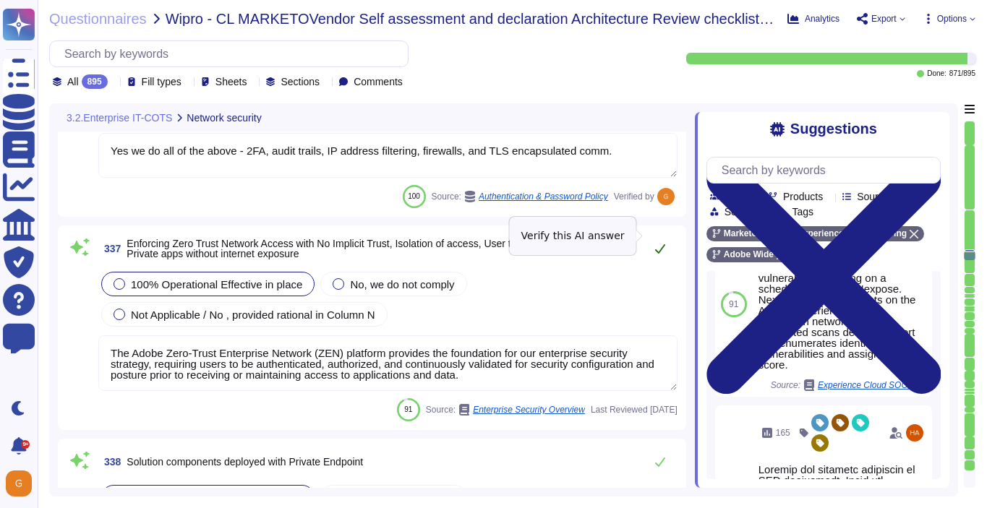
scroll to position [75547, 0]
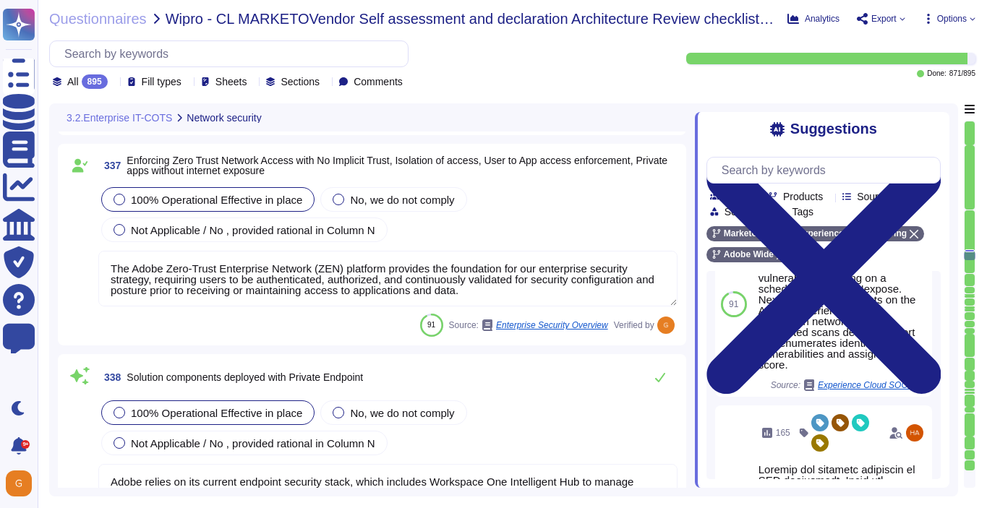
type textarea "Only organization owned equipment are permitted to connect from internal networ…"
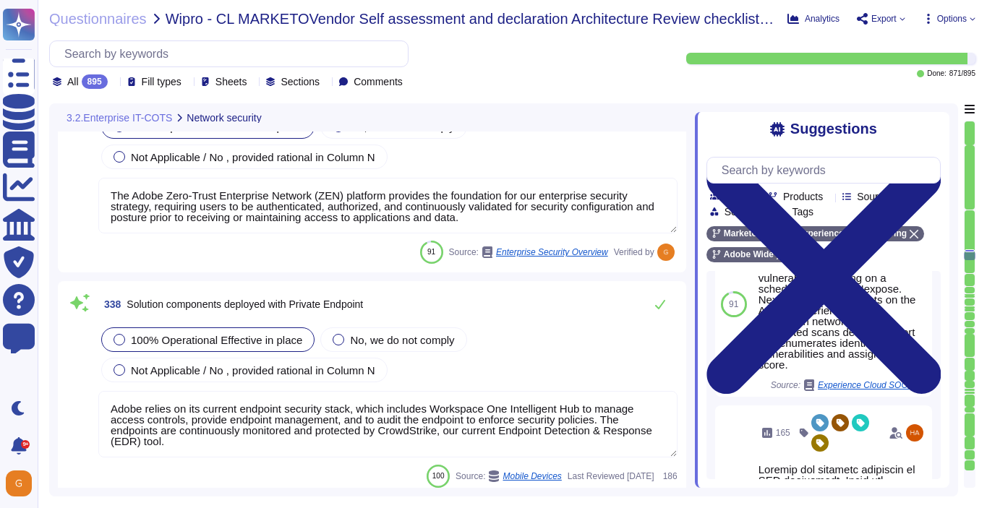
scroll to position [75704, 0]
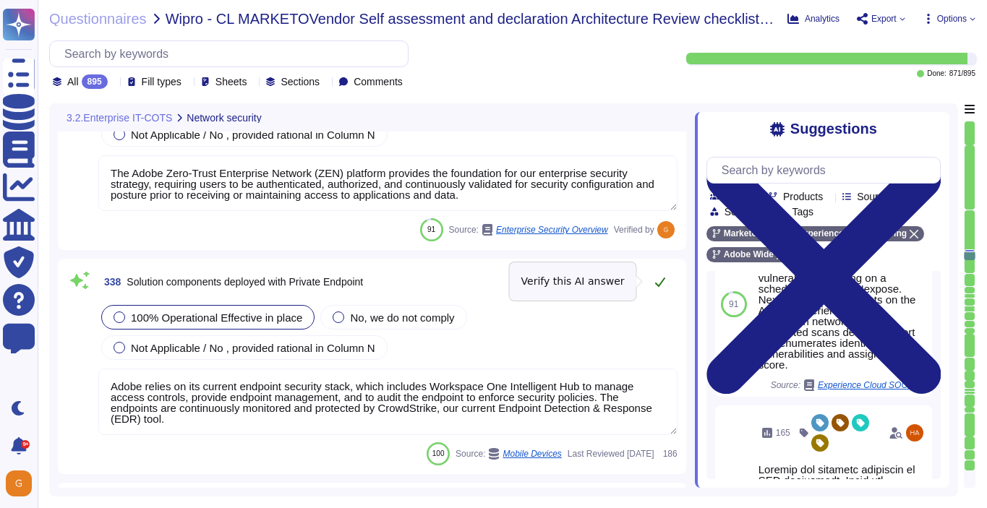
click at [659, 280] on icon at bounding box center [660, 282] width 12 height 12
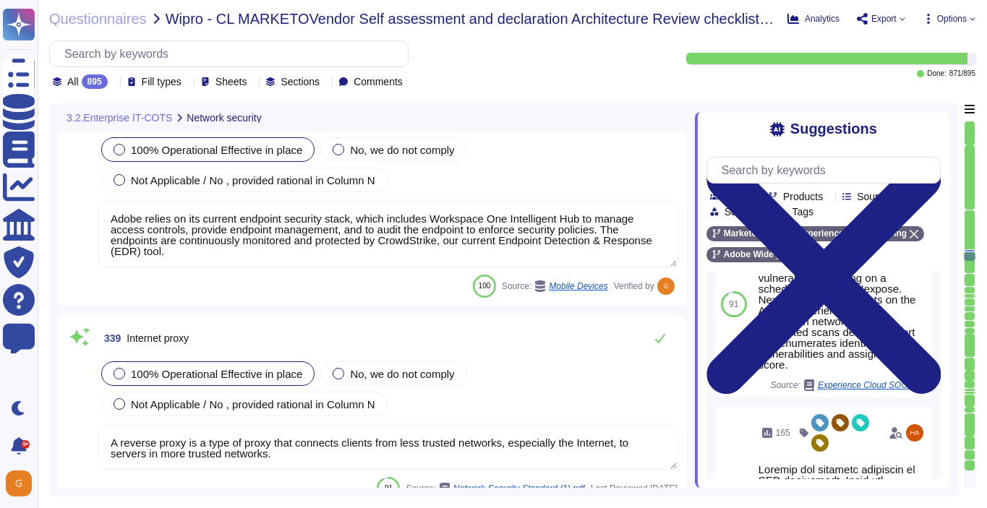
type textarea "Adobe is committed to the privacy and security of our users and their data. The…"
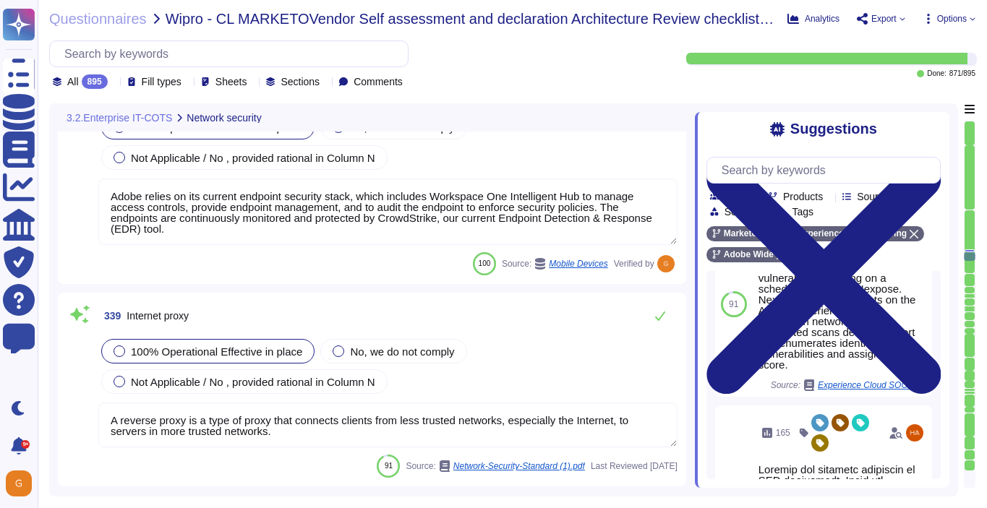
scroll to position [75880, 0]
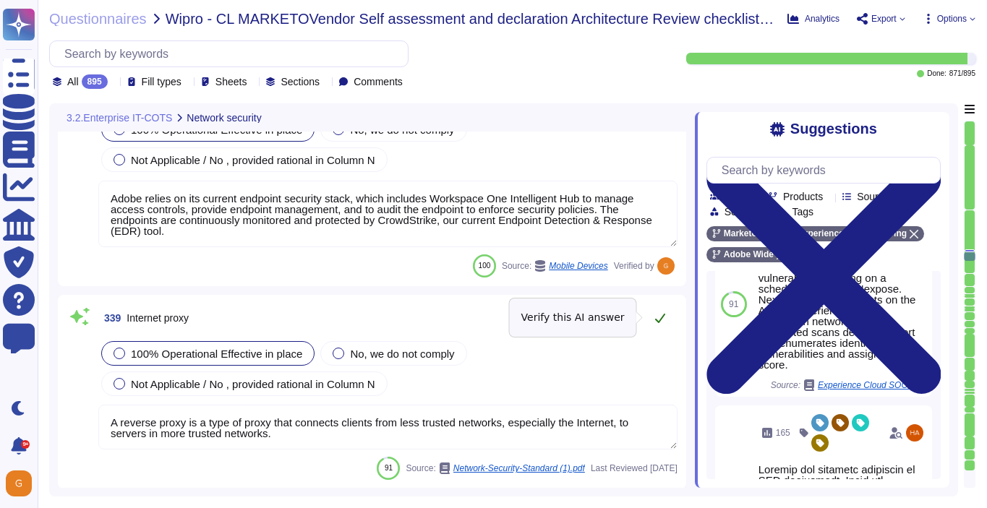
click at [657, 324] on button at bounding box center [660, 318] width 35 height 29
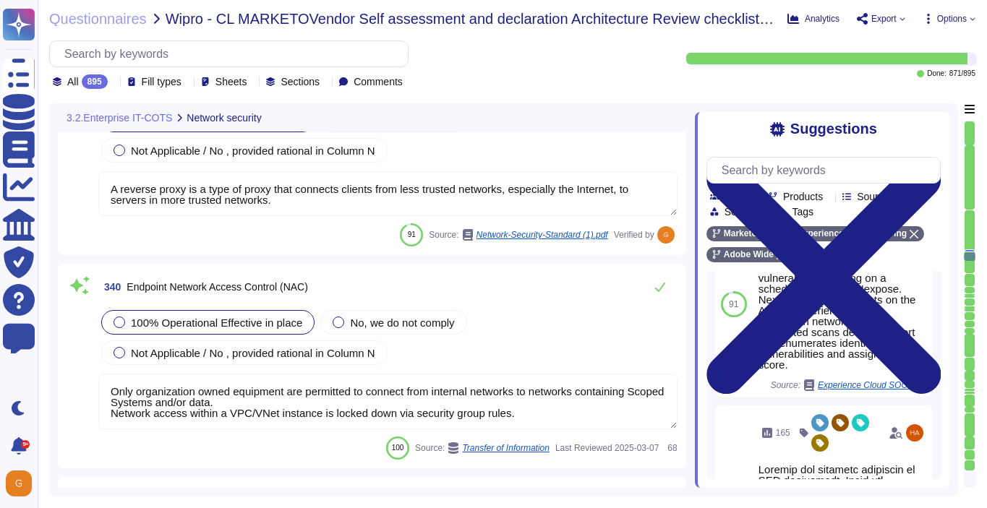
scroll to position [76122, 0]
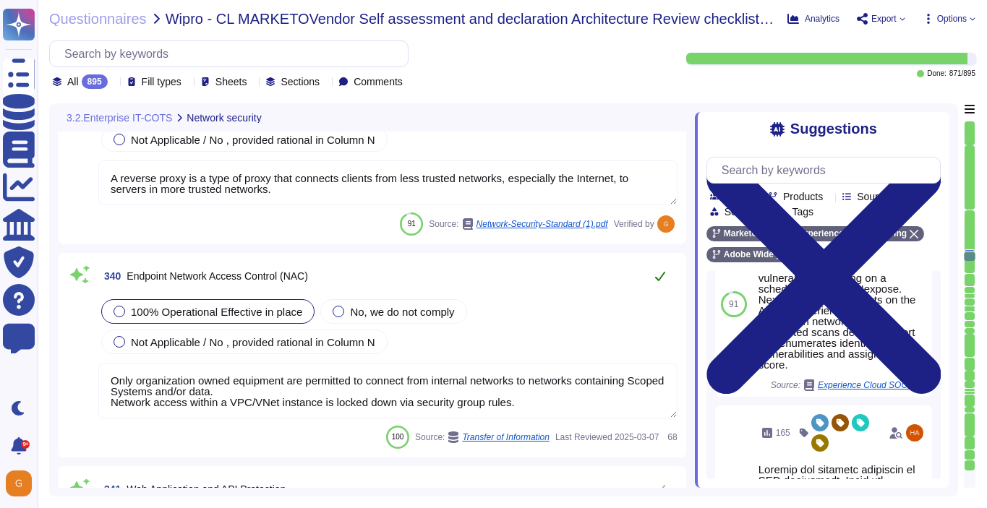
click at [652, 284] on button at bounding box center [660, 276] width 35 height 29
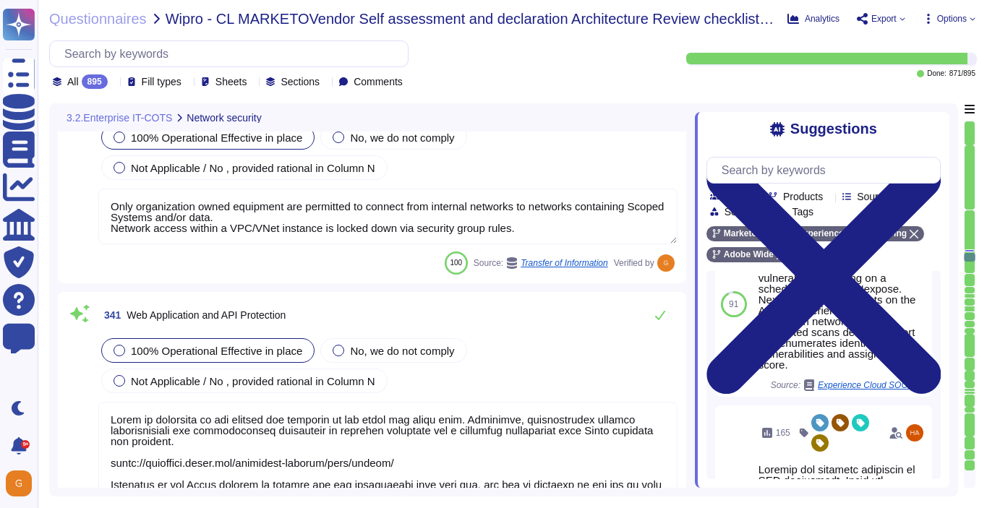
type textarea "Adobe uses GlobalProtect for our VPN."
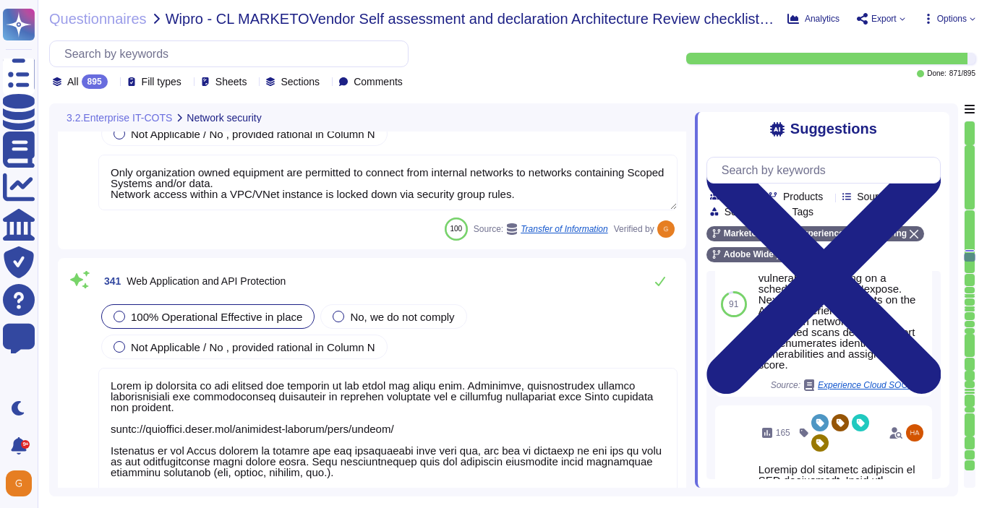
scroll to position [76325, 0]
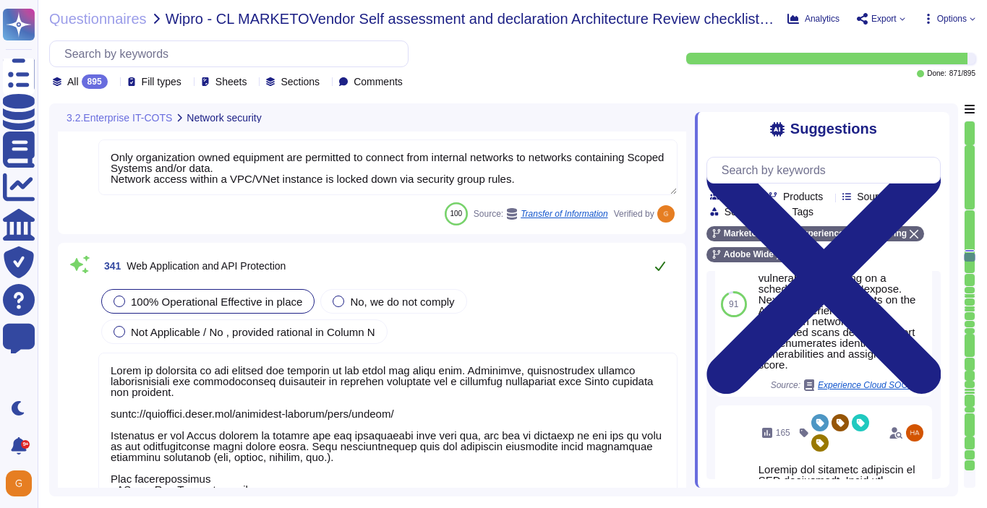
click at [657, 252] on button at bounding box center [660, 266] width 35 height 29
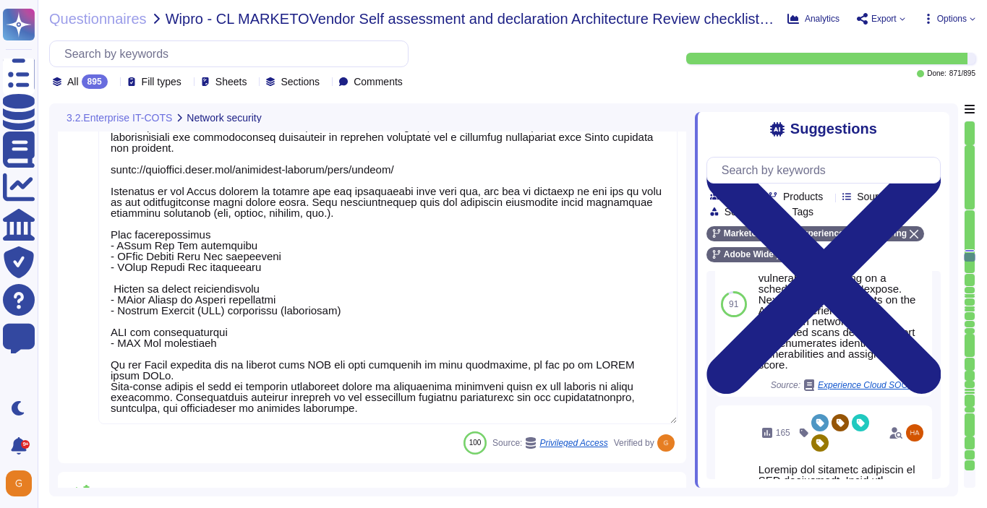
type textarea "If an Adobe employee receives an email they suspect is a phishing attempt or sp…"
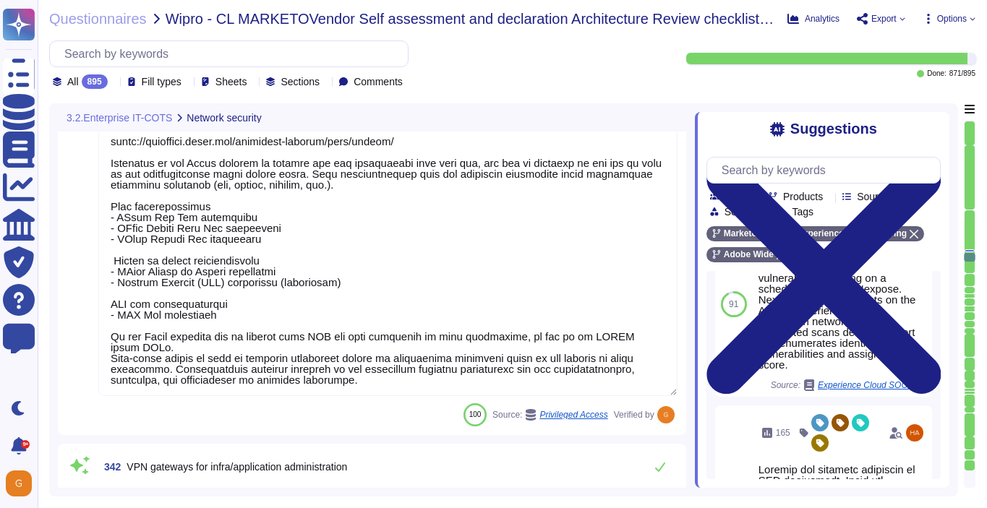
scroll to position [1, 0]
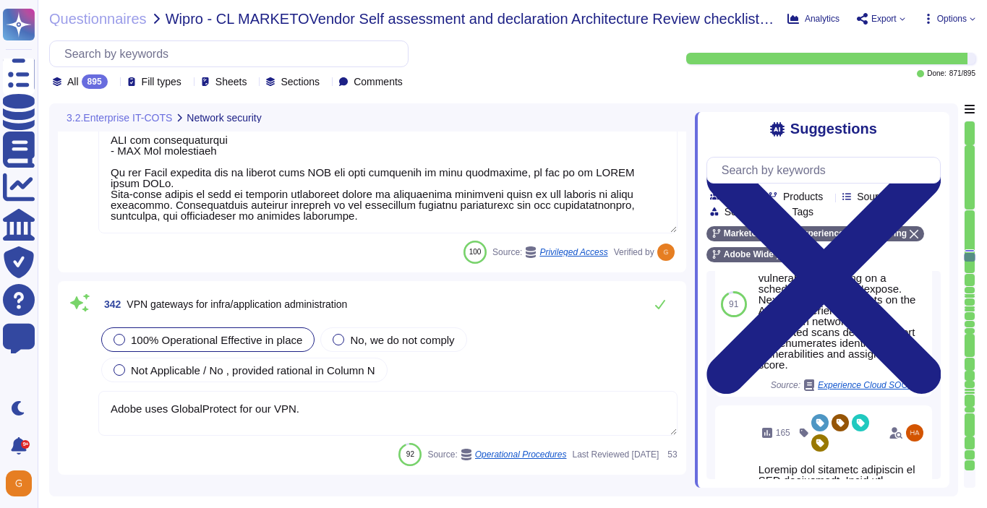
type textarea "Employee Privacy Policy Equal Employment Opportunity Policy Facilities Usage Po…"
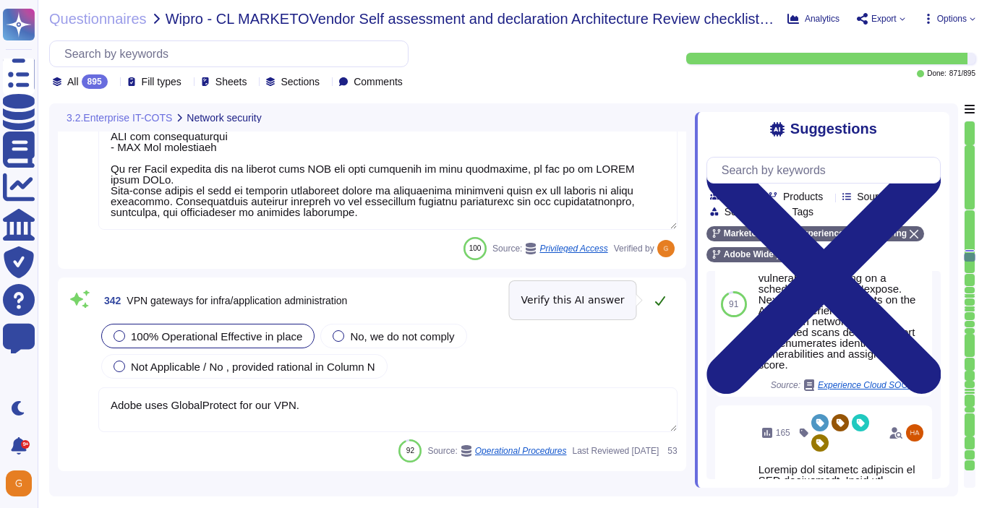
click at [658, 295] on icon at bounding box center [660, 301] width 12 height 12
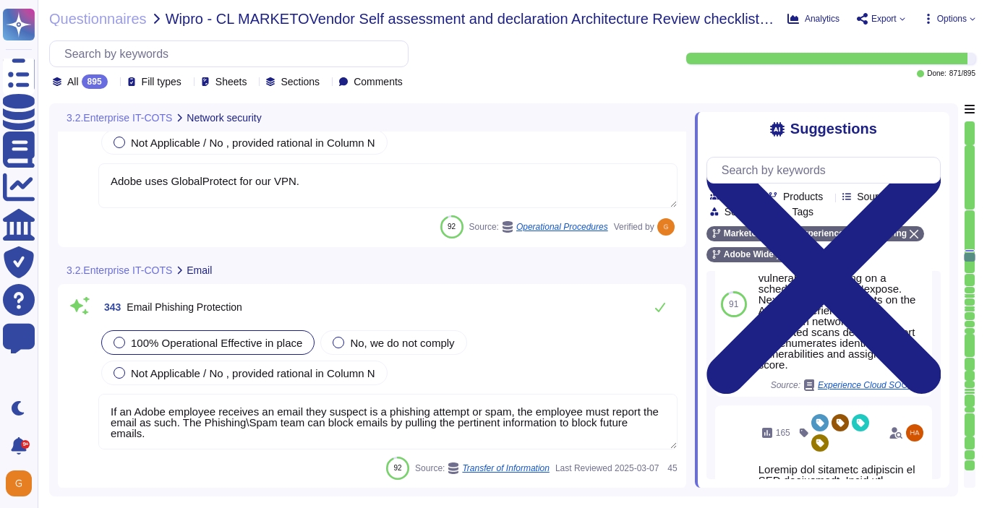
scroll to position [77029, 0]
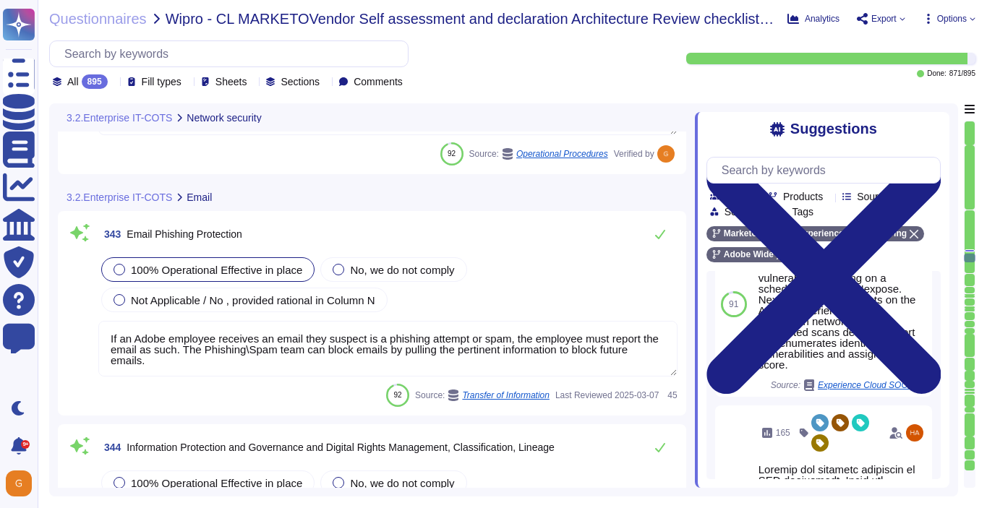
type textarea "Lorem ipsu dol sita co adi elitsedd eius temp incididunt (UTL) etdo mag aliquae…"
click at [662, 239] on icon at bounding box center [660, 234] width 12 height 12
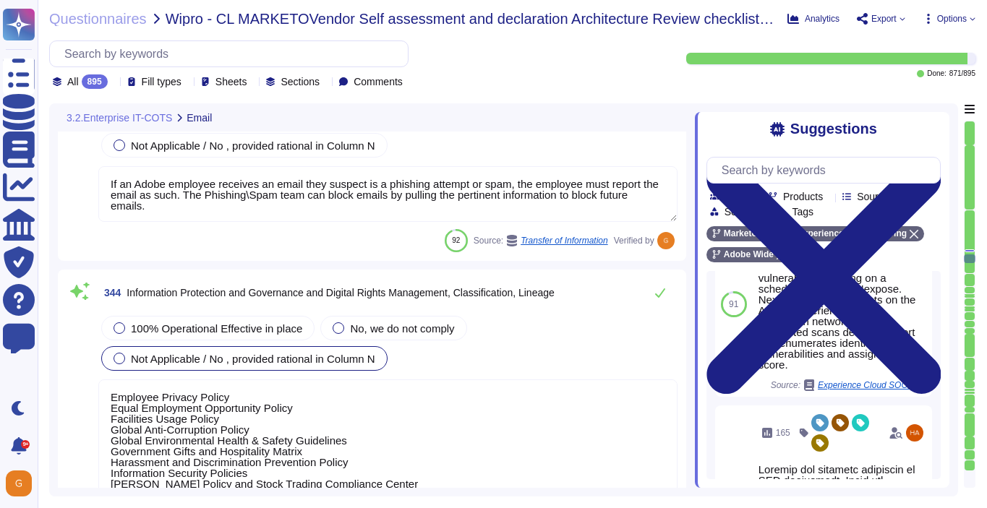
scroll to position [77164, 0]
click at [657, 299] on button at bounding box center [660, 292] width 35 height 29
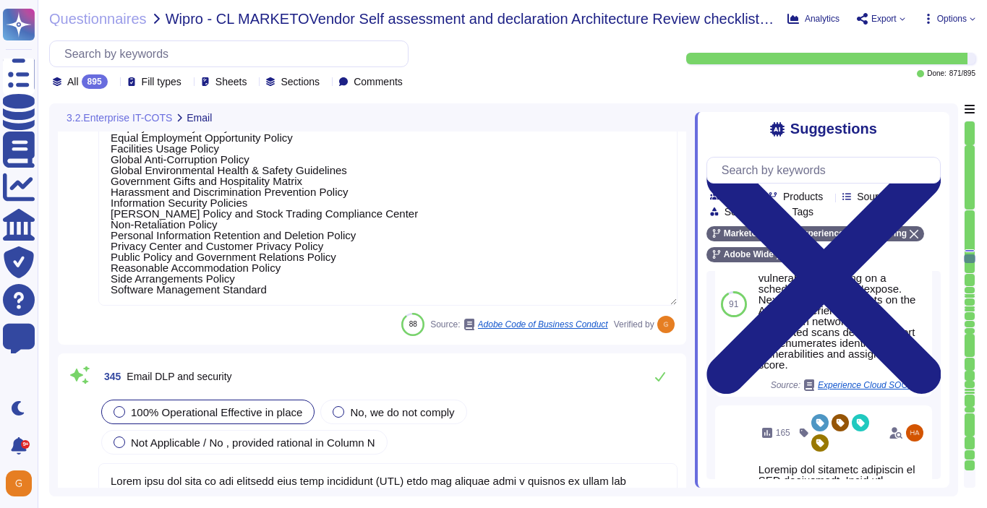
scroll to position [77430, 0]
click at [661, 364] on button at bounding box center [660, 378] width 35 height 29
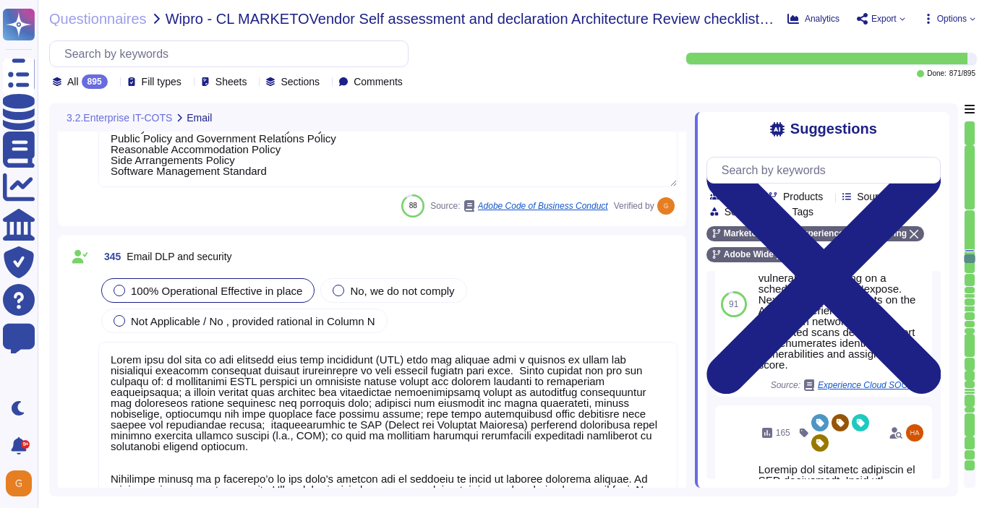
type textarea "Adobe utilizes AES-256 bit encryption at rest and TLS v1.2 or higher for data i…"
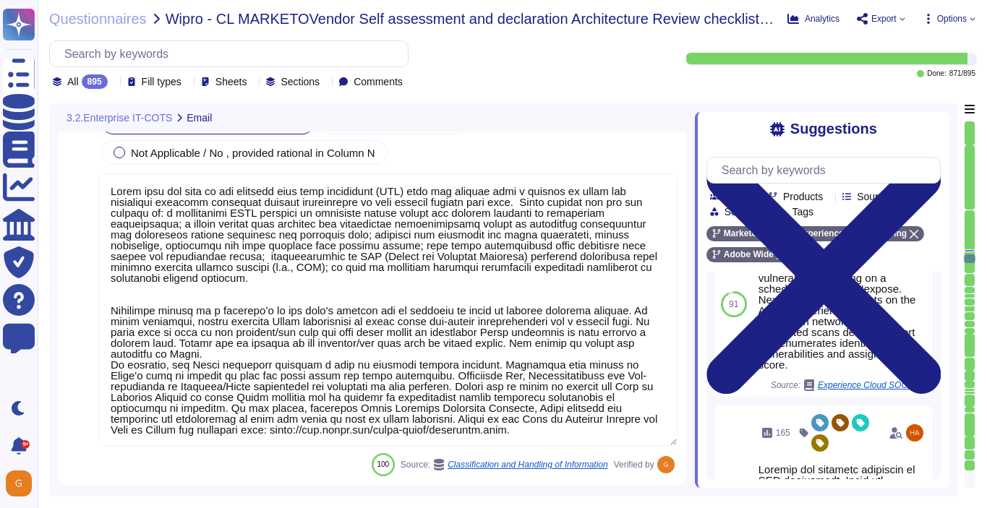
scroll to position [77720, 0]
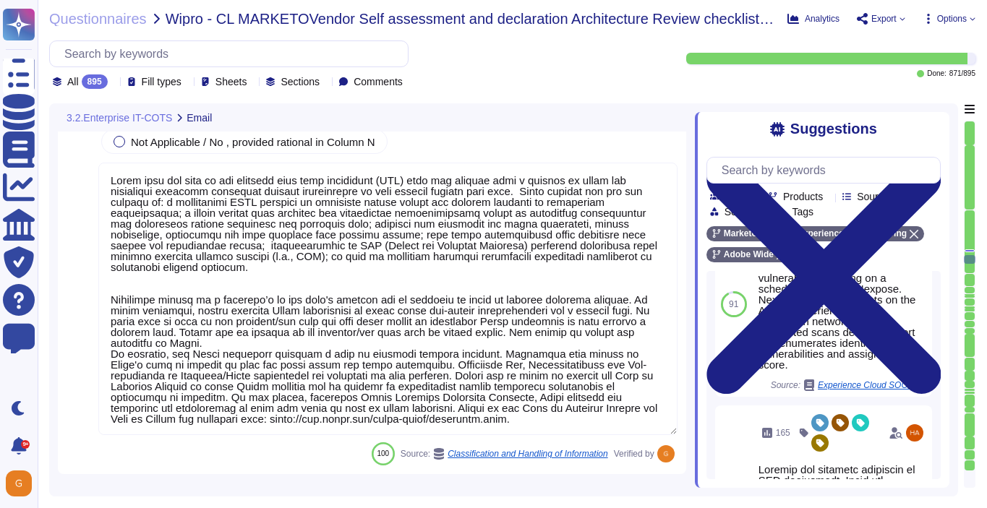
type textarea "File integrity monitoring is performed on files to ensure proper transfer and s…"
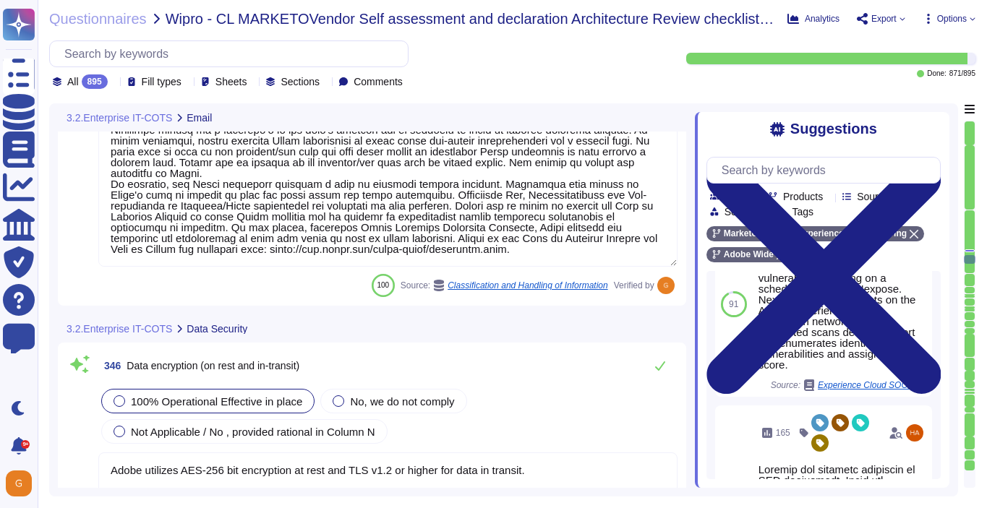
type textarea "Adobe utilizes AES-256 bit encryption at rest and TLS v1.2 or higher for data i…"
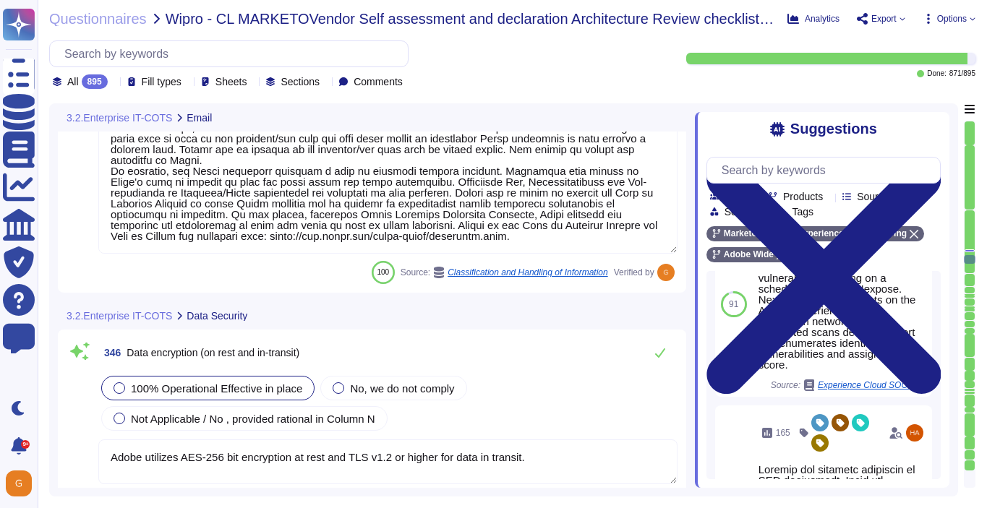
scroll to position [77903, 0]
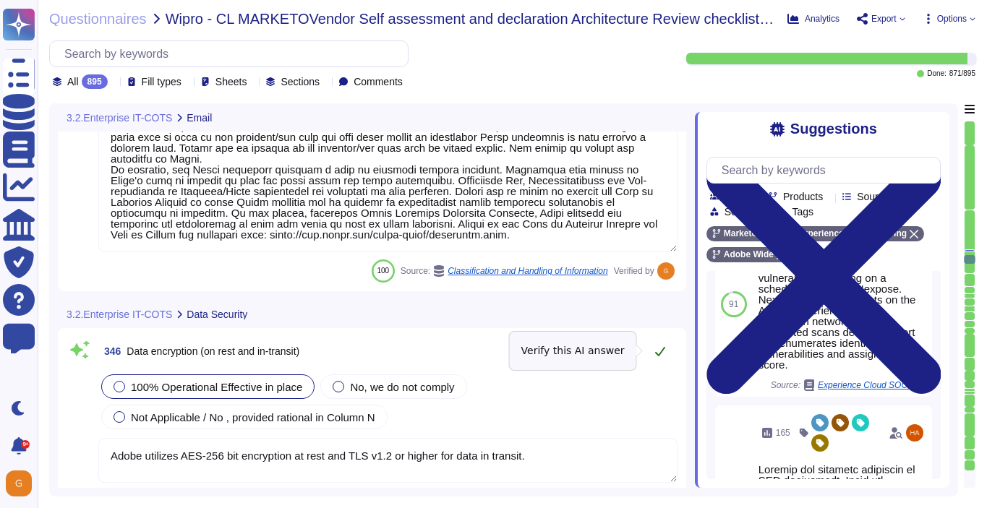
click at [661, 346] on icon at bounding box center [660, 352] width 12 height 12
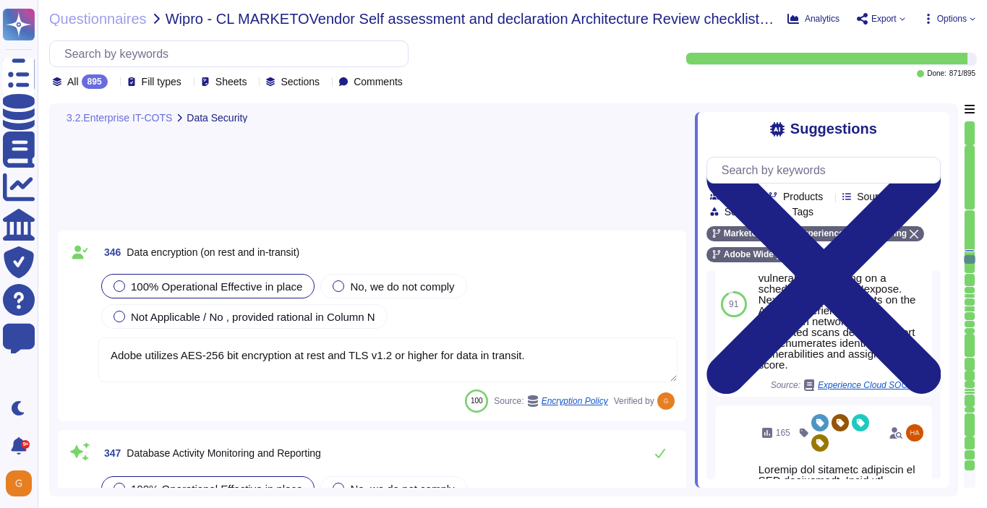
type textarea "Employee Privacy Policy Equal Employment Opportunity Policy Facilities Usage Po…"
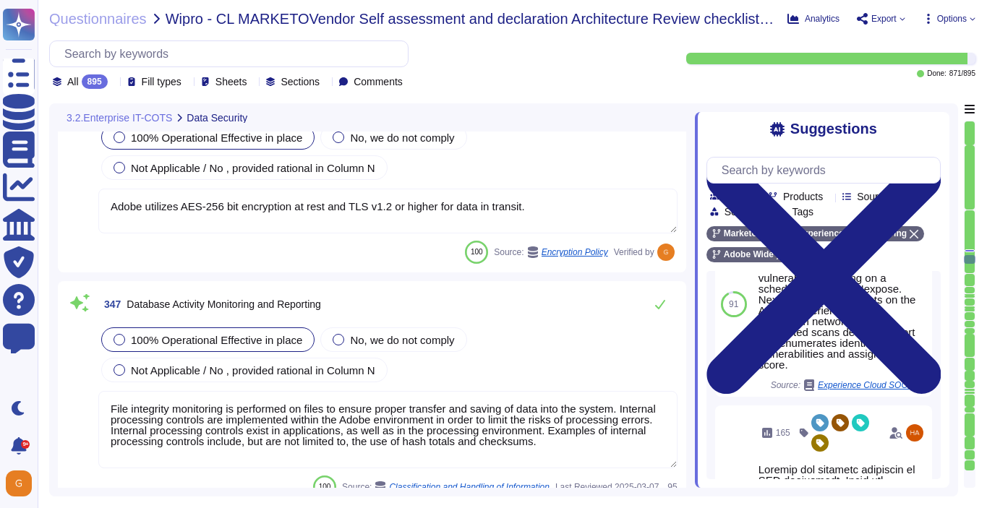
scroll to position [78168, 0]
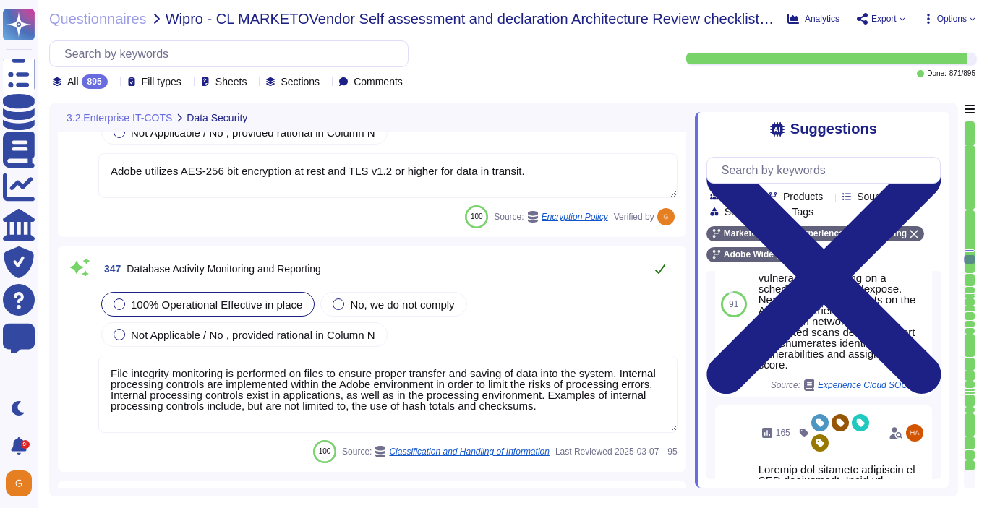
click at [657, 275] on button at bounding box center [660, 269] width 35 height 29
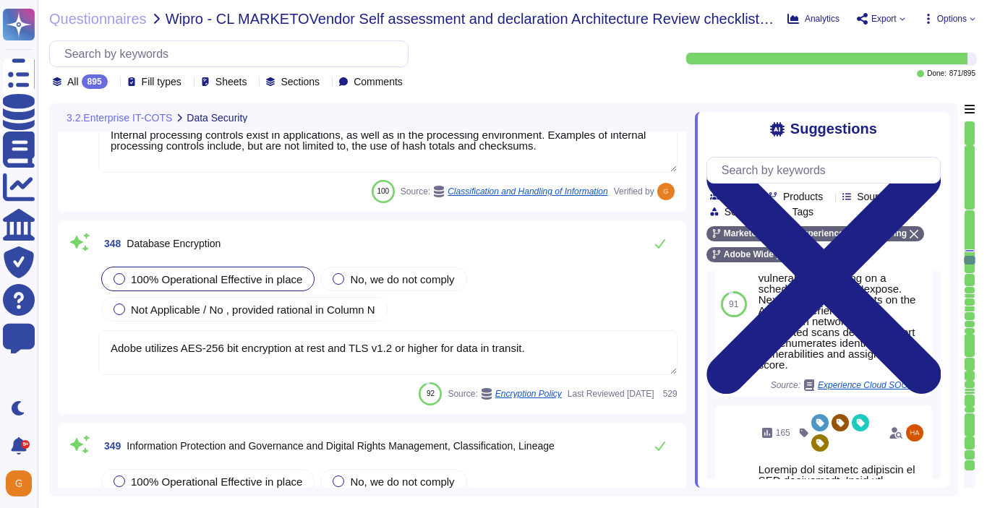
type textarea "Keys that are used by a service, are bound to a specific service. There are uni…"
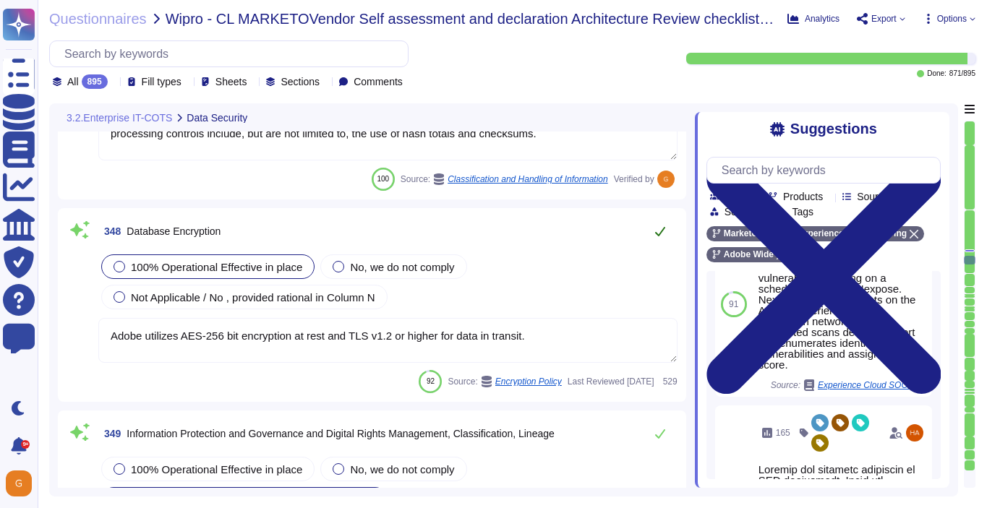
click at [662, 232] on icon at bounding box center [660, 232] width 12 height 12
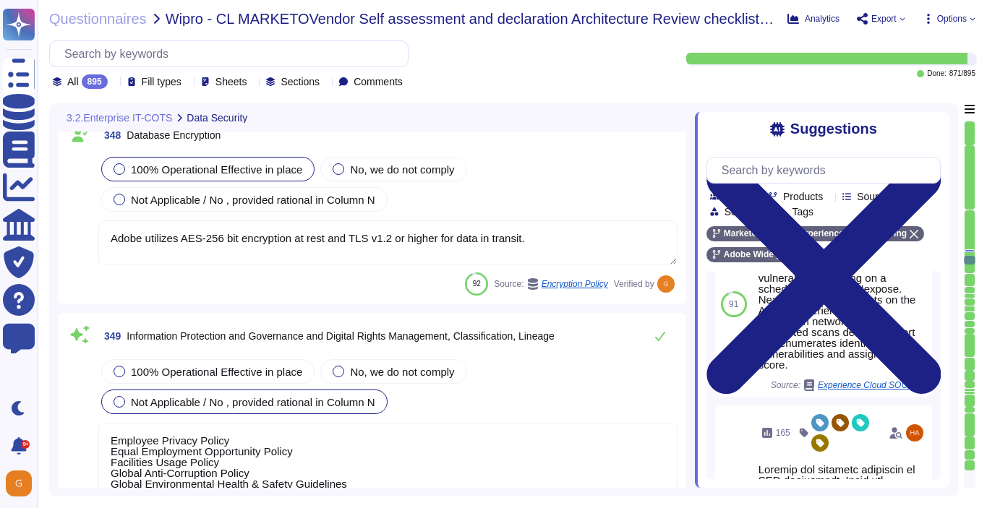
scroll to position [78539, 0]
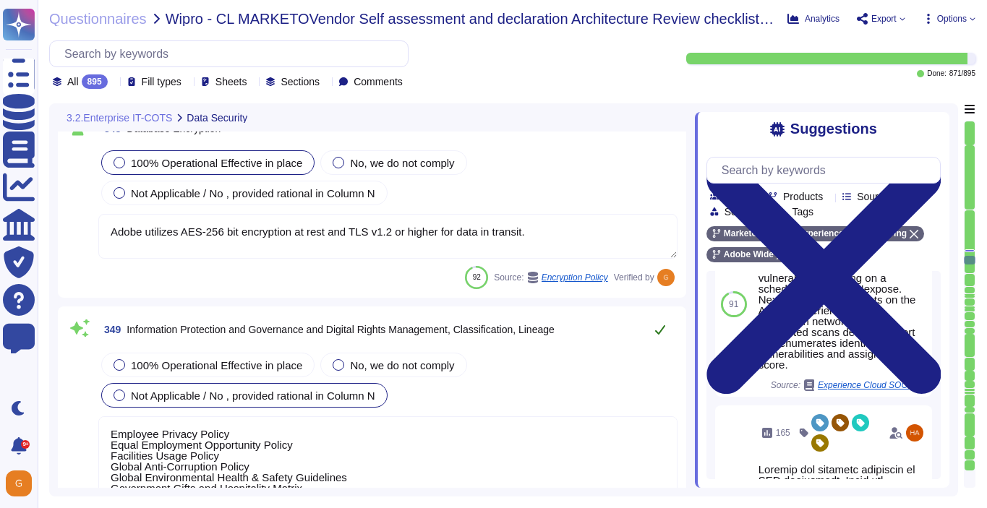
click at [663, 324] on icon at bounding box center [660, 330] width 12 height 12
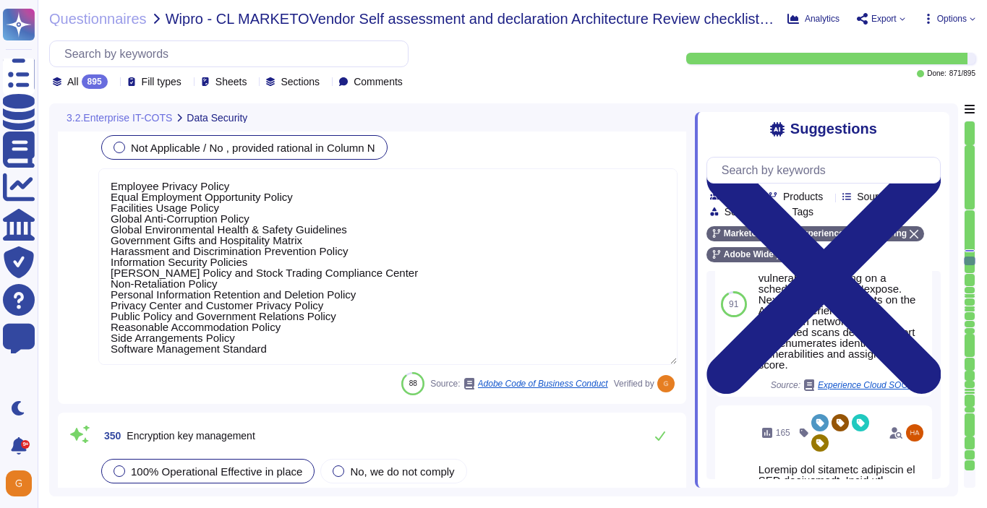
type textarea "Adobe services are expected to comply with the Key Management Standard. Adobe K…"
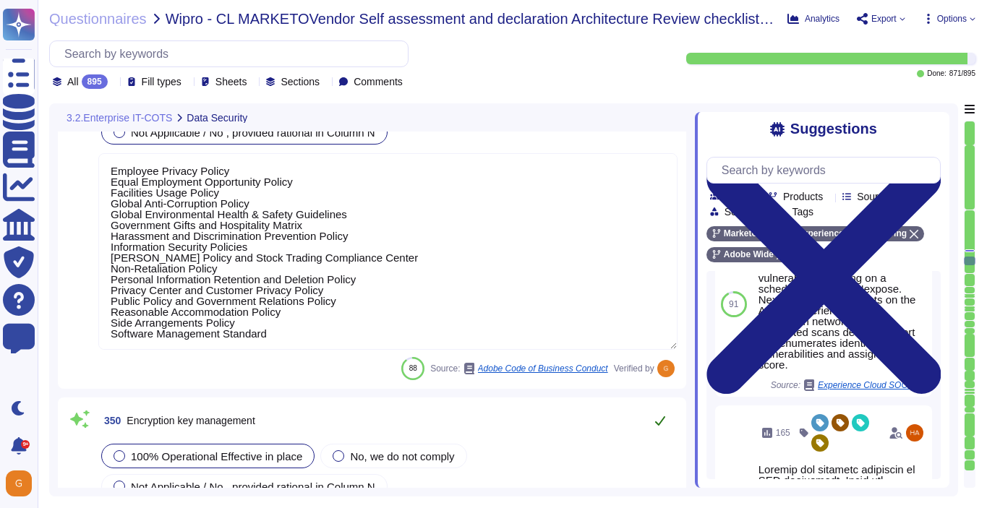
click at [657, 415] on icon at bounding box center [660, 421] width 12 height 12
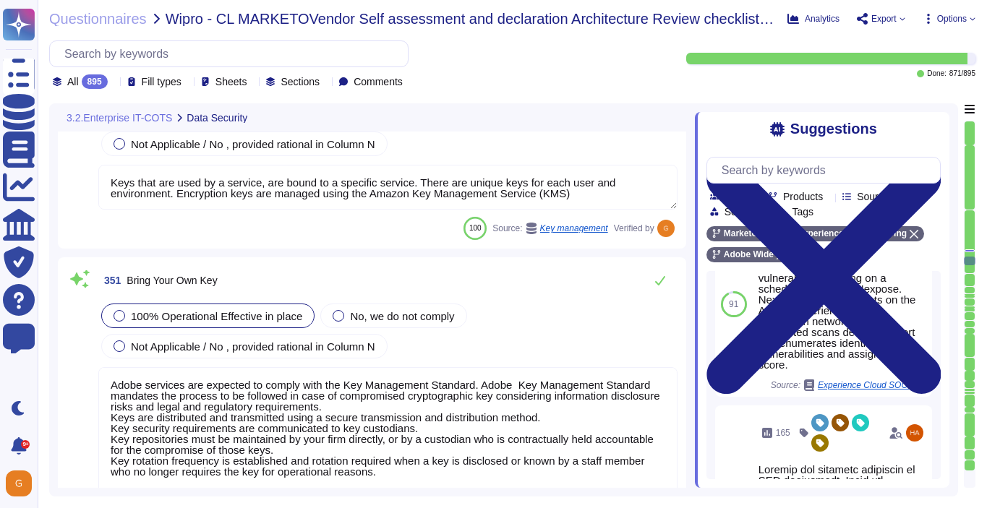
scroll to position [79135, 0]
type textarea "Adobe ensures appropriate levels of security of customer's data by not altering…"
type textarea "Key management and rotation is handled by Adobe."
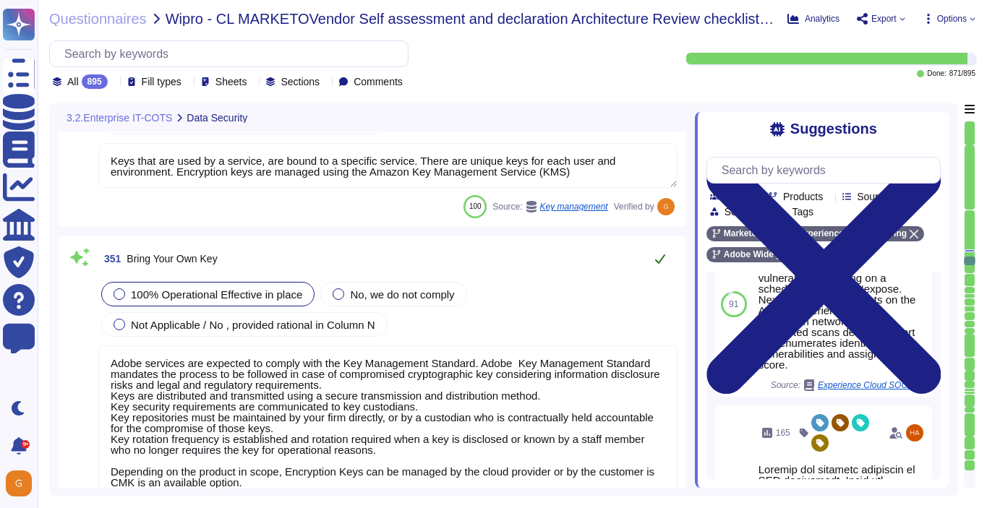
click at [665, 264] on icon at bounding box center [660, 259] width 12 height 12
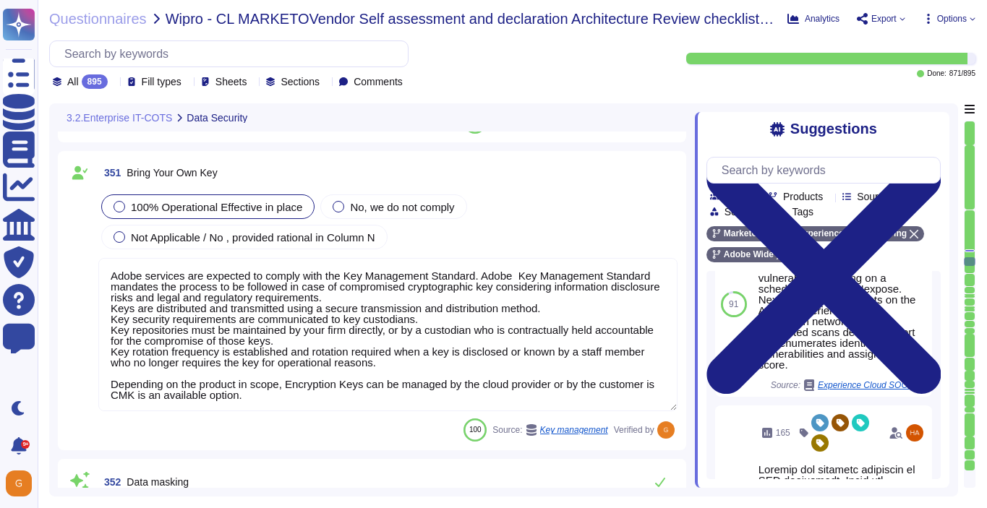
type textarea "User Credentials, Token- or Certificate-based authentication, various SSO (Sing…"
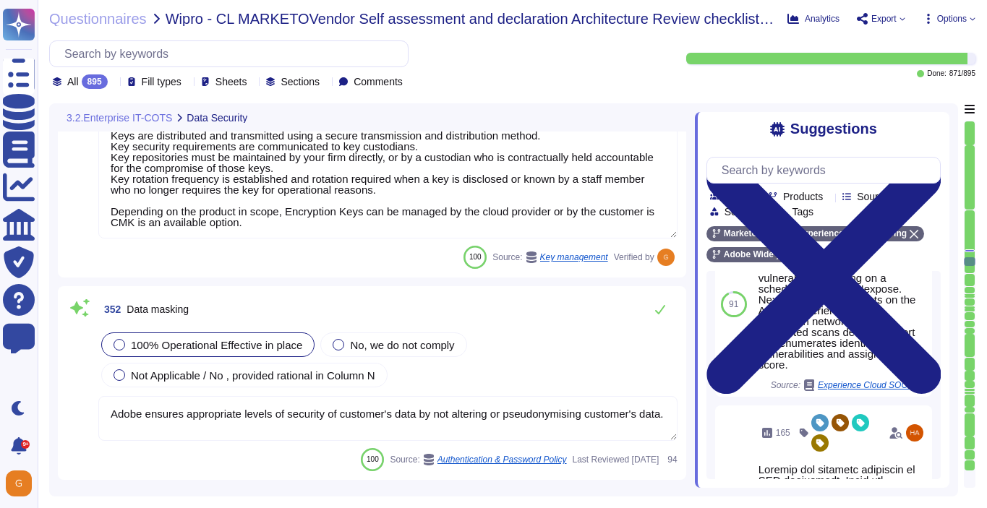
scroll to position [79395, 0]
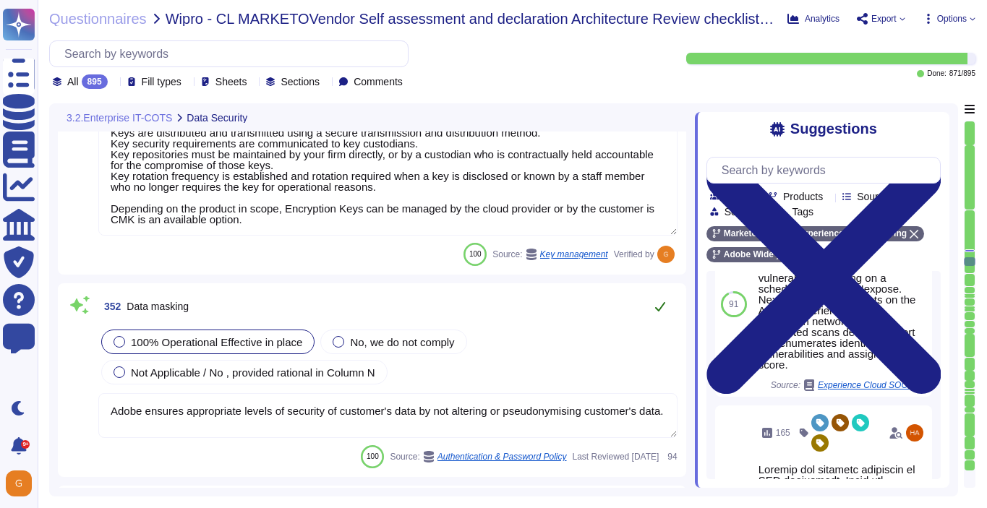
click at [657, 307] on icon at bounding box center [660, 307] width 12 height 12
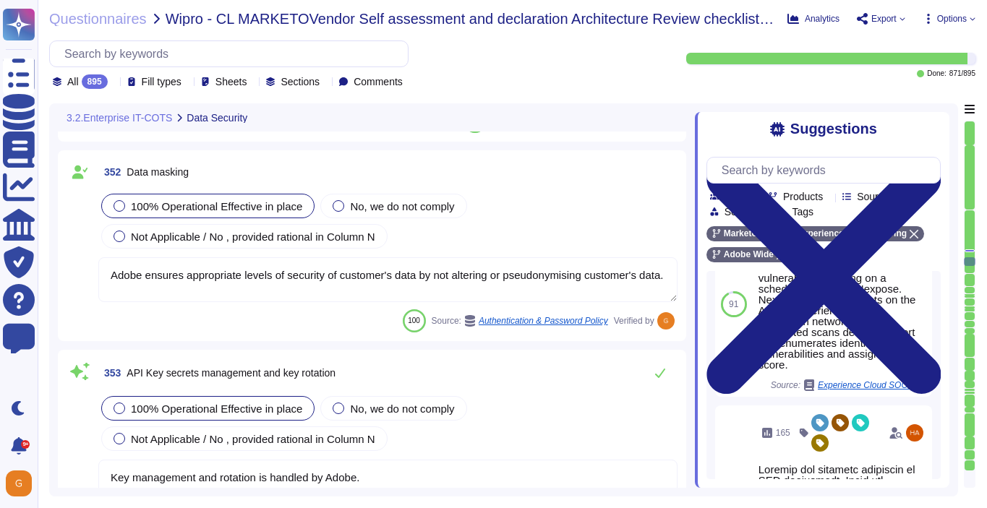
type textarea "Not Enabled by default. Multi-factor authentication is available for client acc…"
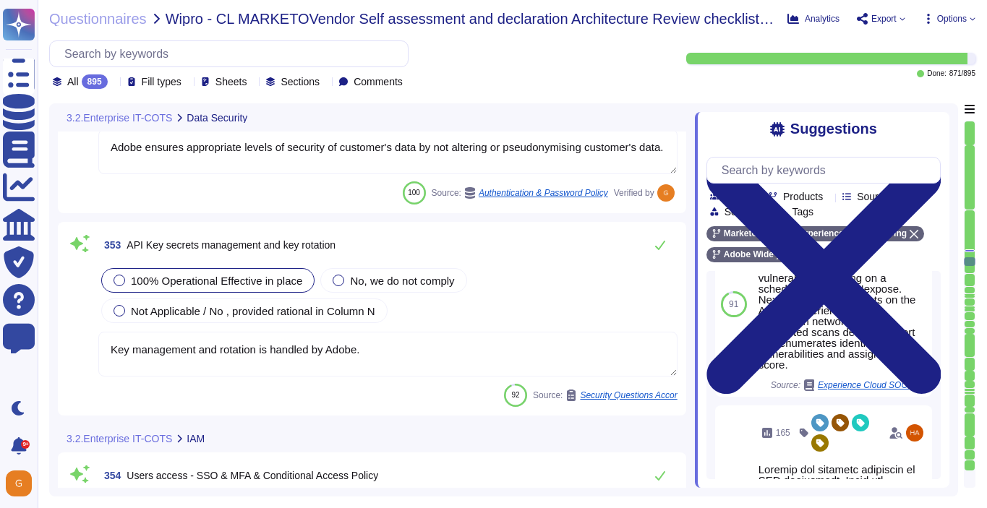
scroll to position [79665, 0]
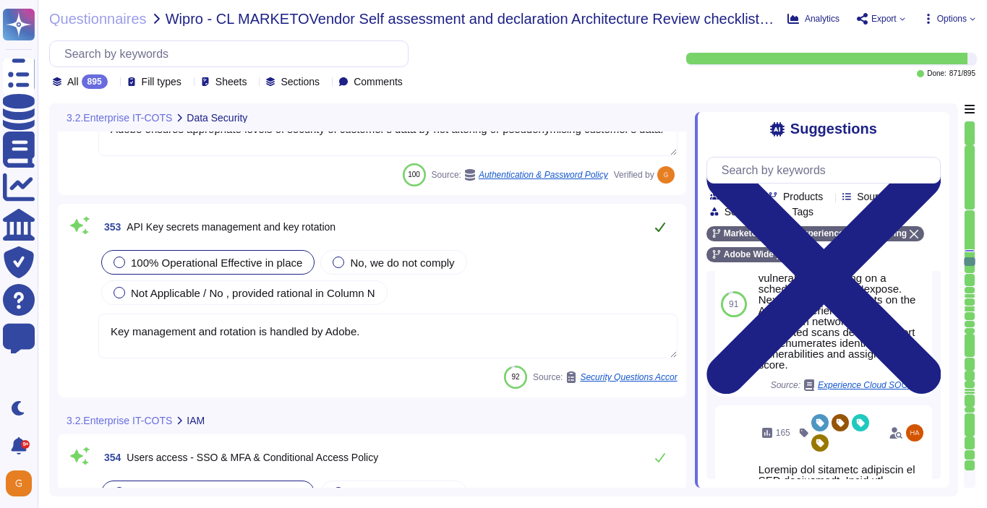
click at [662, 231] on icon at bounding box center [660, 227] width 12 height 12
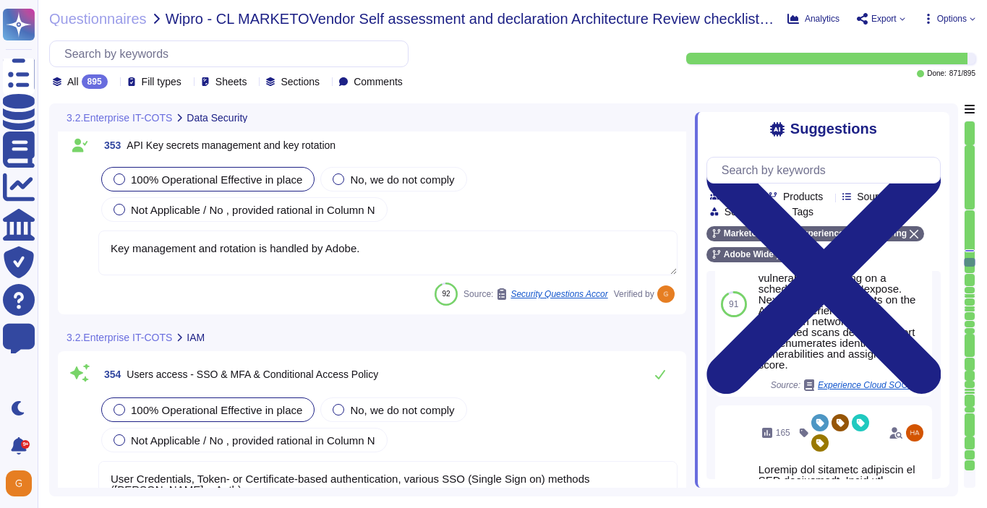
type textarea "Relevant professional certifications, including Certified Information Systems A…"
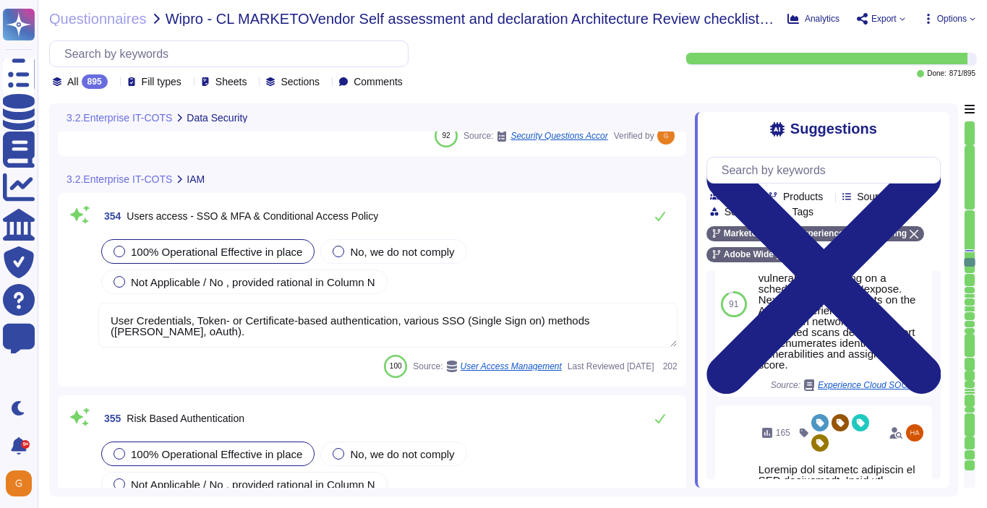
scroll to position [79896, 0]
click at [659, 197] on div "354 Users access - SSO & MFA & Conditional Access Policy 100% Operational Effec…" at bounding box center [372, 289] width 628 height 194
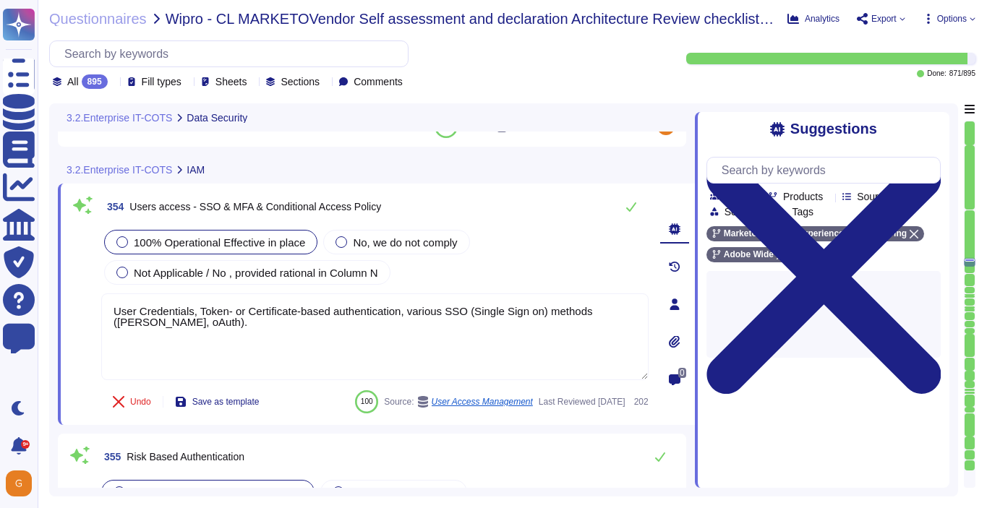
type textarea "Relevant professional certifications, including Certified Information Systems A…"
click at [633, 205] on icon at bounding box center [631, 206] width 10 height 9
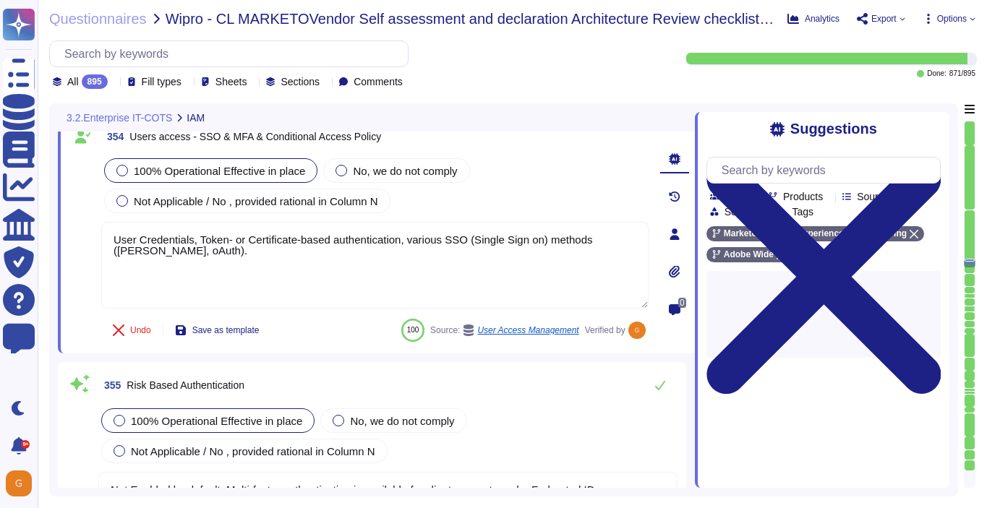
type textarea "Reviews and revalidation of user access for least privilege and separation of d…"
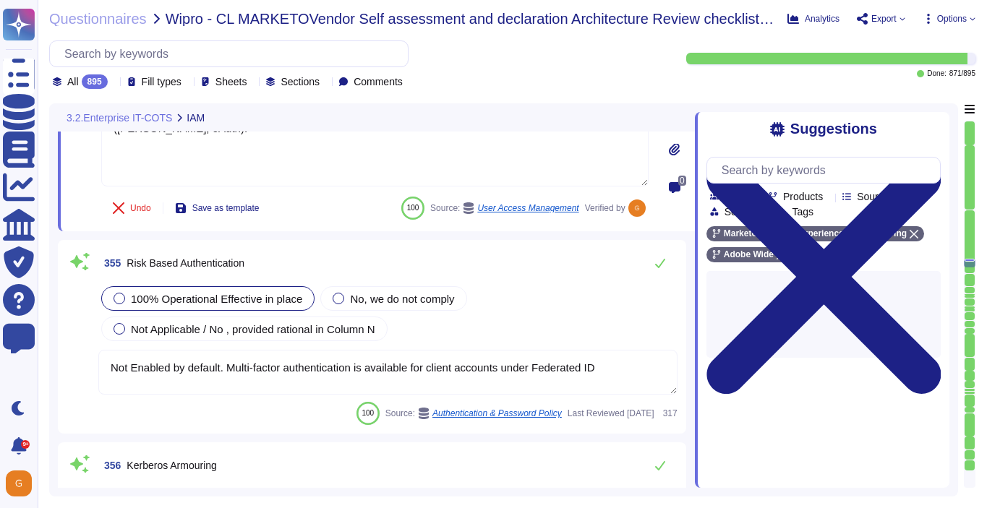
scroll to position [80089, 0]
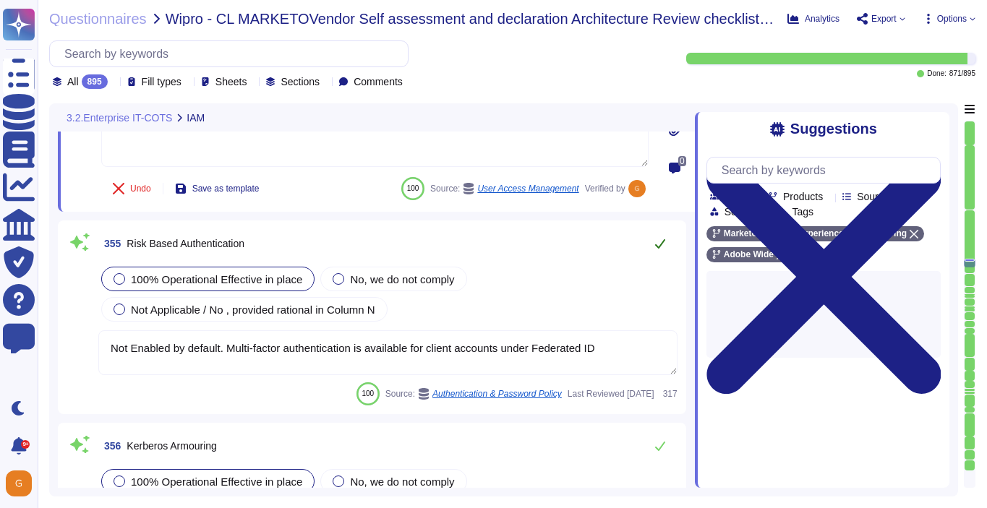
click at [661, 245] on icon at bounding box center [660, 243] width 10 height 9
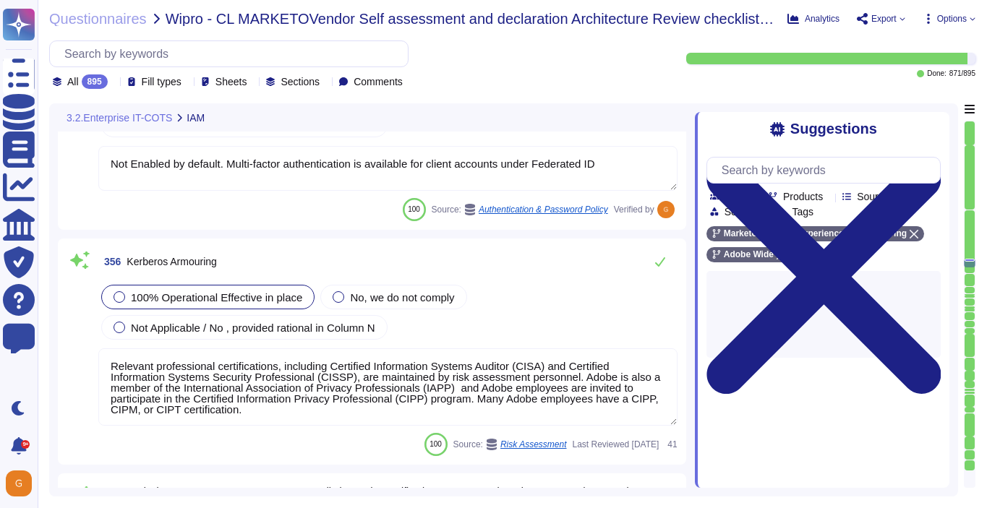
scroll to position [80286, 0]
type textarea "Account permissions must be based on the principle of least privilege. Logical …"
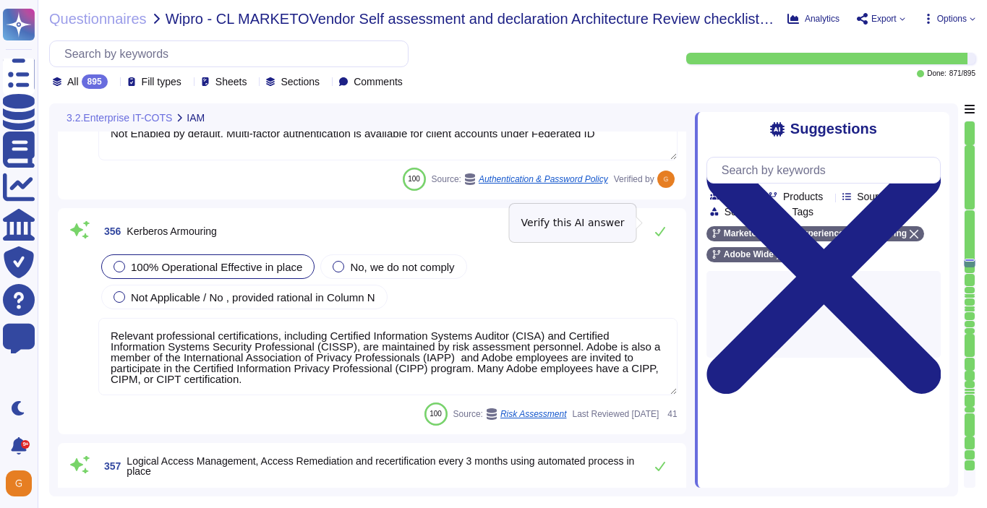
scroll to position [80309, 0]
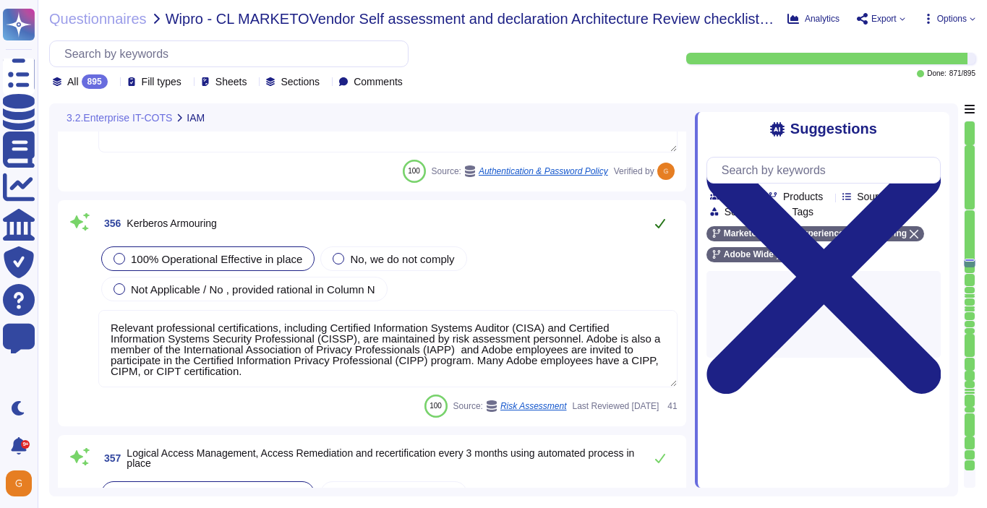
click at [662, 226] on icon at bounding box center [660, 224] width 12 height 12
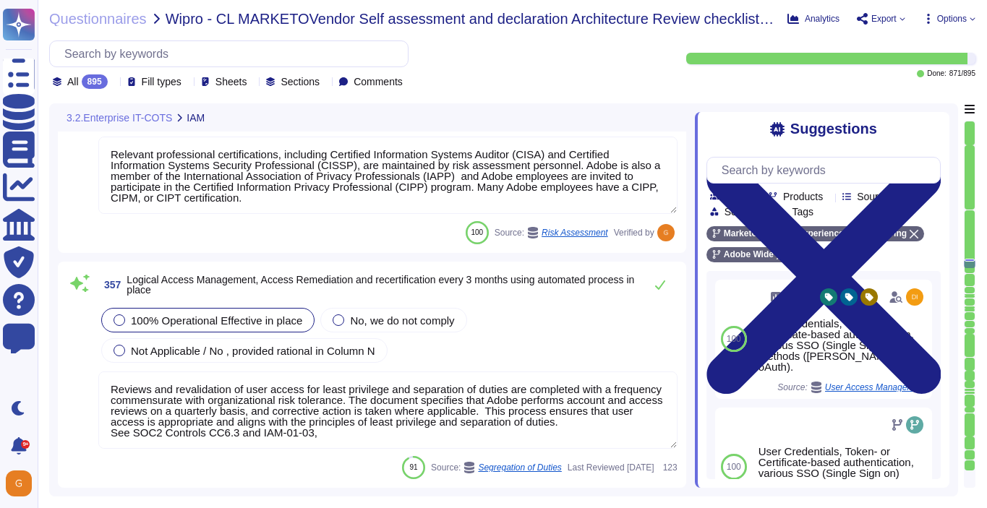
type textarea "Privileged access (administrator level) to information security management syst…"
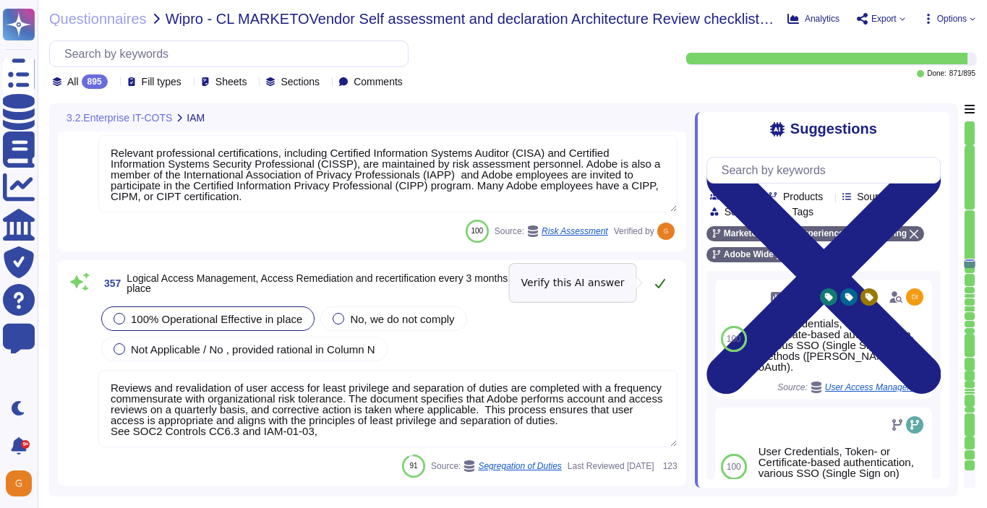
click at [659, 280] on icon at bounding box center [660, 284] width 12 height 12
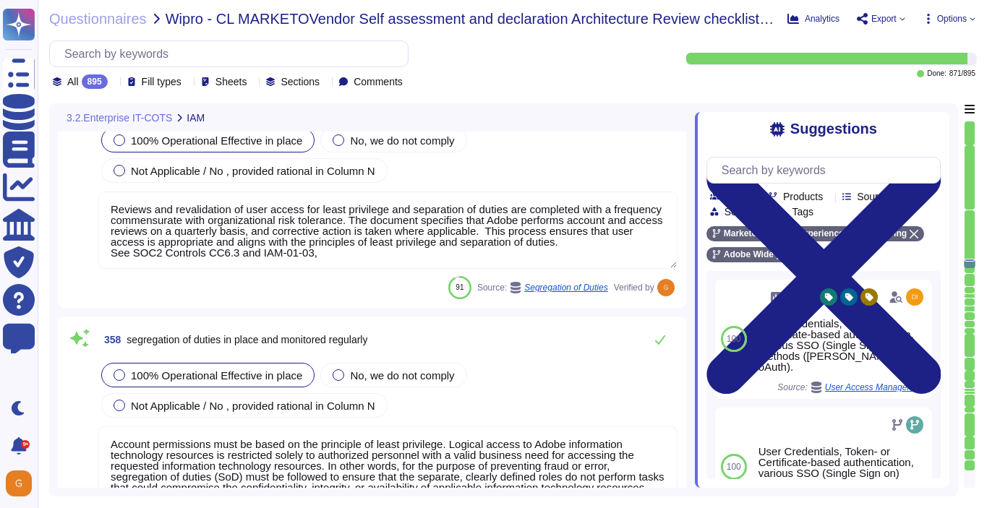
scroll to position [80673, 0]
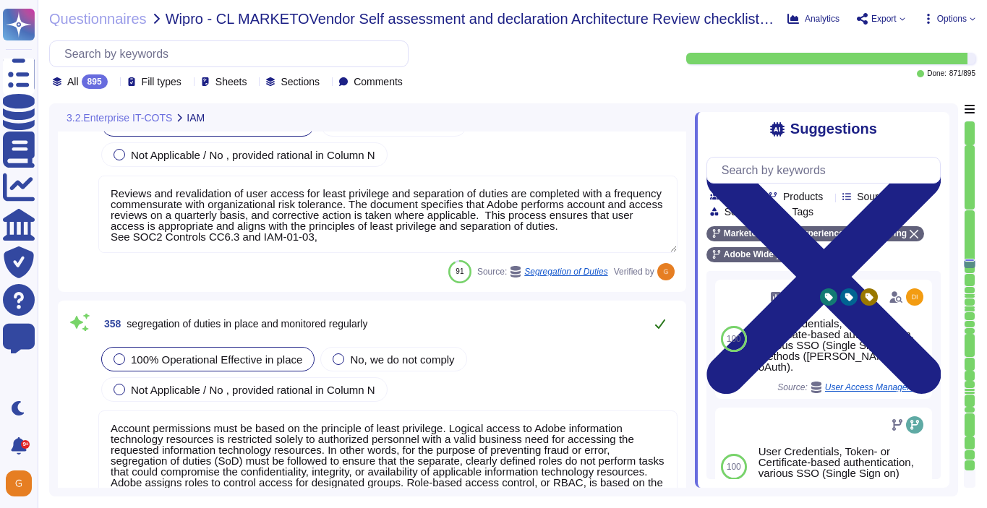
click at [659, 325] on icon at bounding box center [660, 324] width 10 height 9
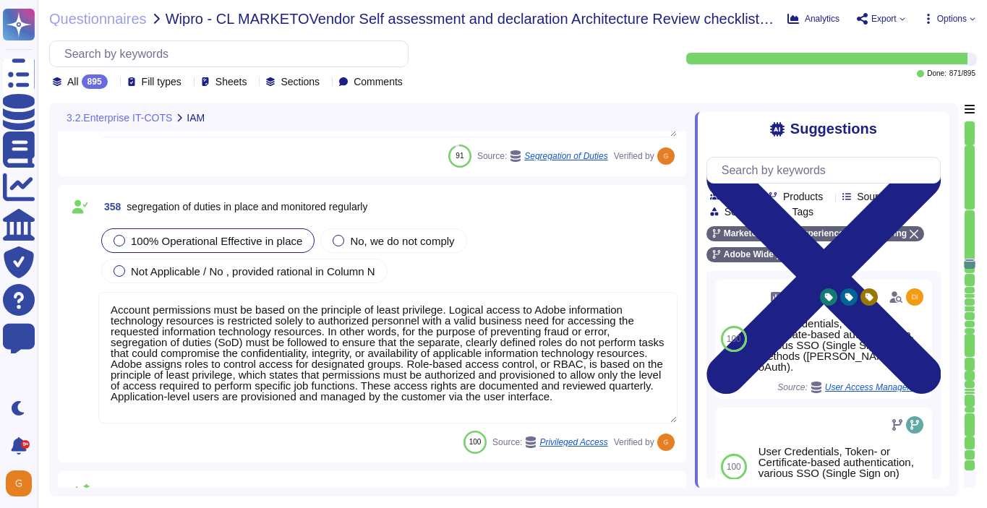
type textarea "Adobe uses Splunk for its SIEM. For some offerings, customer can retrieve appli…"
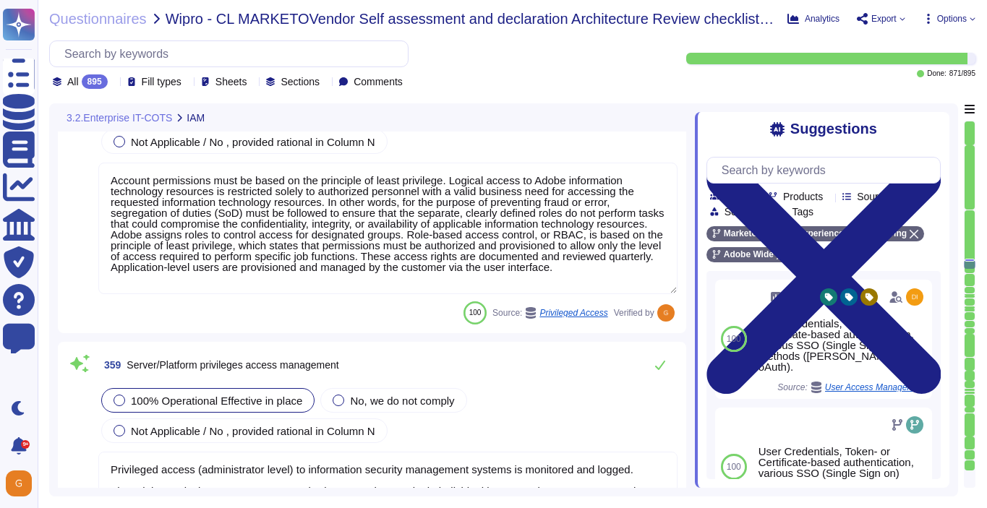
scroll to position [80927, 0]
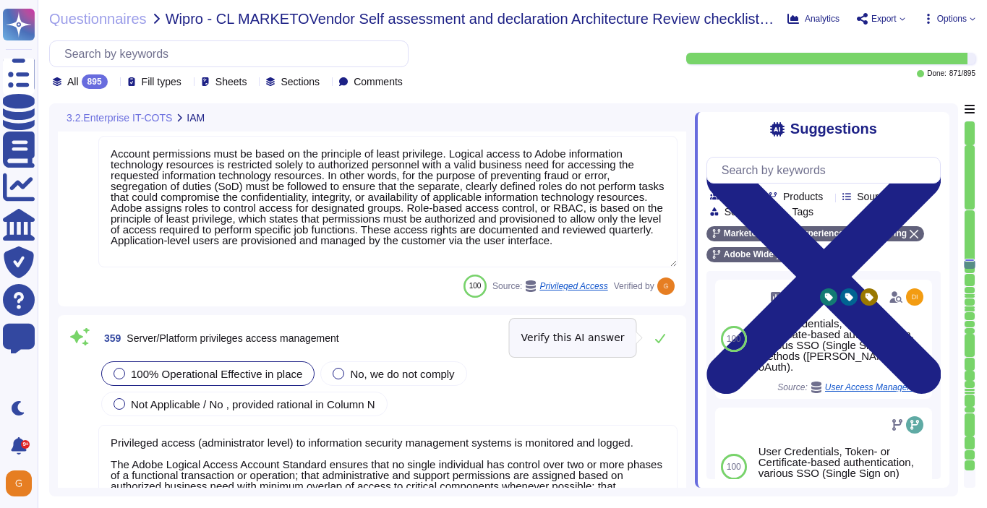
click at [659, 325] on button at bounding box center [660, 338] width 35 height 29
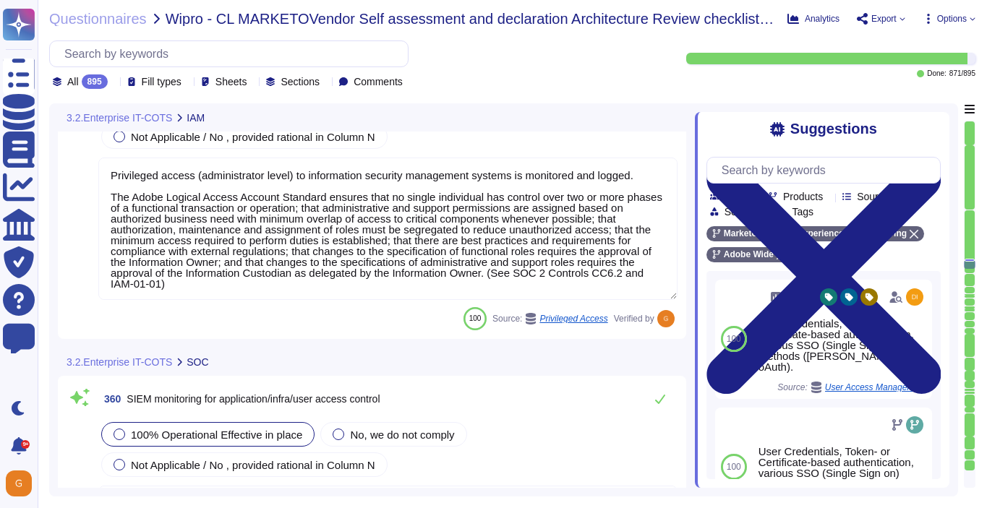
type textarea "Daily. Adobe has a SIEM in place to monitor security logs"
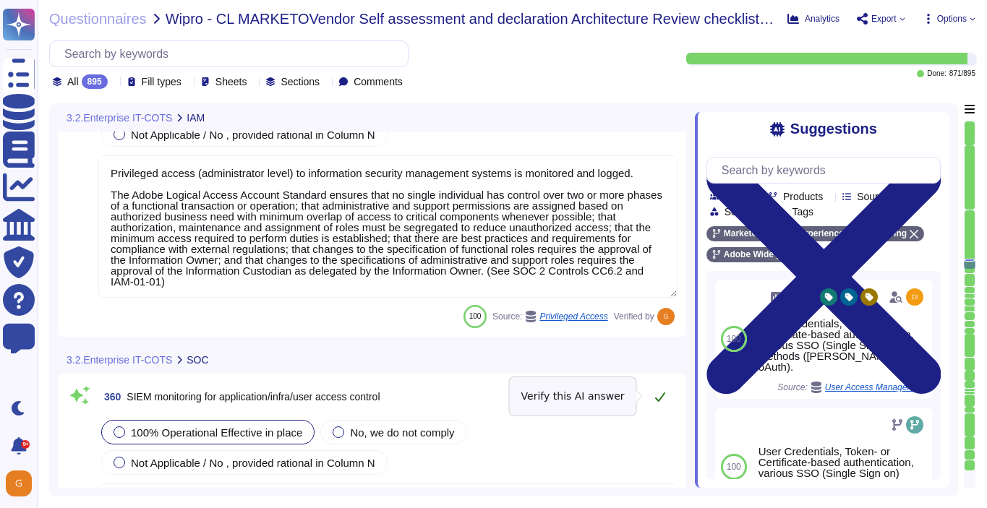
click at [665, 394] on icon at bounding box center [660, 397] width 12 height 12
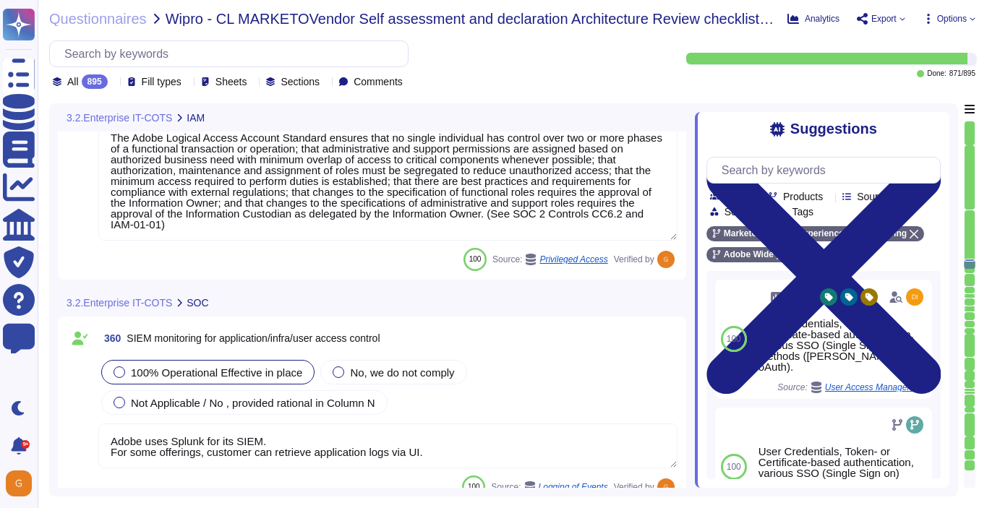
scroll to position [0, 0]
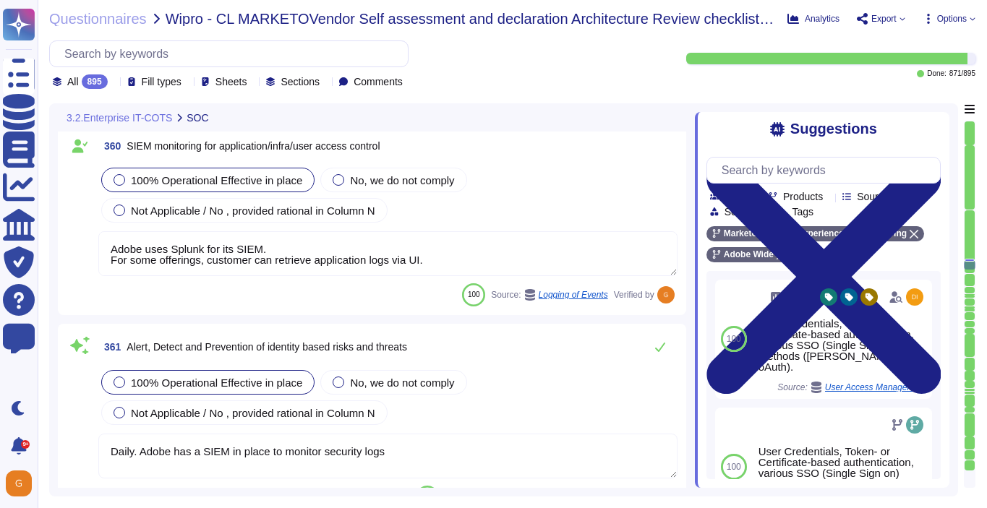
type textarea "Operational procedures for services offered or equipment loss are not defined w…"
click at [655, 339] on button at bounding box center [660, 347] width 35 height 29
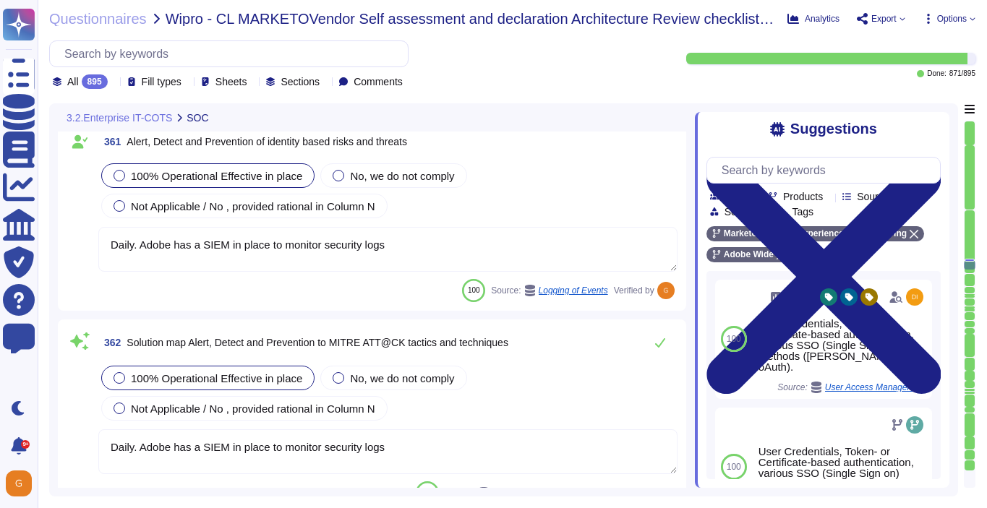
type textarea "Availability metrics and SLA related information are defined within the SLA agr…"
click at [655, 339] on icon at bounding box center [660, 342] width 12 height 12
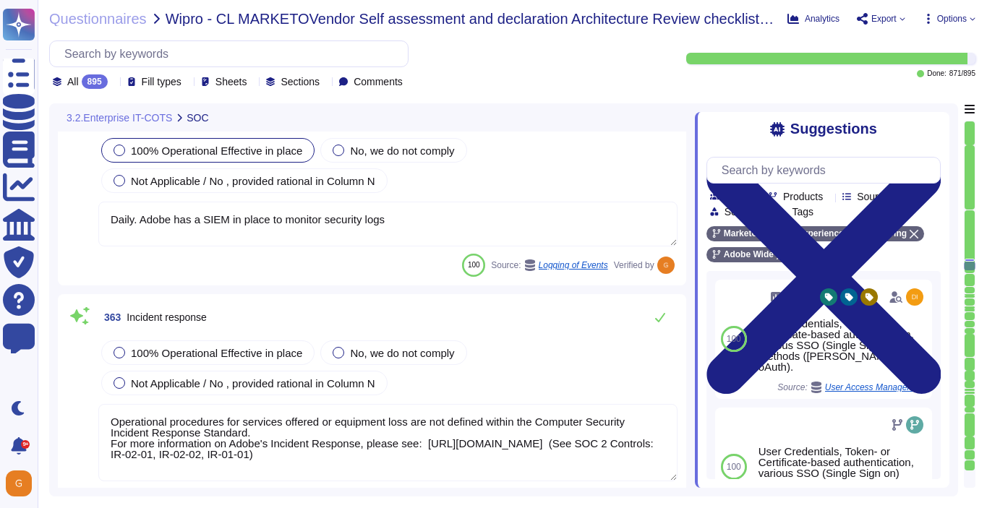
type textarea "A systematic approach to managing change is followed where changes are reviewed…"
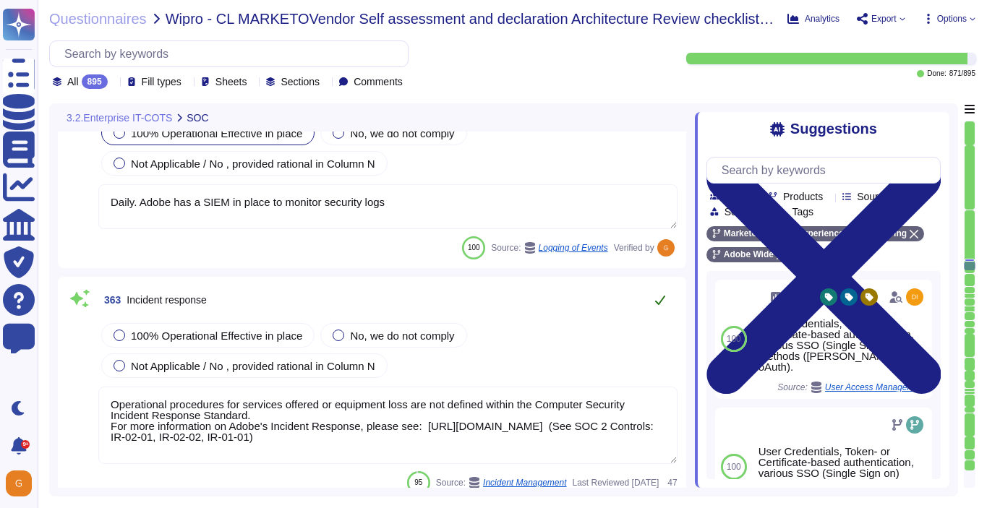
click at [659, 302] on icon at bounding box center [660, 300] width 10 height 9
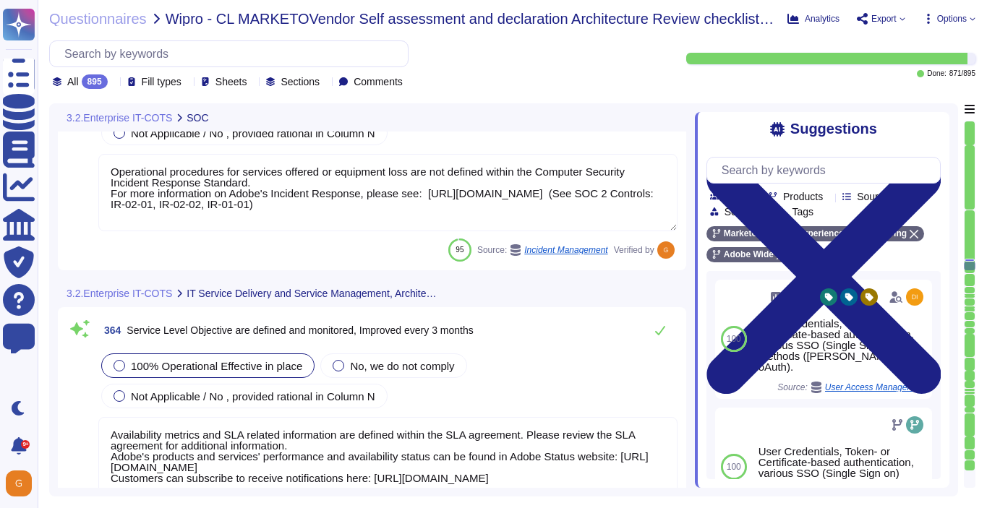
type textarea "This is Adobe Confidential Information."
click at [659, 333] on icon at bounding box center [660, 330] width 10 height 9
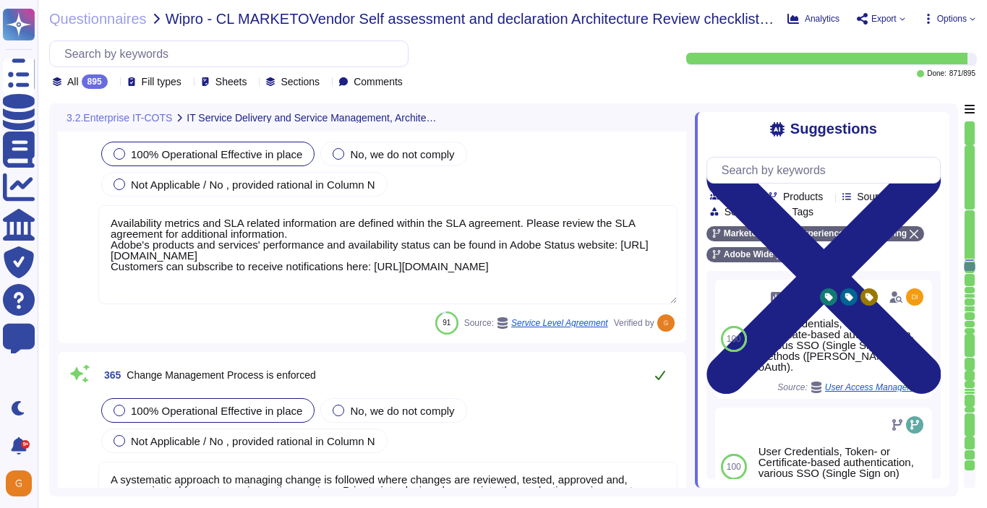
click at [658, 380] on button at bounding box center [660, 375] width 35 height 29
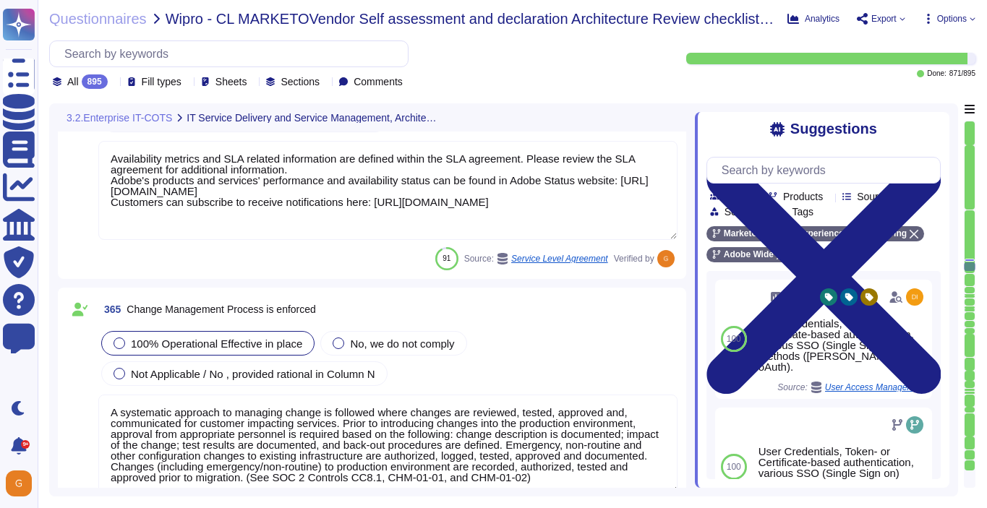
type textarea "Adobe has developed formal policies and standards governing the change manageme…"
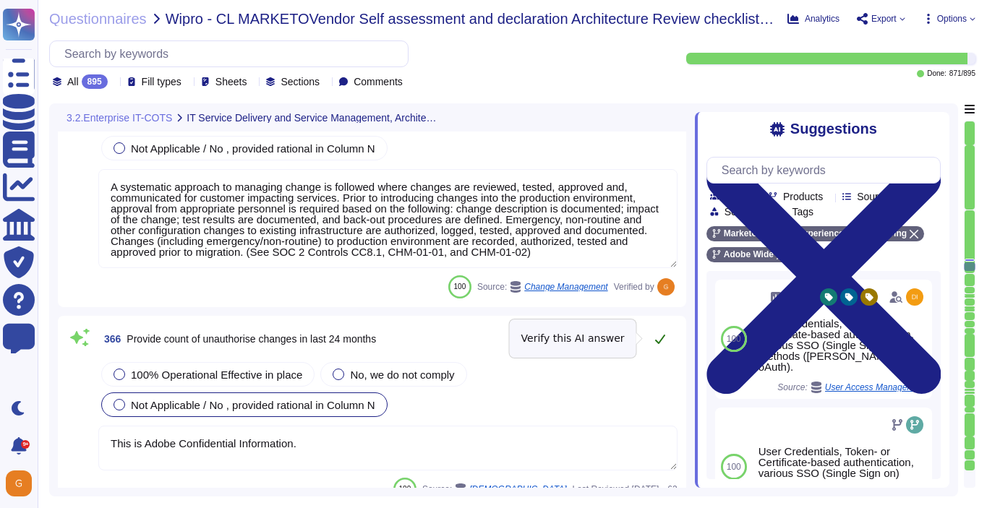
click at [661, 340] on icon at bounding box center [660, 339] width 12 height 12
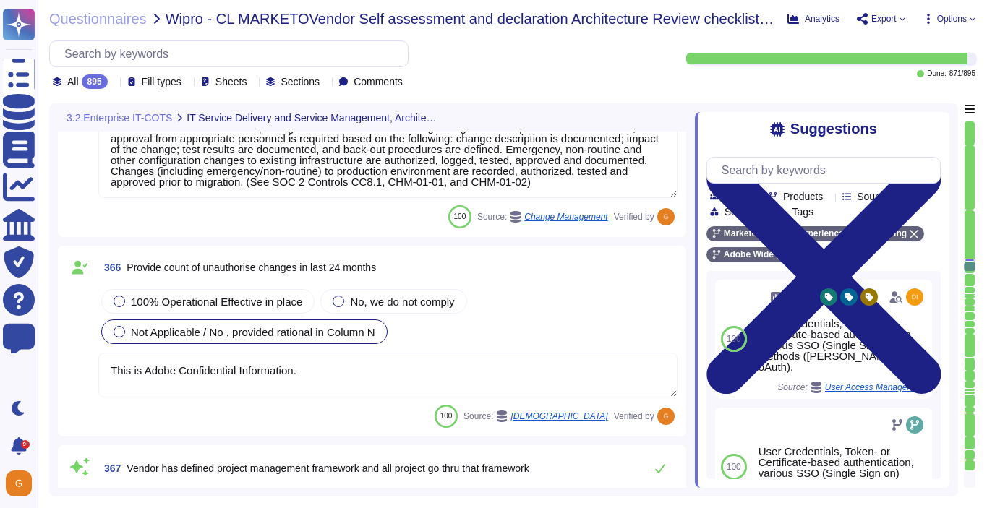
type textarea "Architecture requirements must be considered when developing the strategy for e…"
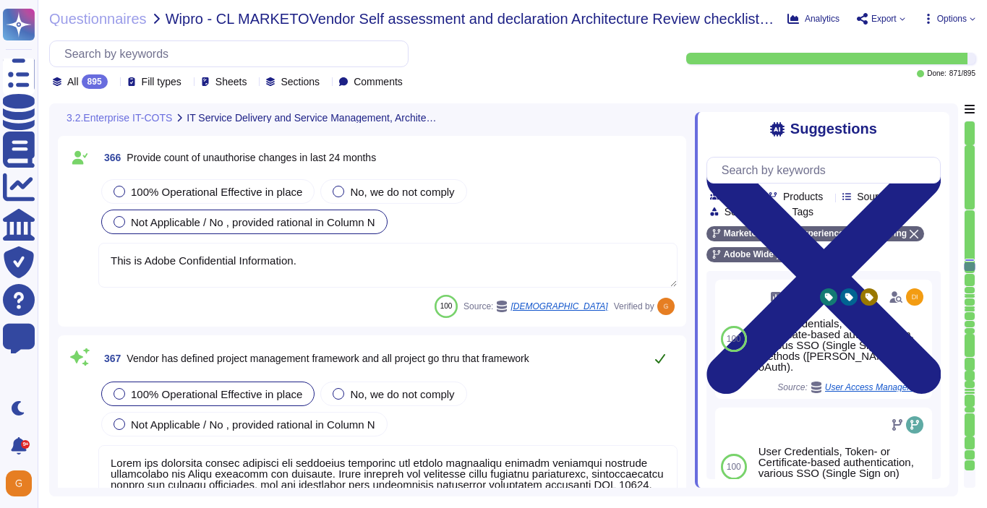
click at [659, 358] on icon at bounding box center [660, 359] width 12 height 12
